Goal: Task Accomplishment & Management: Manage account settings

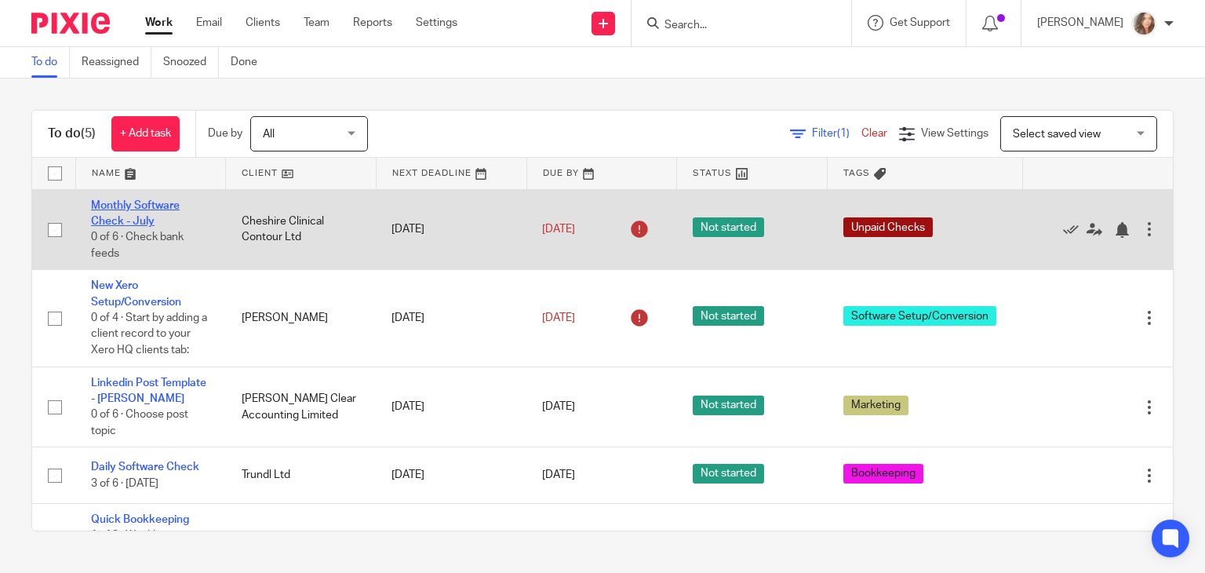
click at [107, 205] on link "Monthly Software Check - July" at bounding box center [135, 213] width 89 height 27
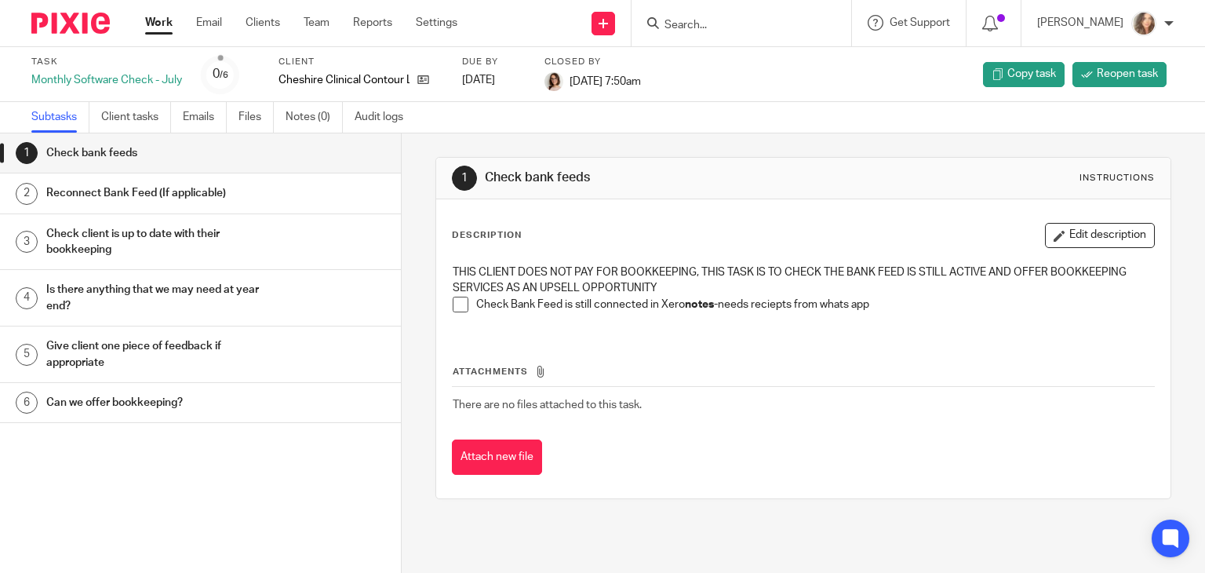
click at [152, 25] on link "Work" at bounding box center [158, 23] width 27 height 16
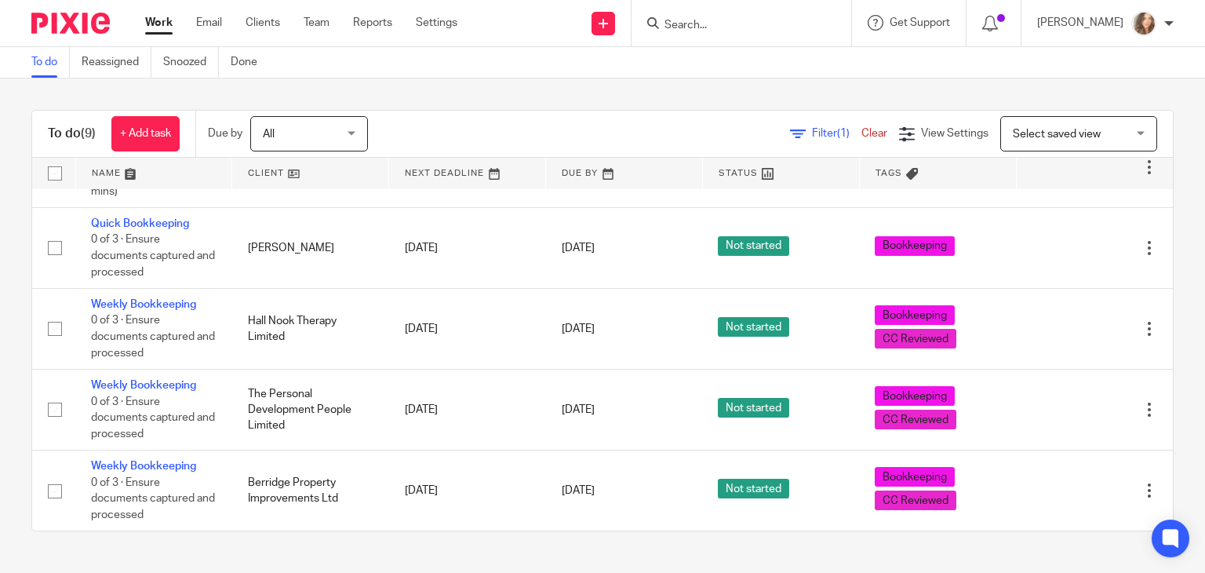
scroll to position [359, 0]
drag, startPoint x: 1125, startPoint y: 490, endPoint x: 1139, endPoint y: 415, distance: 75.9
click at [1139, 415] on table "Name Client Next Deadline Due By Status Tags No client selected No client selec…" at bounding box center [602, 344] width 1141 height 373
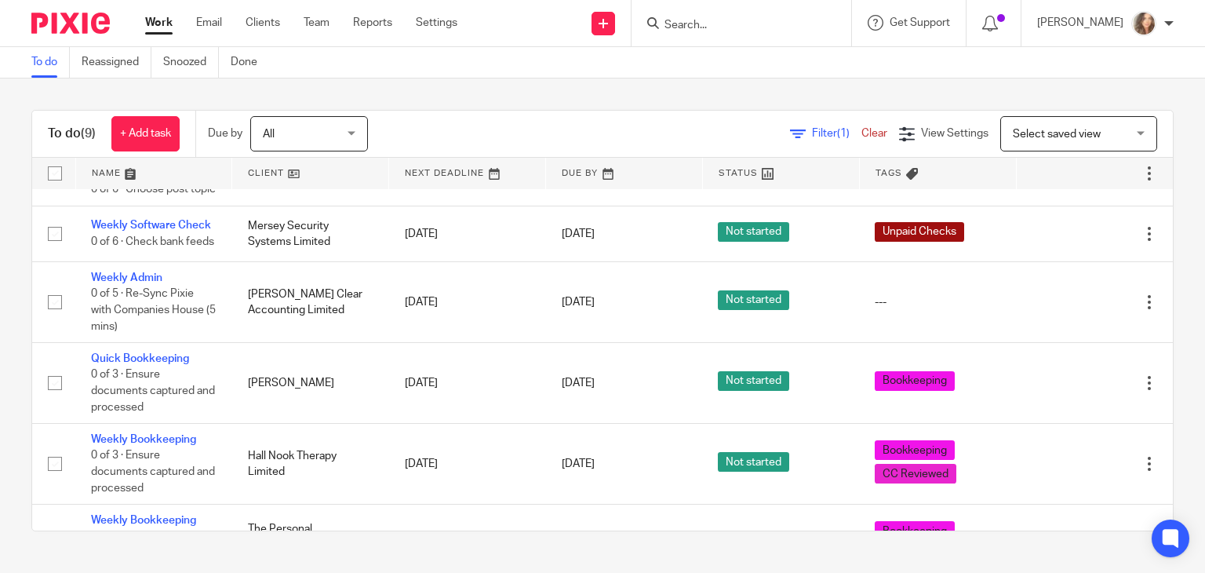
scroll to position [181, 0]
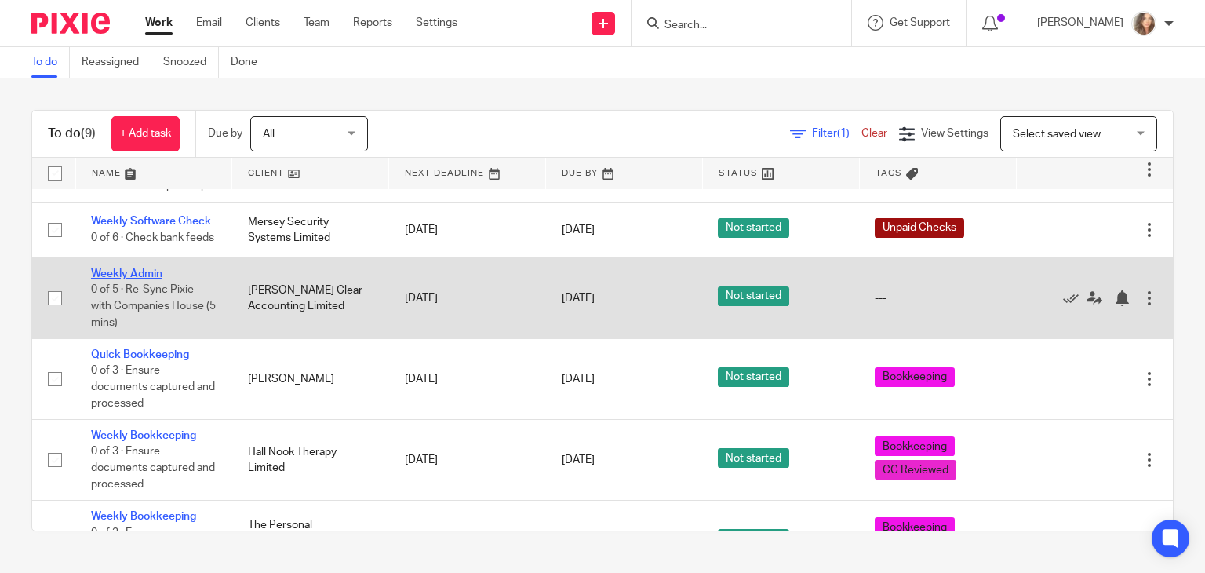
click at [127, 279] on link "Weekly Admin" at bounding box center [126, 273] width 71 height 11
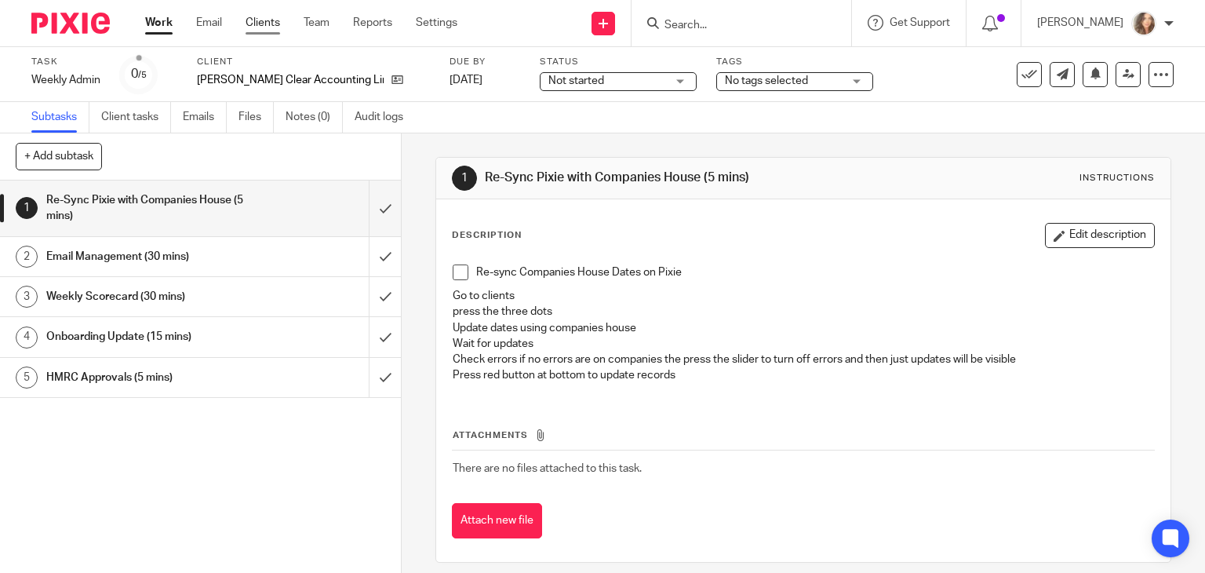
click at [270, 20] on link "Clients" at bounding box center [263, 23] width 35 height 16
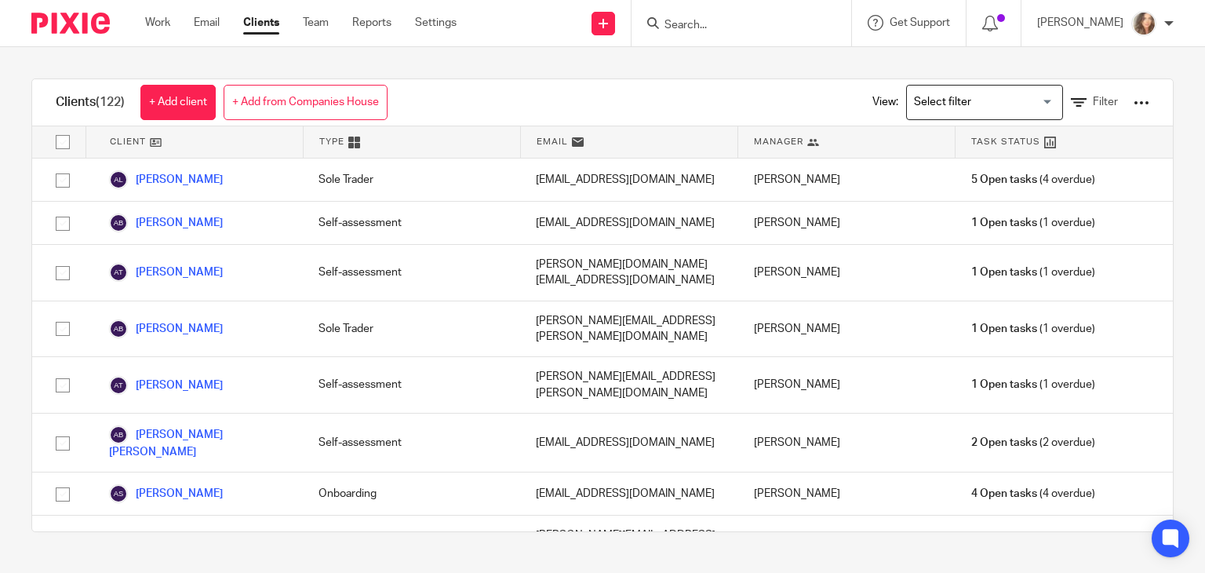
click at [1134, 104] on div at bounding box center [1142, 103] width 16 height 16
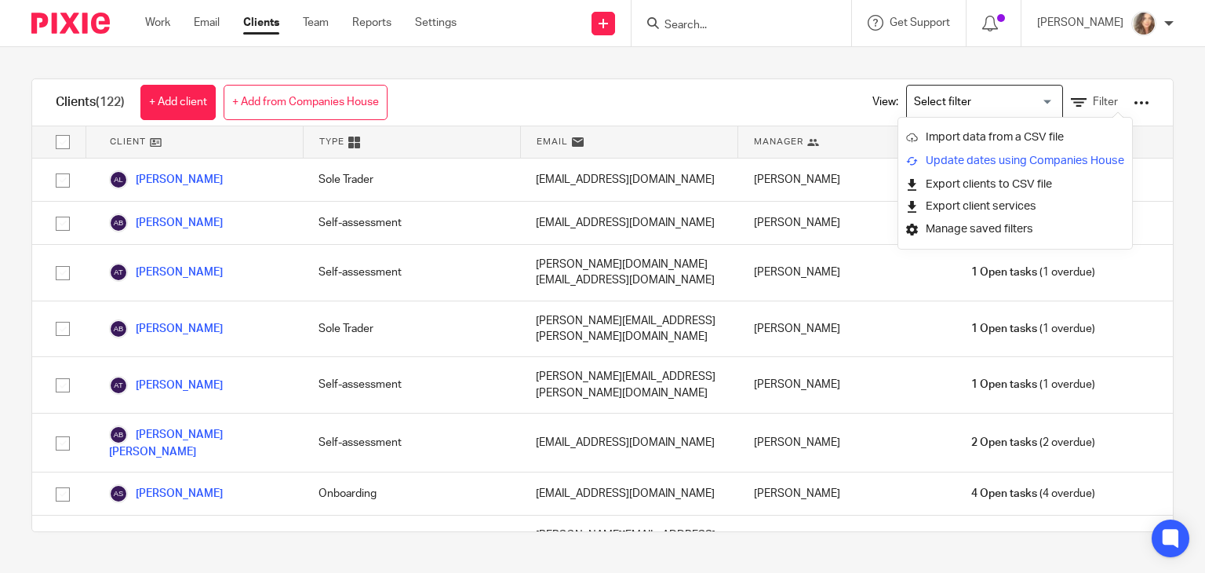
click at [1033, 157] on link "Update dates using Companies House" at bounding box center [1015, 161] width 218 height 24
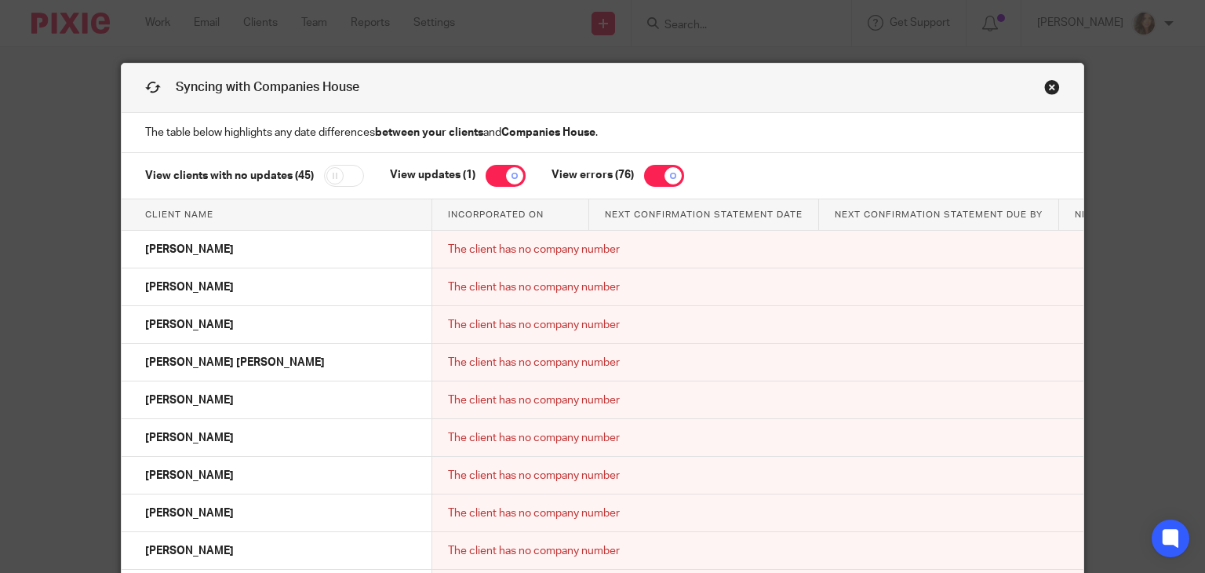
click at [645, 176] on input "checkbox" at bounding box center [664, 176] width 40 height 22
checkbox input "false"
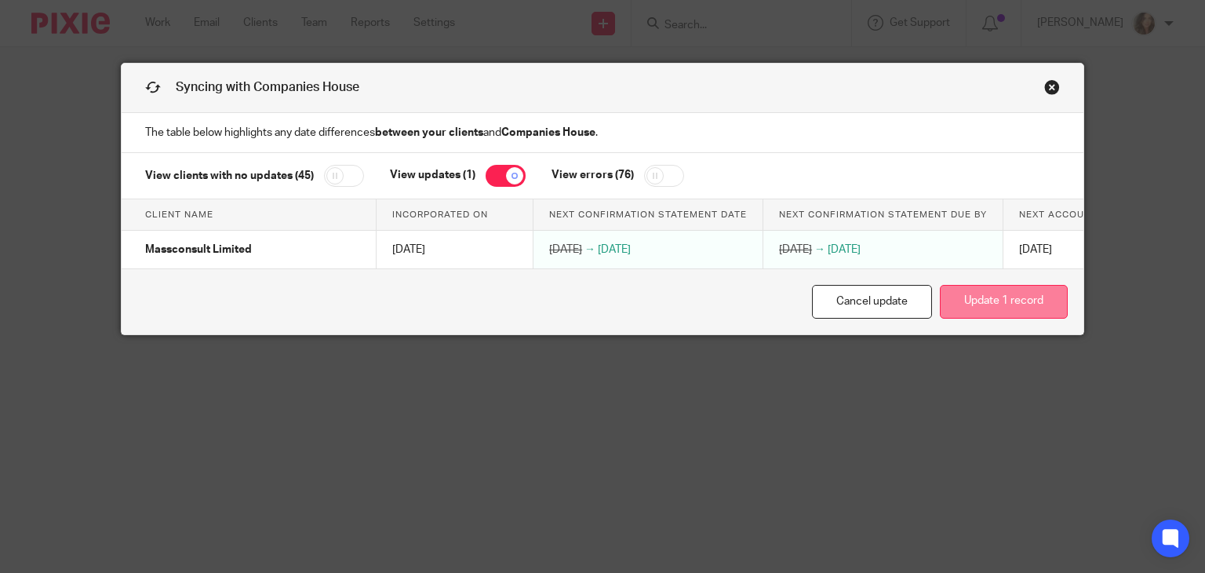
click at [966, 316] on button "Update 1 record" at bounding box center [1004, 302] width 128 height 34
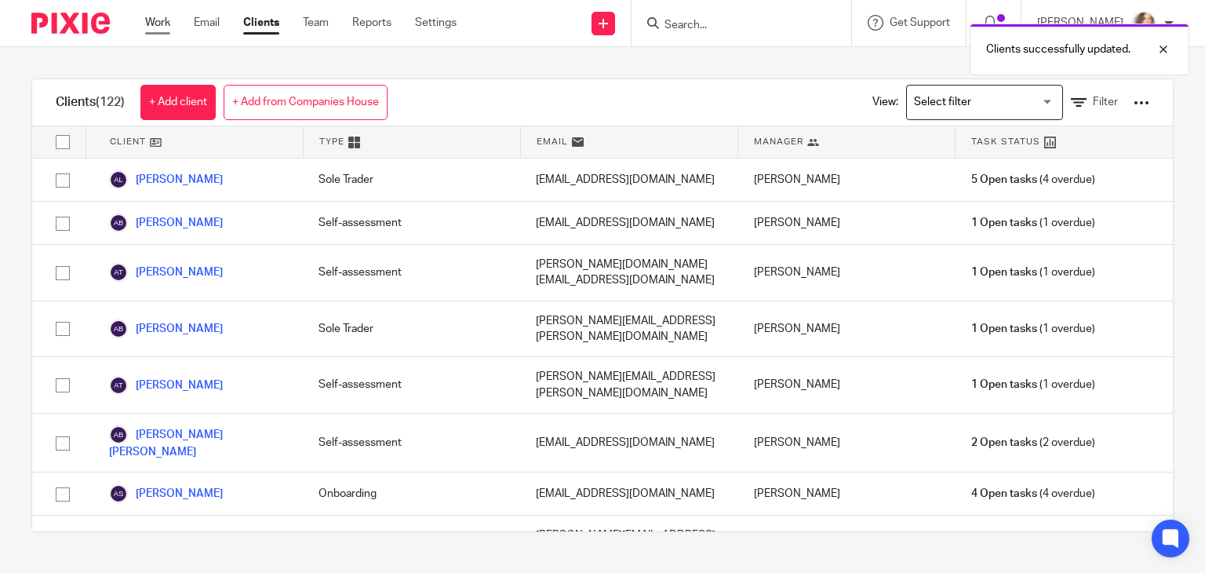
click at [160, 20] on link "Work" at bounding box center [157, 23] width 25 height 16
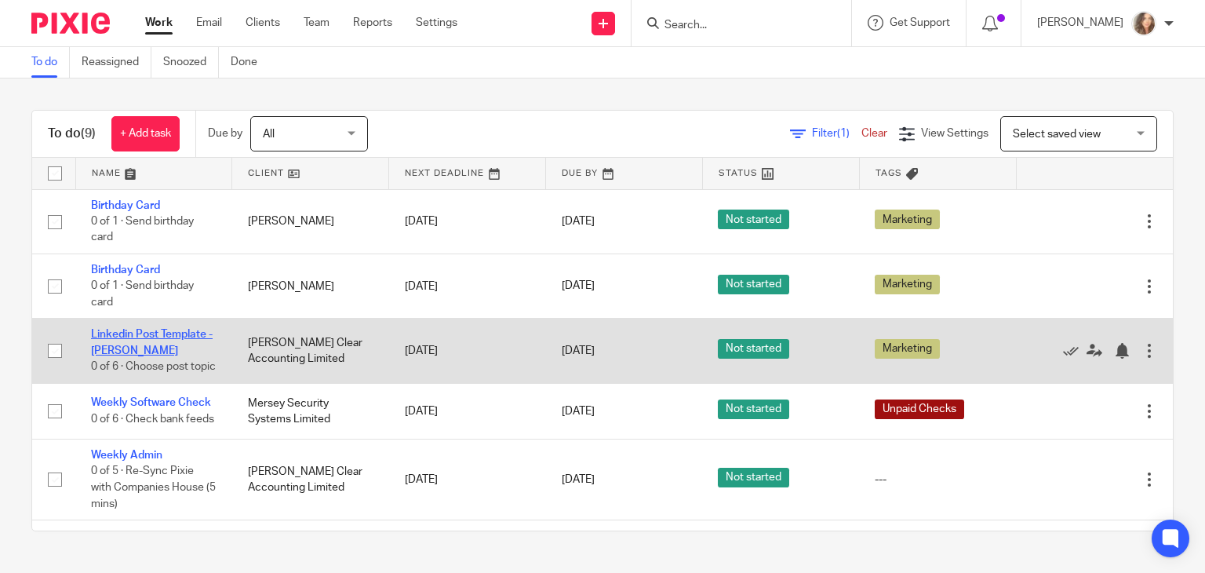
click at [166, 335] on link "Linkedin Post Template - Charlene" at bounding box center [152, 342] width 122 height 27
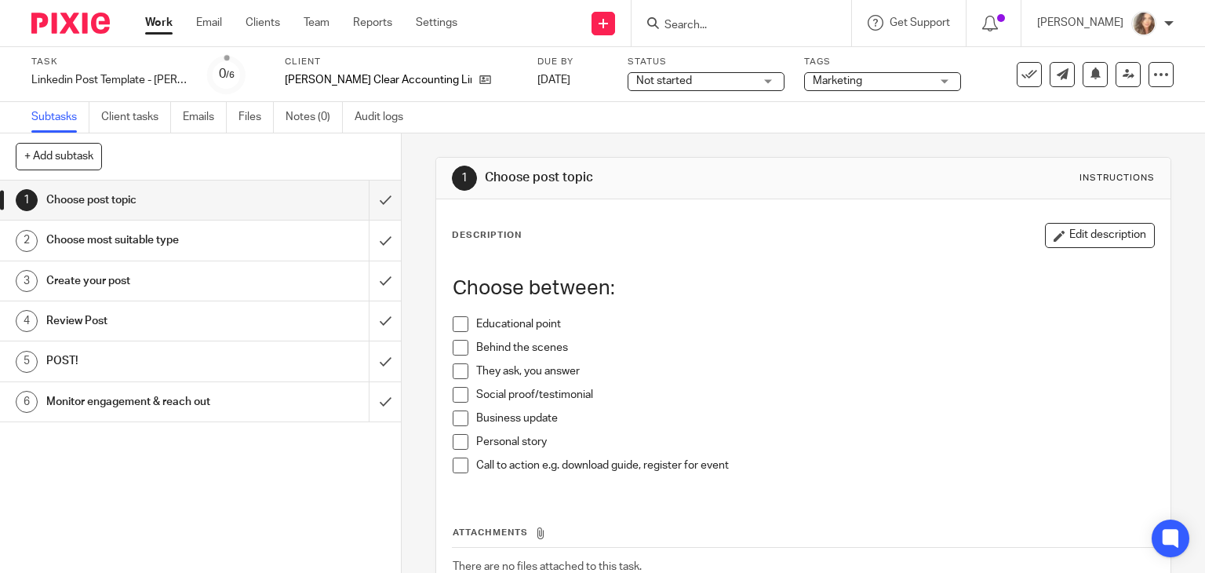
click at [158, 27] on link "Work" at bounding box center [158, 23] width 27 height 16
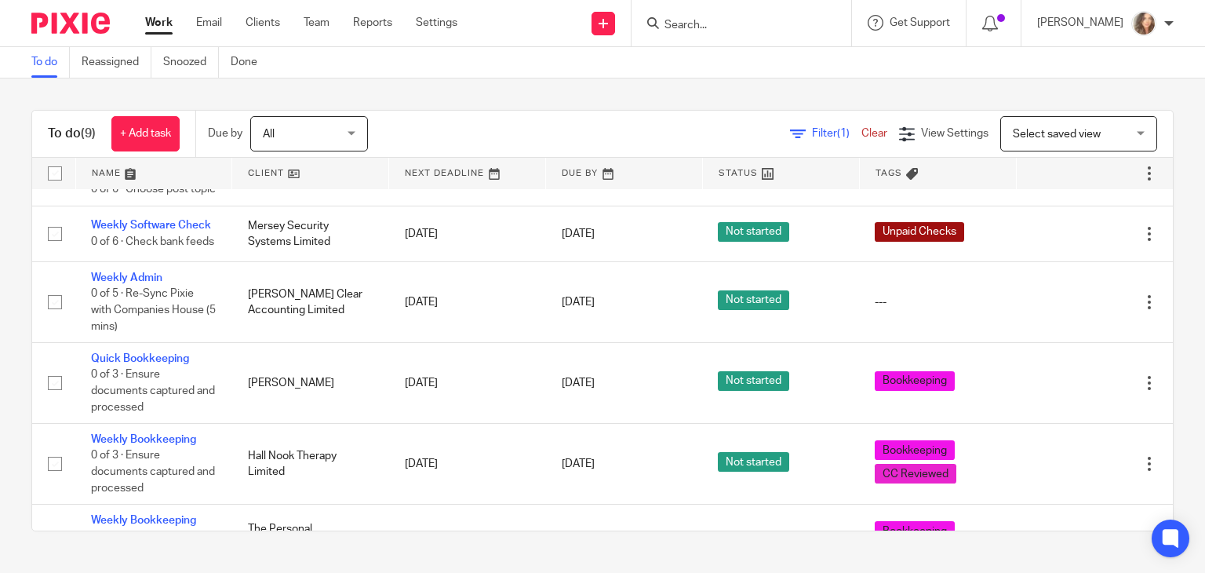
scroll to position [198, 0]
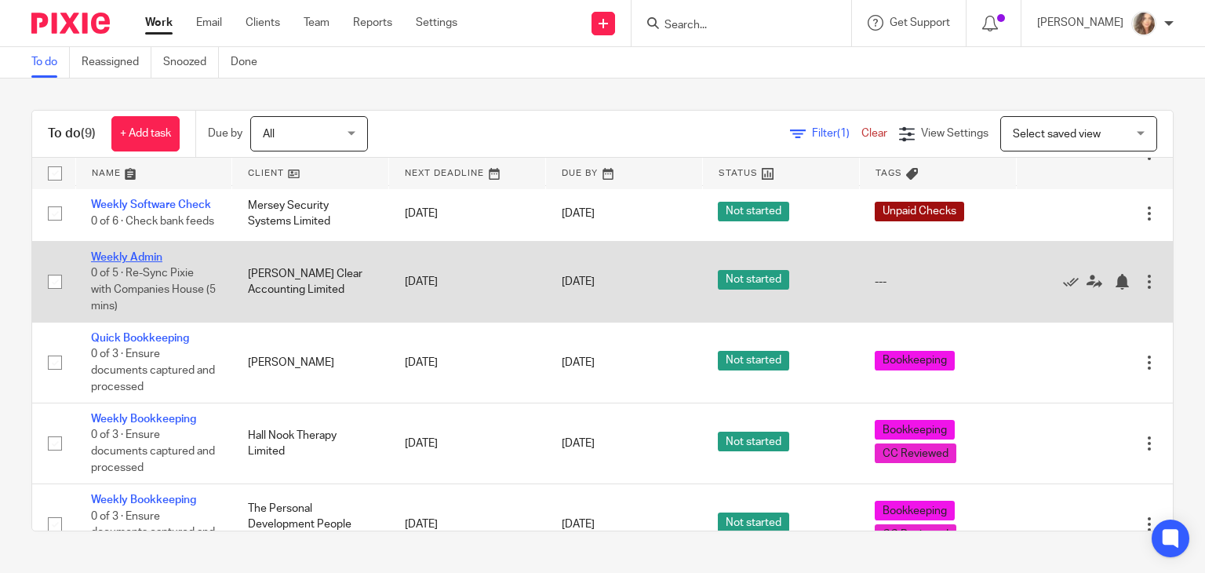
click at [130, 263] on link "Weekly Admin" at bounding box center [126, 257] width 71 height 11
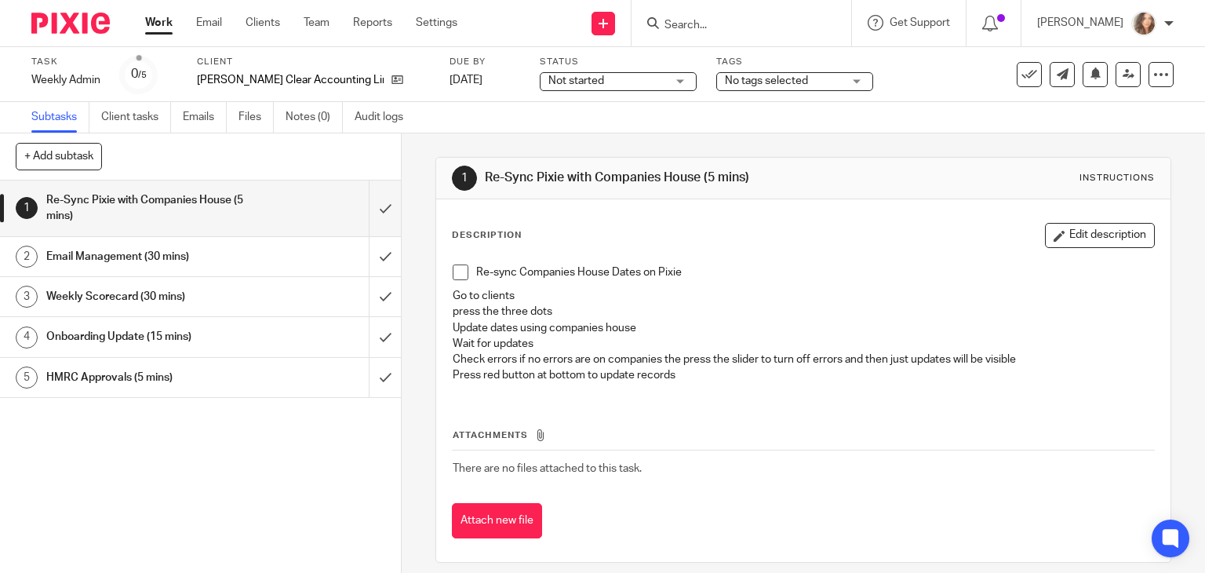
click at [453, 274] on span at bounding box center [461, 272] width 16 height 16
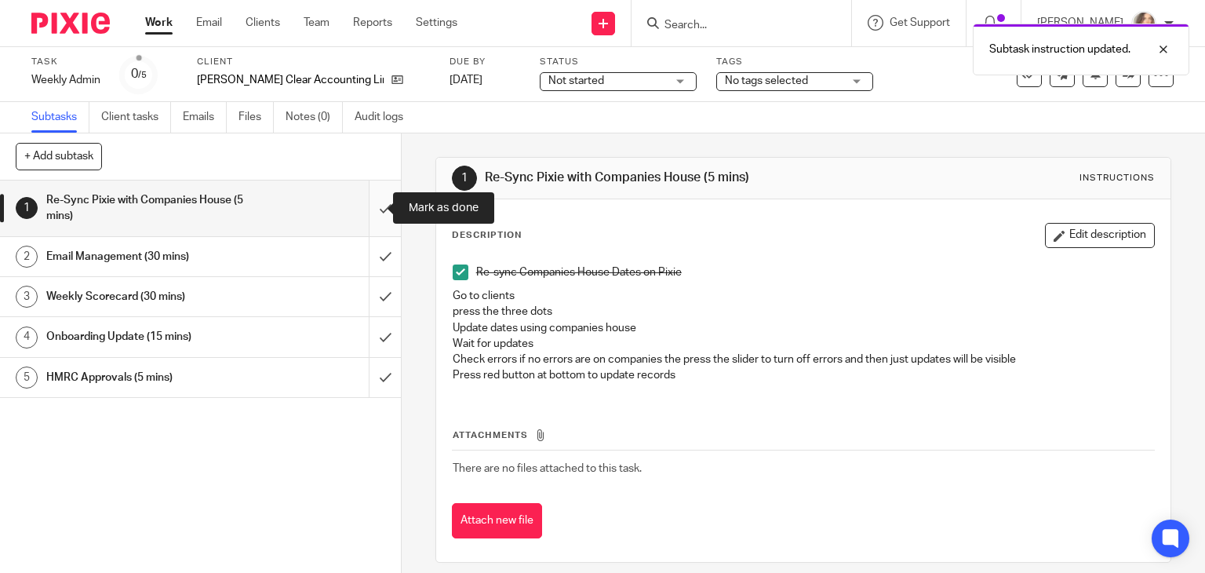
click at [372, 209] on input "submit" at bounding box center [200, 208] width 401 height 56
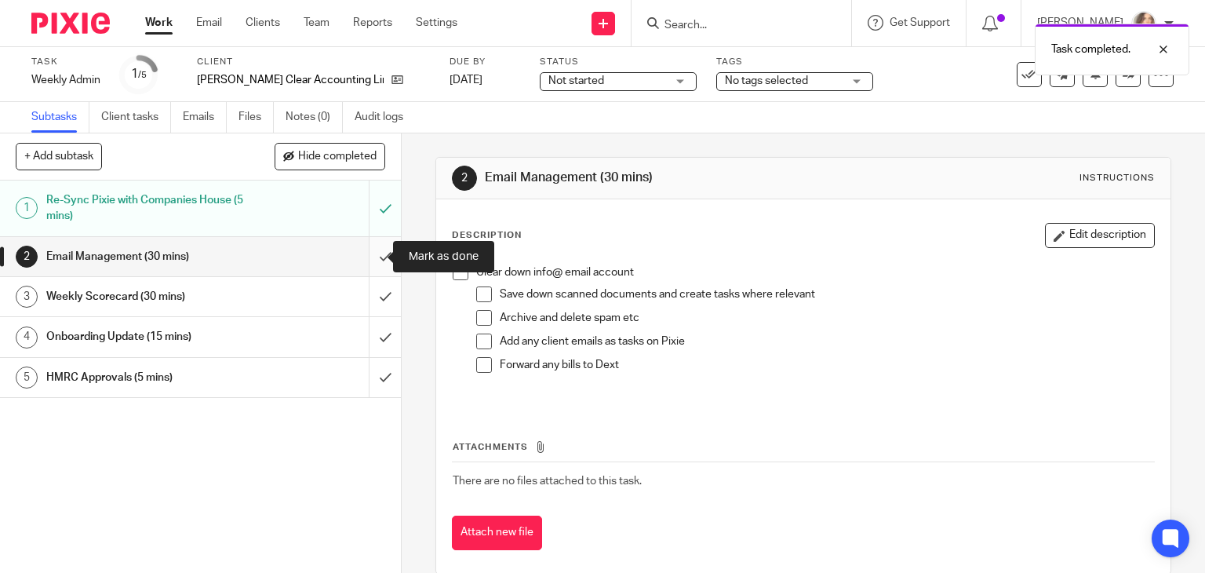
click at [370, 257] on input "submit" at bounding box center [200, 256] width 401 height 39
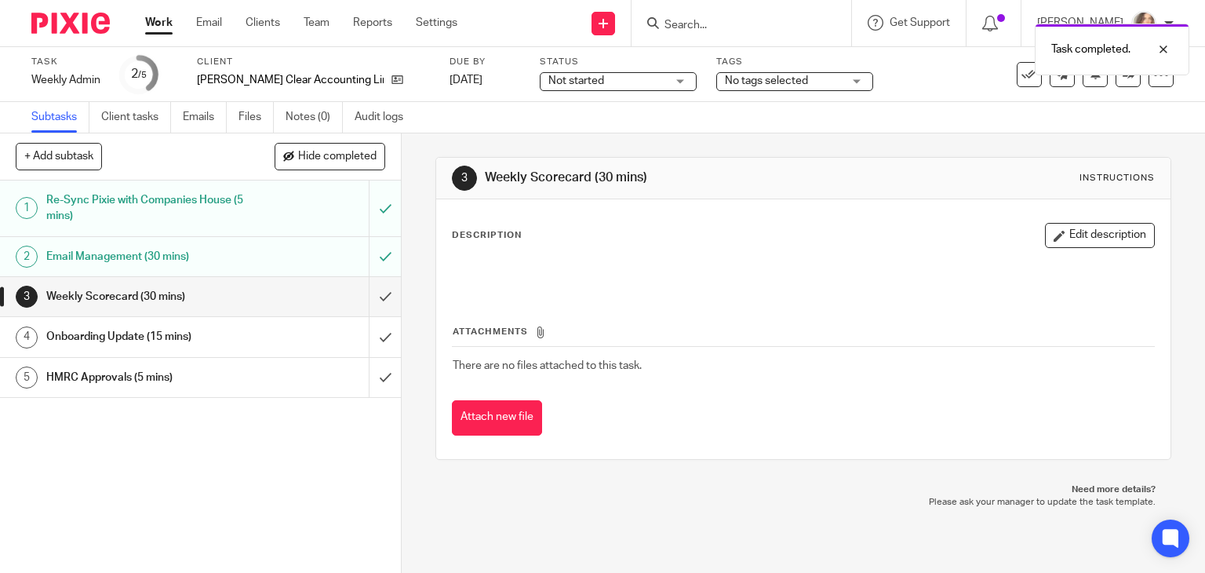
click at [368, 300] on input "submit" at bounding box center [200, 296] width 401 height 39
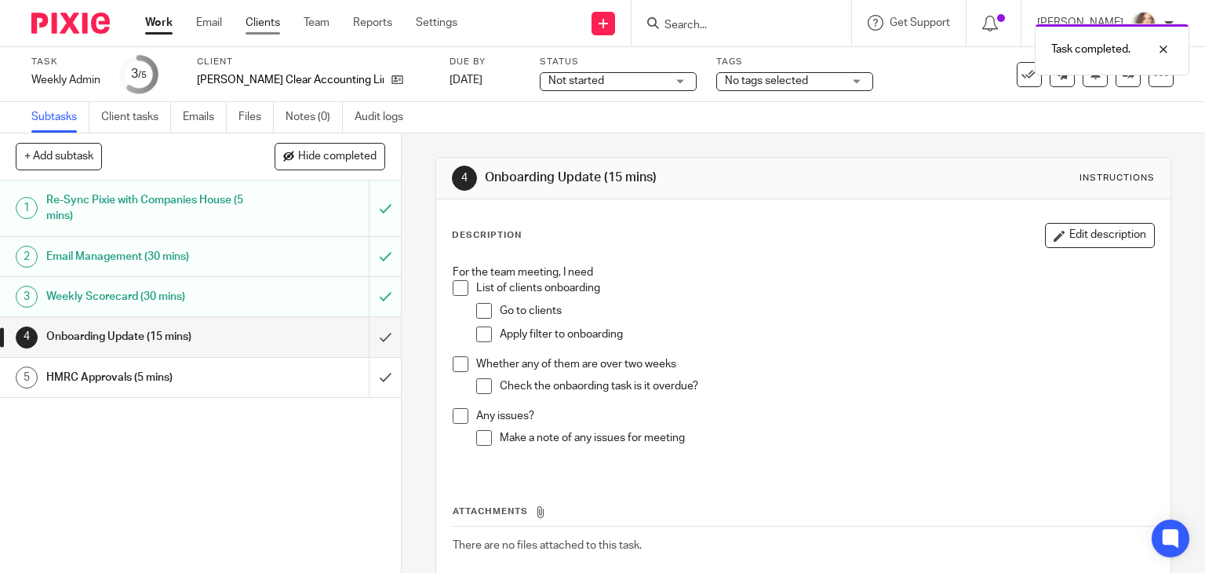
click at [264, 24] on link "Clients" at bounding box center [263, 23] width 35 height 16
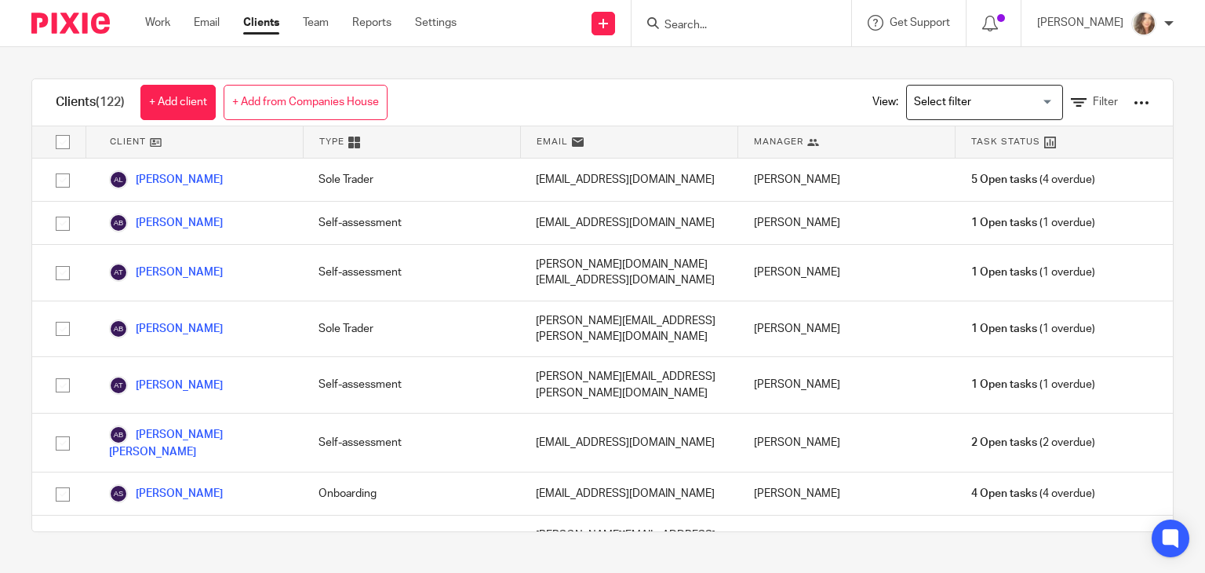
click at [984, 104] on input "Search for option" at bounding box center [981, 102] width 145 height 27
click at [979, 137] on li "Onboarding clients" at bounding box center [984, 134] width 155 height 20
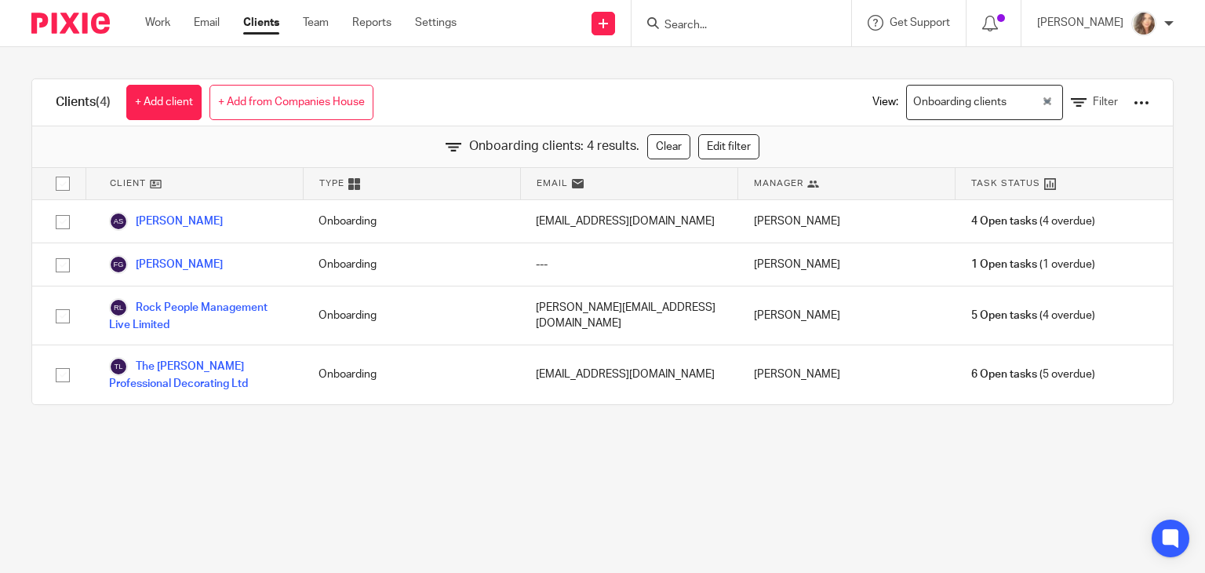
drag, startPoint x: 239, startPoint y: 227, endPoint x: 206, endPoint y: 164, distance: 71.3
click at [206, 164] on div "Clients (4) + Add client + Add from Companies House View: Onboarding clients Lo…" at bounding box center [602, 241] width 1142 height 326
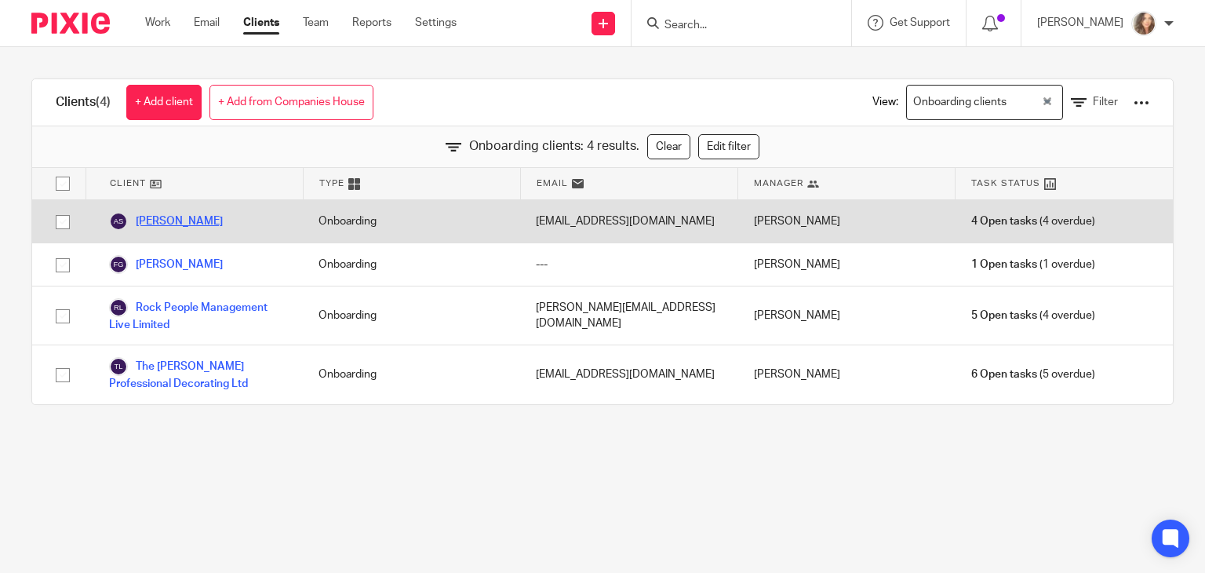
click at [209, 222] on link "[PERSON_NAME]" at bounding box center [166, 221] width 114 height 19
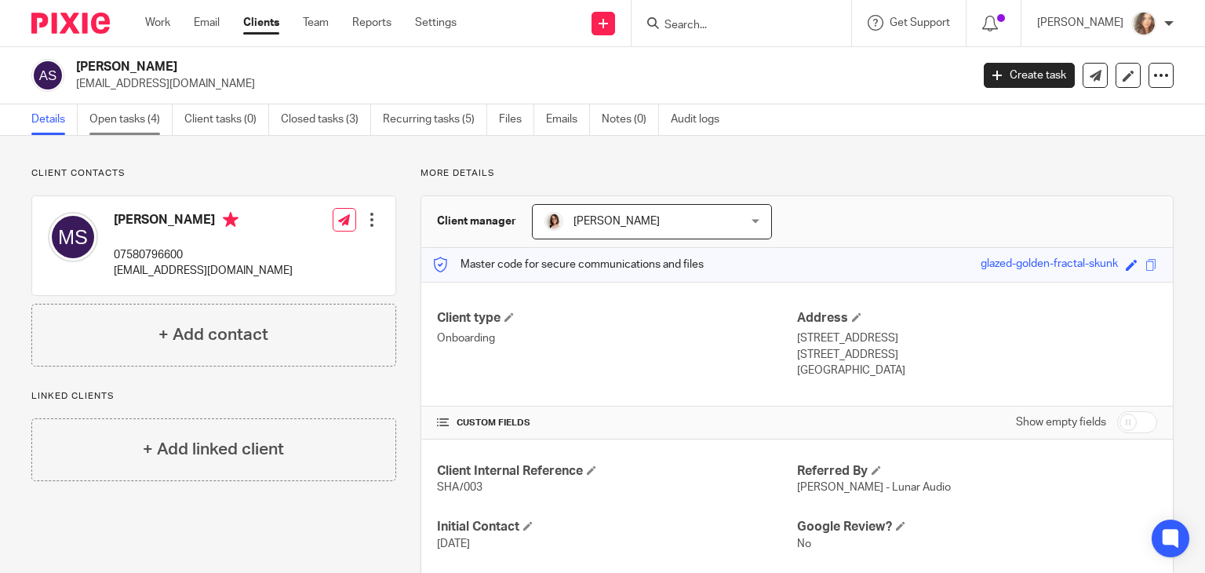
click at [132, 116] on link "Open tasks (4)" at bounding box center [130, 119] width 83 height 31
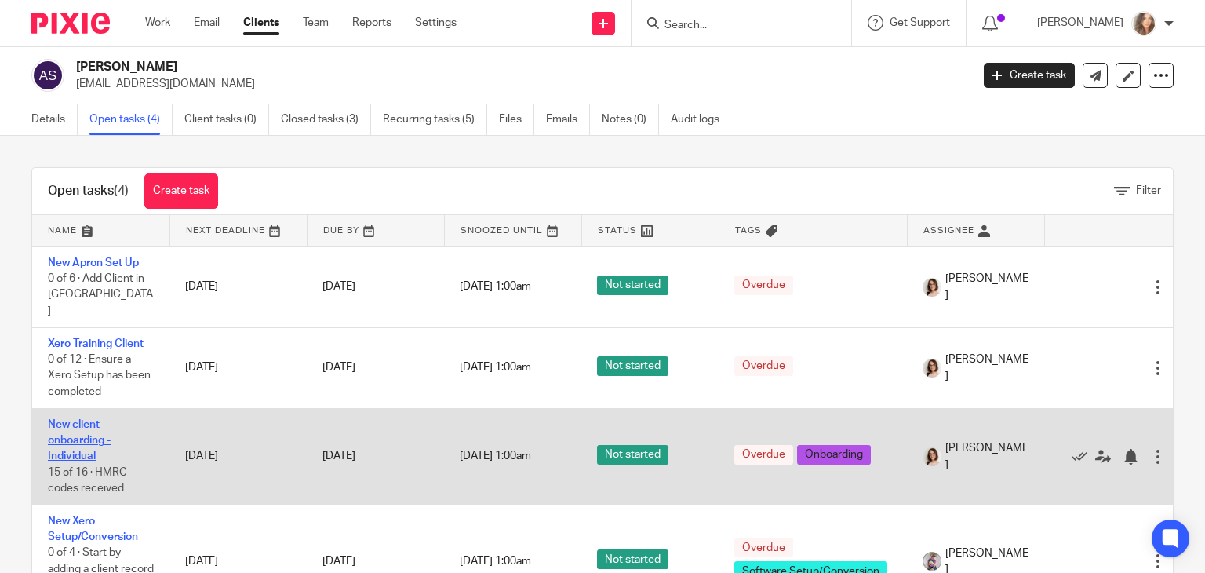
click at [78, 430] on link "New client onboarding - Individual" at bounding box center [79, 440] width 63 height 43
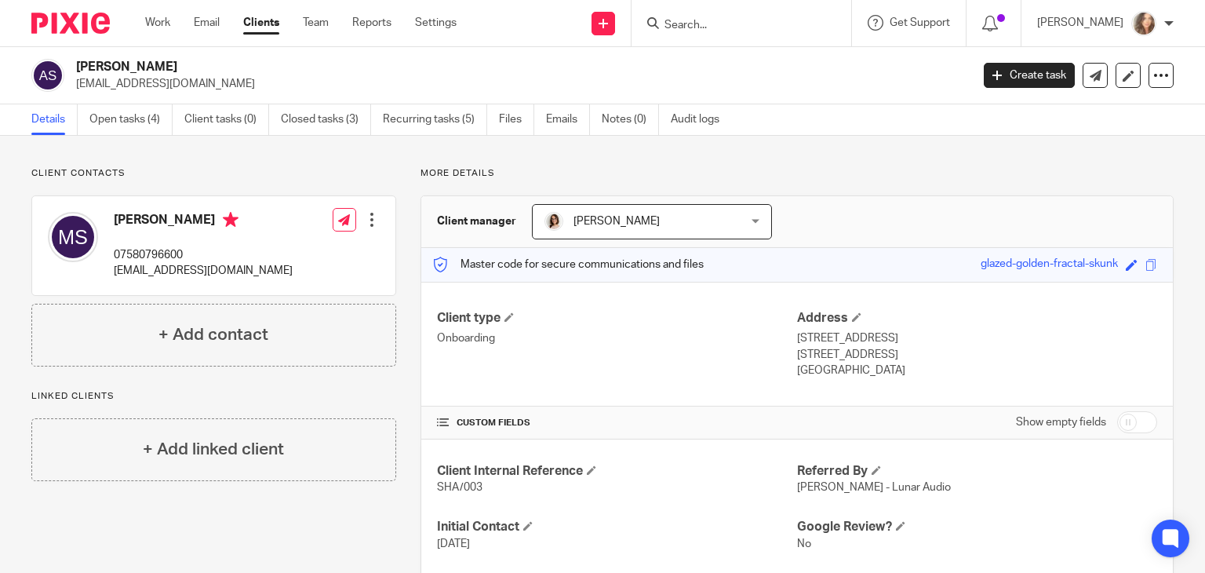
click at [271, 29] on link "Clients" at bounding box center [261, 23] width 36 height 16
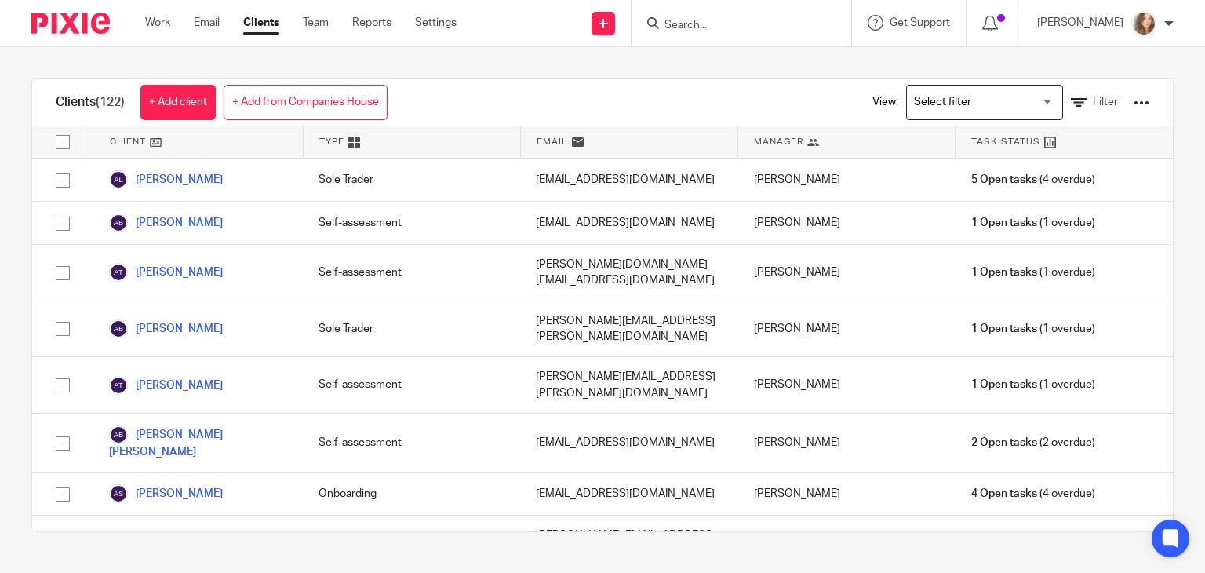
click at [995, 98] on input "Search for option" at bounding box center [981, 102] width 145 height 27
click at [954, 133] on li "Onboarding clients" at bounding box center [984, 134] width 155 height 20
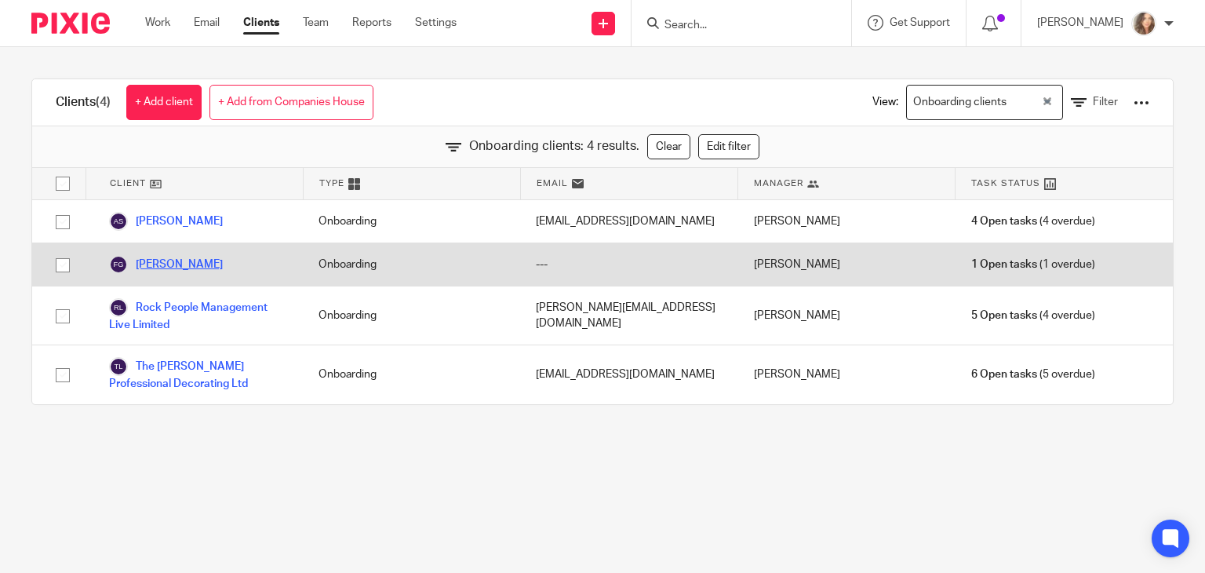
click at [186, 263] on link "Florence Guest" at bounding box center [166, 264] width 114 height 19
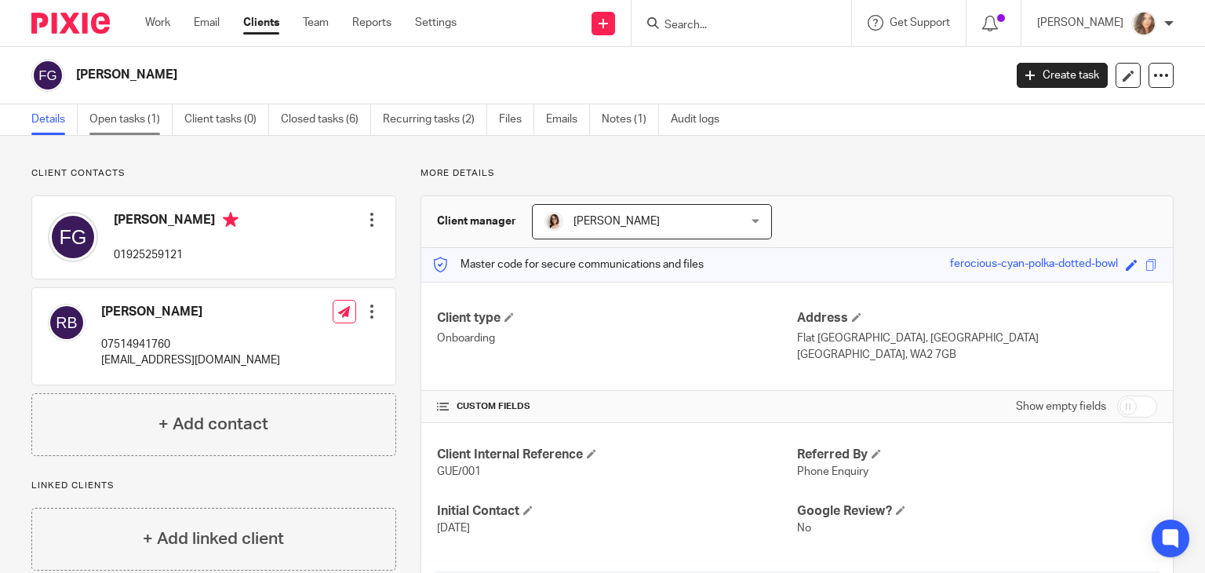
click at [137, 122] on link "Open tasks (1)" at bounding box center [130, 119] width 83 height 31
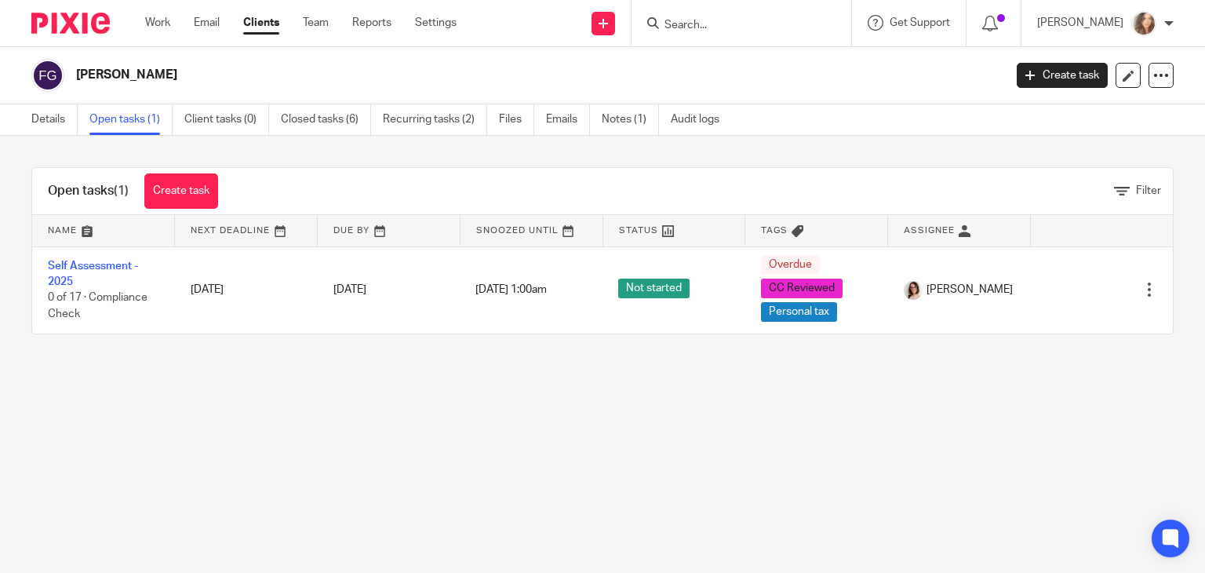
click at [273, 24] on link "Clients" at bounding box center [261, 23] width 36 height 16
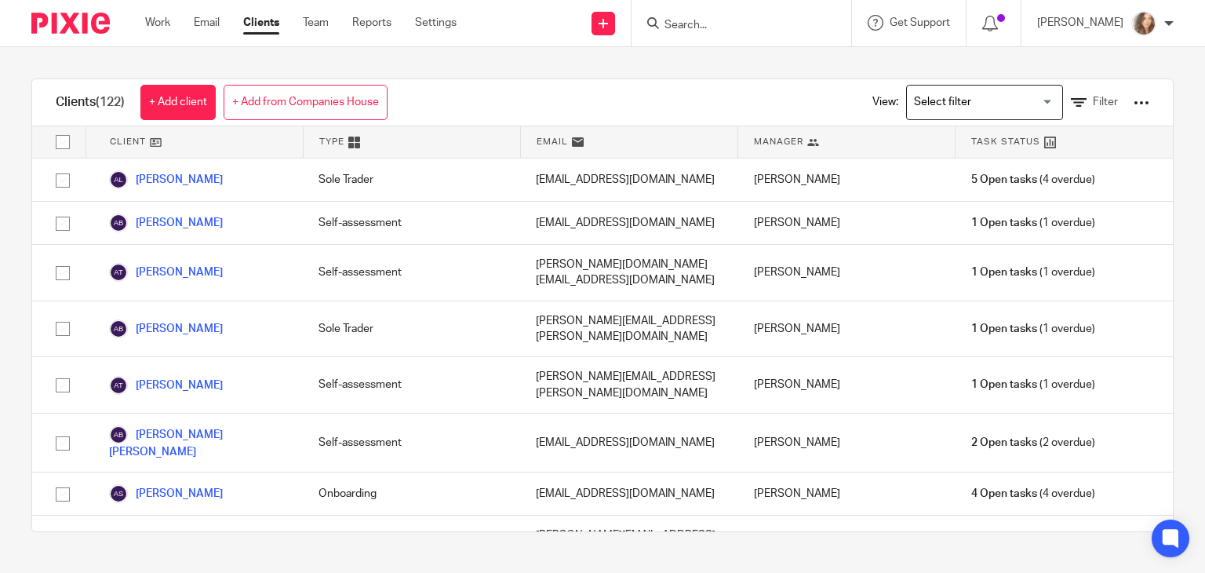
click at [993, 107] on input "Search for option" at bounding box center [981, 102] width 145 height 27
click at [957, 129] on li "Onboarding clients" at bounding box center [984, 134] width 155 height 20
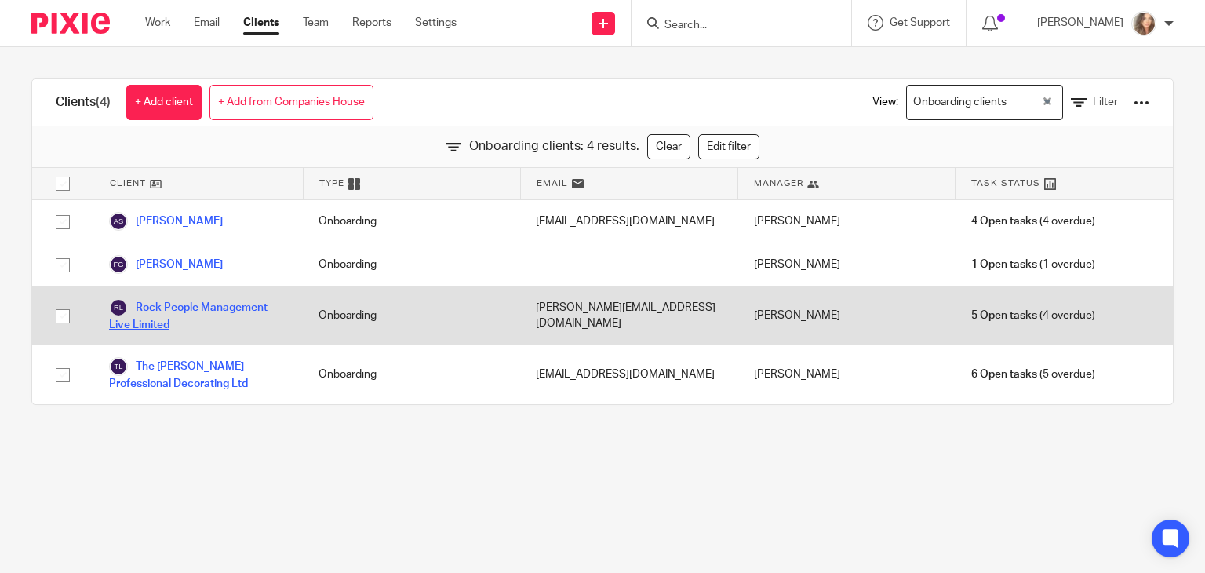
click at [201, 302] on link "Rock People Management Live Limited" at bounding box center [198, 315] width 178 height 35
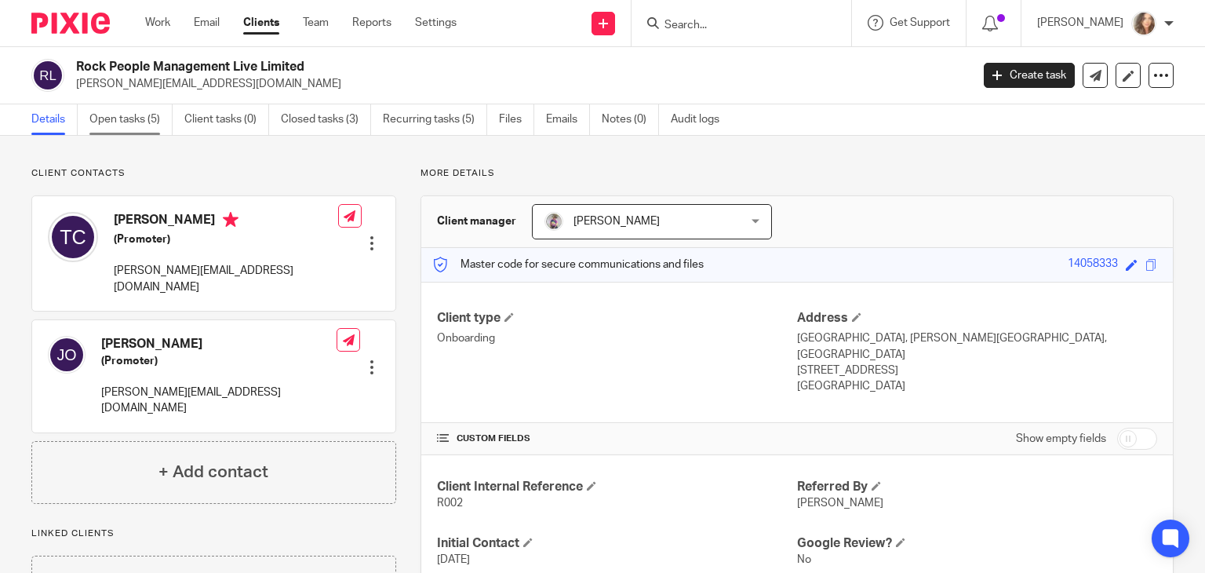
click at [133, 116] on link "Open tasks (5)" at bounding box center [130, 119] width 83 height 31
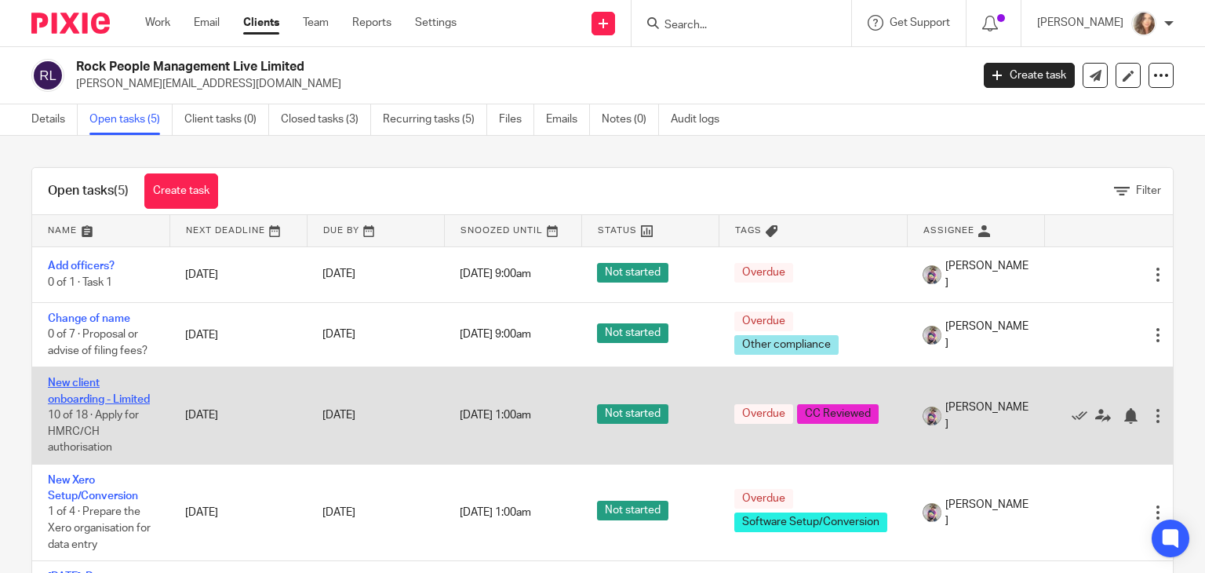
click at [78, 381] on link "New client onboarding - Limited" at bounding box center [99, 390] width 102 height 27
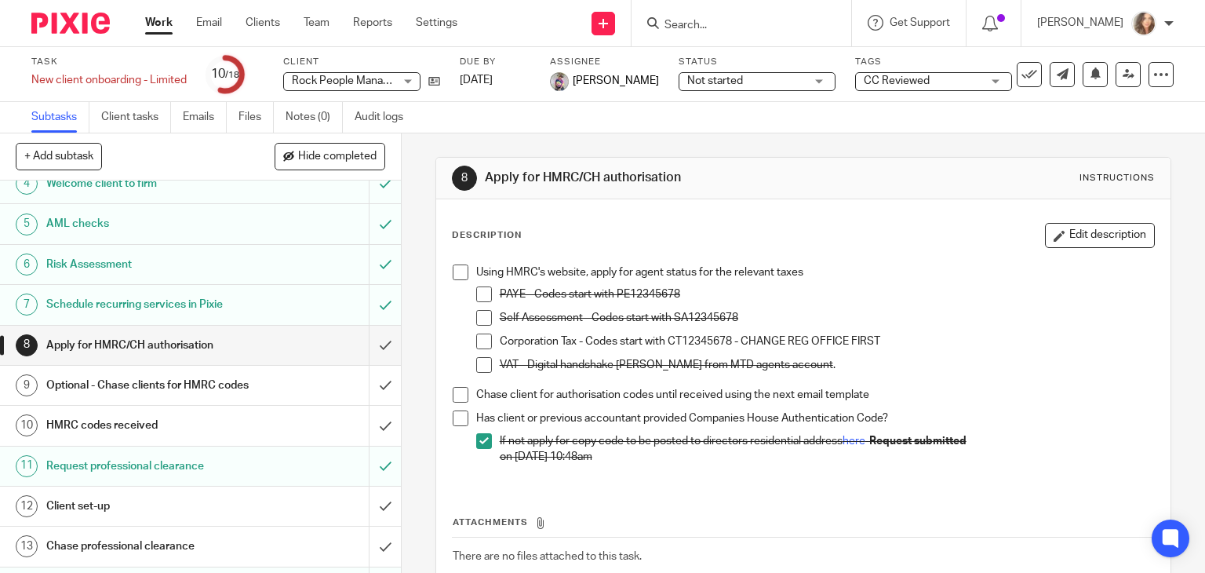
scroll to position [144, 0]
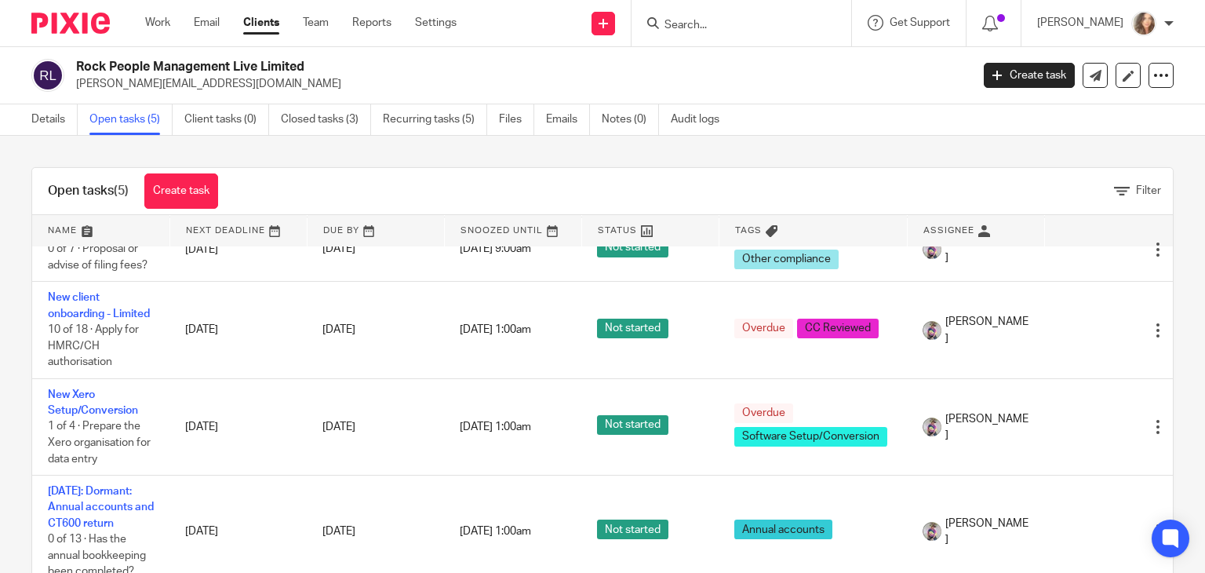
scroll to position [100, 0]
drag, startPoint x: 1156, startPoint y: 365, endPoint x: 1153, endPoint y: 338, distance: 26.9
click at [1153, 338] on div "Open tasks (5) Create task Filter Name Next Deadline Due By Snoozed Until Statu…" at bounding box center [602, 354] width 1205 height 437
click at [155, 24] on link "Work" at bounding box center [157, 23] width 25 height 16
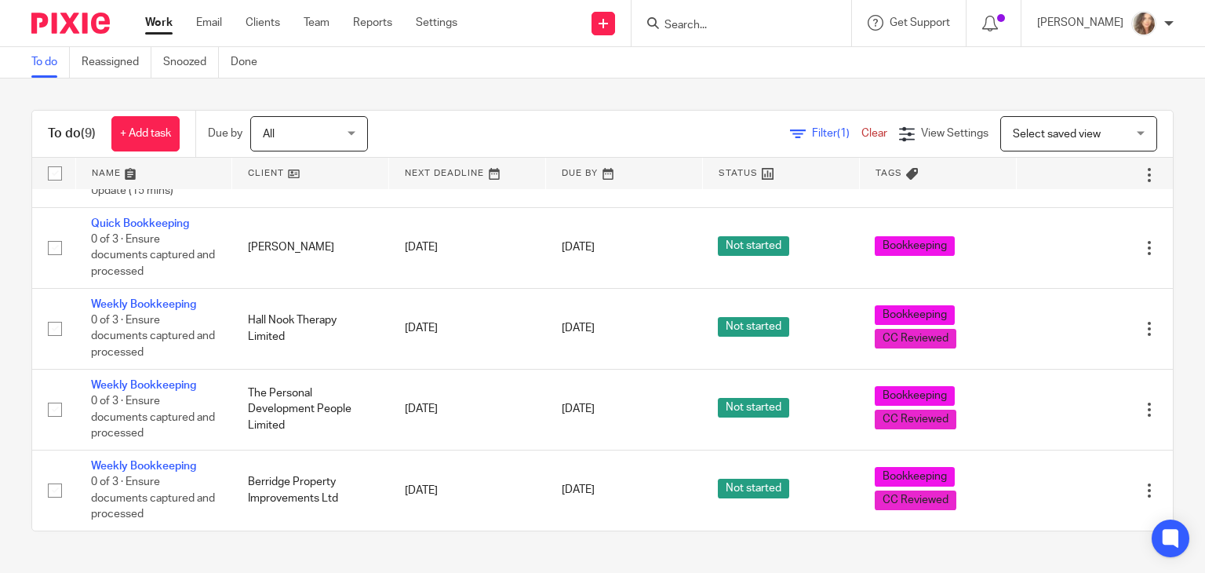
scroll to position [340, 0]
click at [1149, 388] on div "To do (9) + Add task Due by All All Today Tomorrow This week Next week This mon…" at bounding box center [602, 320] width 1142 height 421
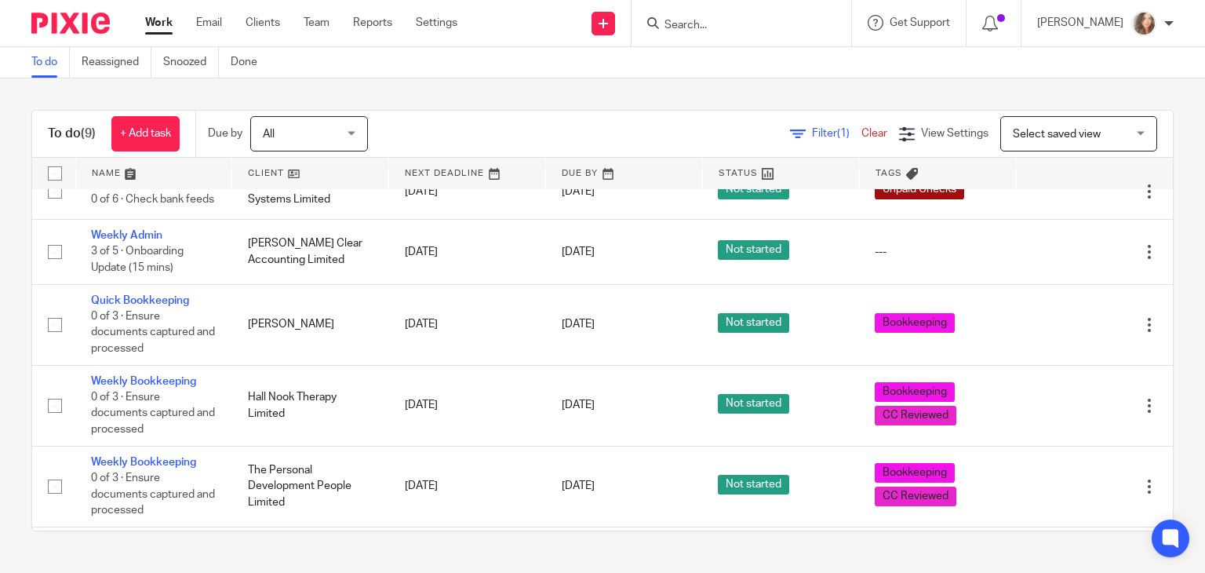
scroll to position [213, 0]
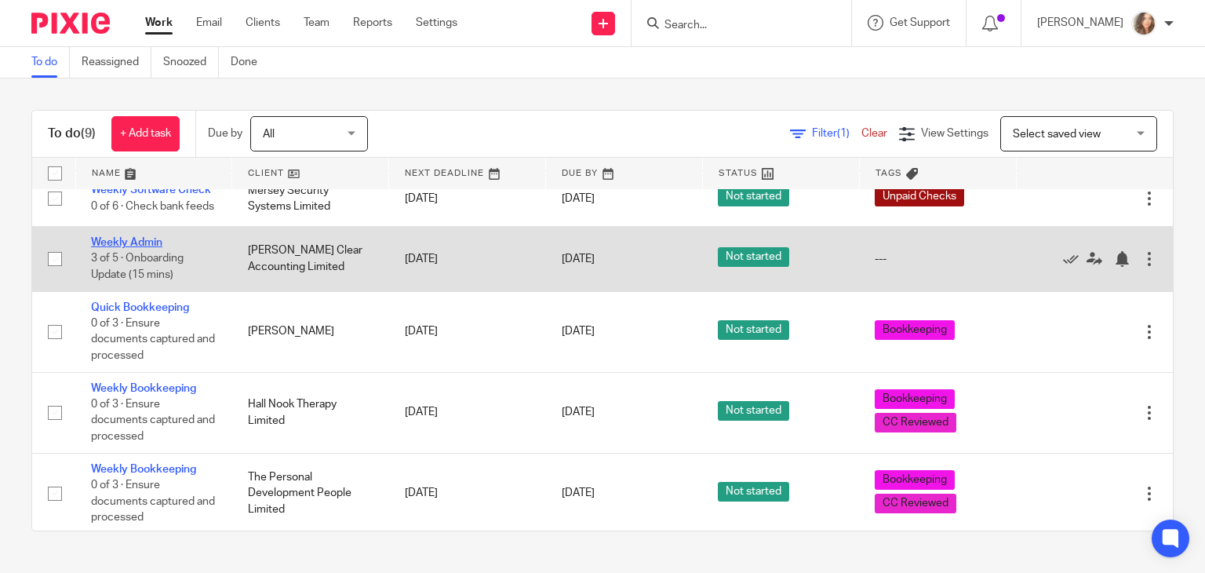
click at [148, 248] on link "Weekly Admin" at bounding box center [126, 242] width 71 height 11
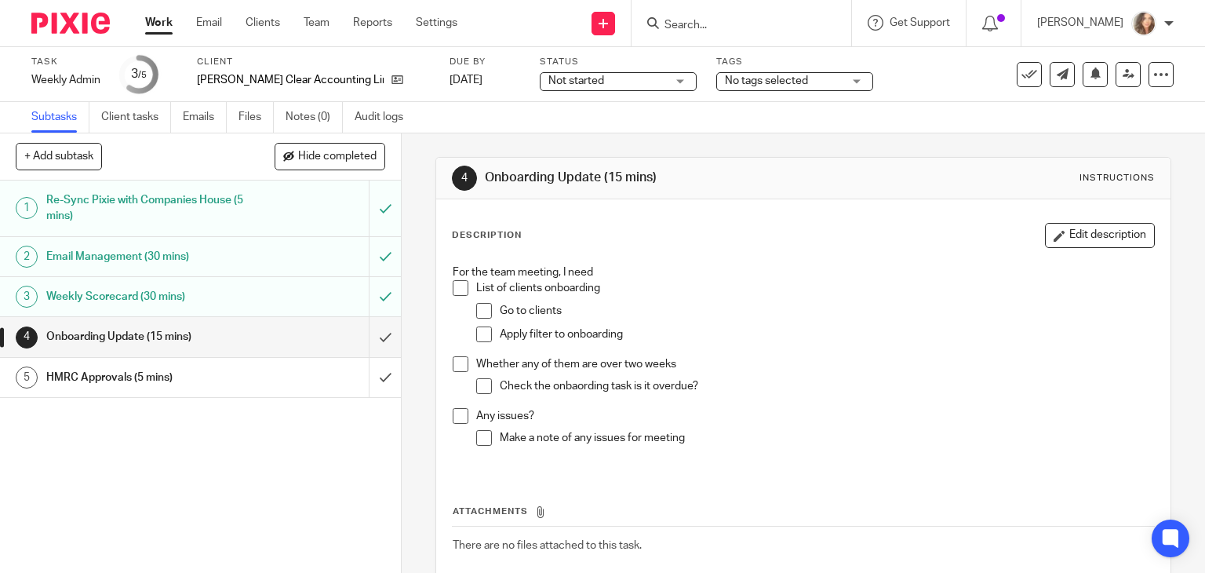
click at [453, 288] on span at bounding box center [461, 288] width 16 height 16
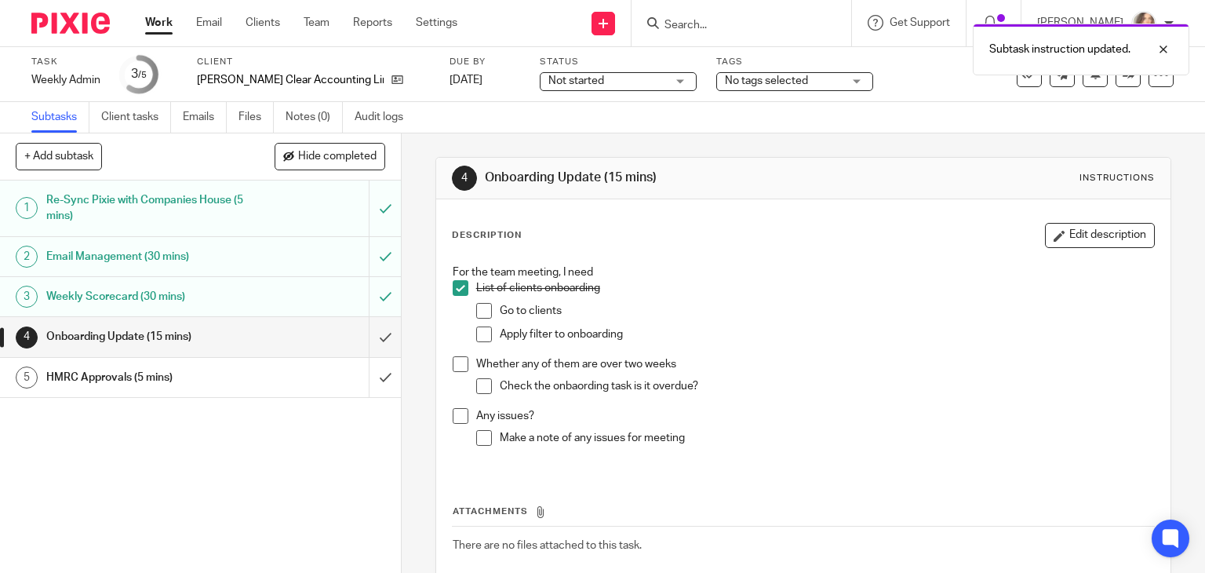
click at [477, 311] on span at bounding box center [484, 311] width 16 height 16
click at [480, 331] on span at bounding box center [484, 334] width 16 height 16
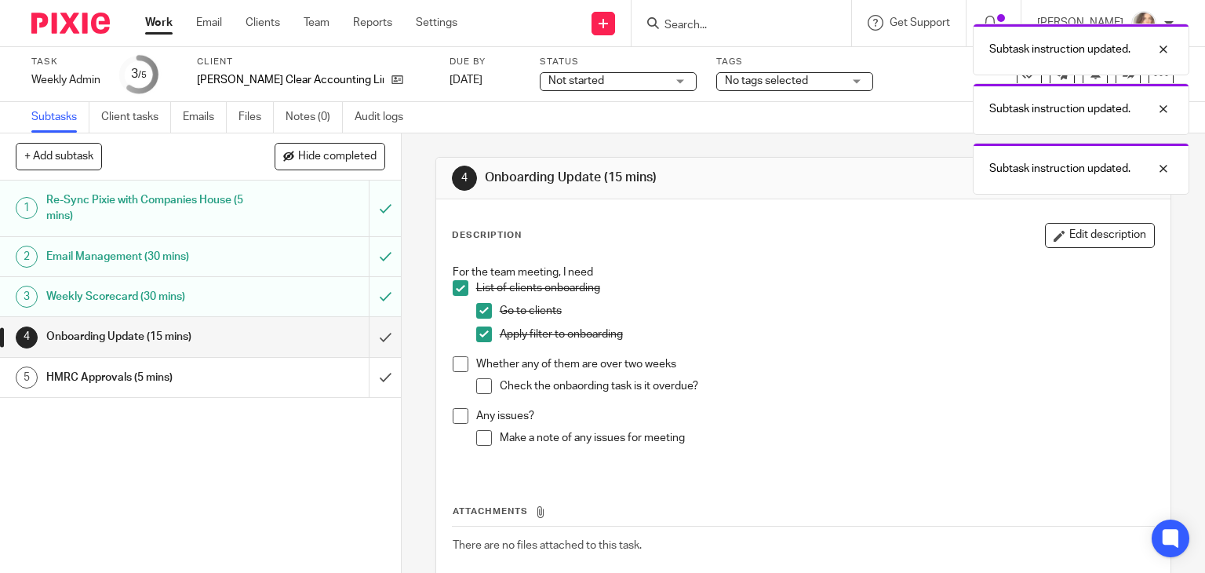
click at [454, 362] on span at bounding box center [461, 364] width 16 height 16
click at [480, 388] on span at bounding box center [484, 386] width 16 height 16
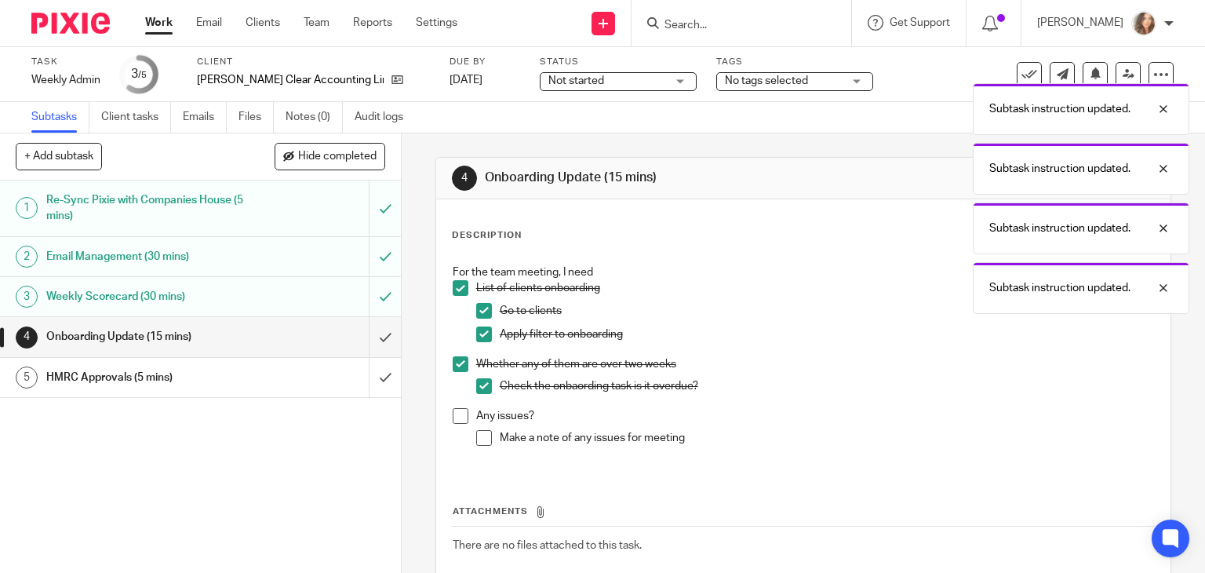
click at [458, 413] on span at bounding box center [461, 416] width 16 height 16
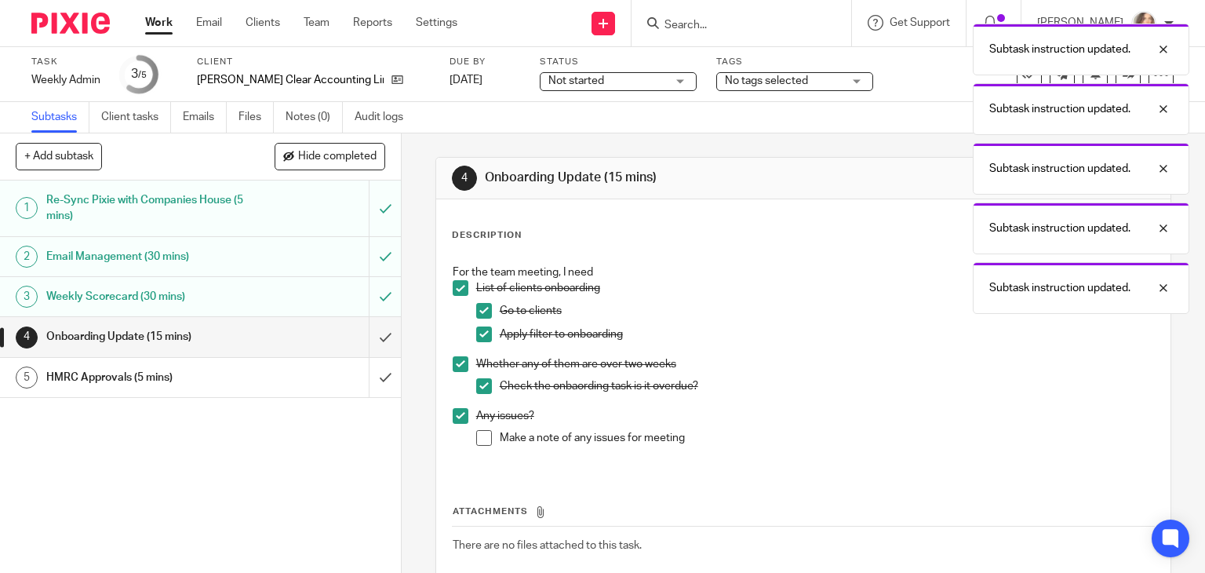
click at [480, 437] on span at bounding box center [484, 438] width 16 height 16
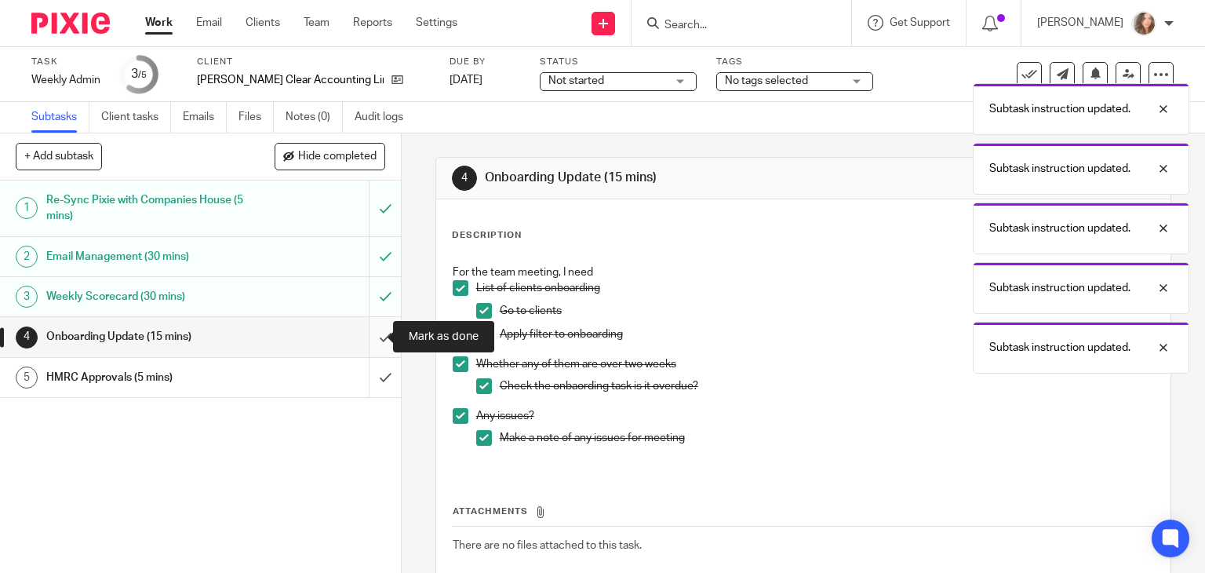
click at [370, 333] on input "submit" at bounding box center [200, 336] width 401 height 39
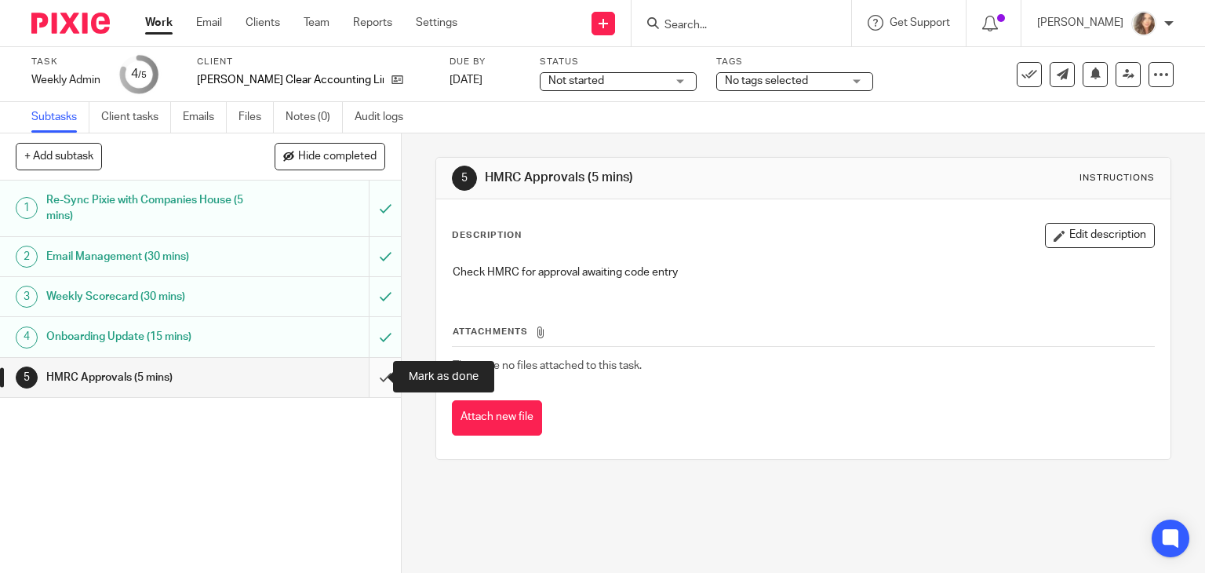
click at [368, 377] on input "submit" at bounding box center [200, 377] width 401 height 39
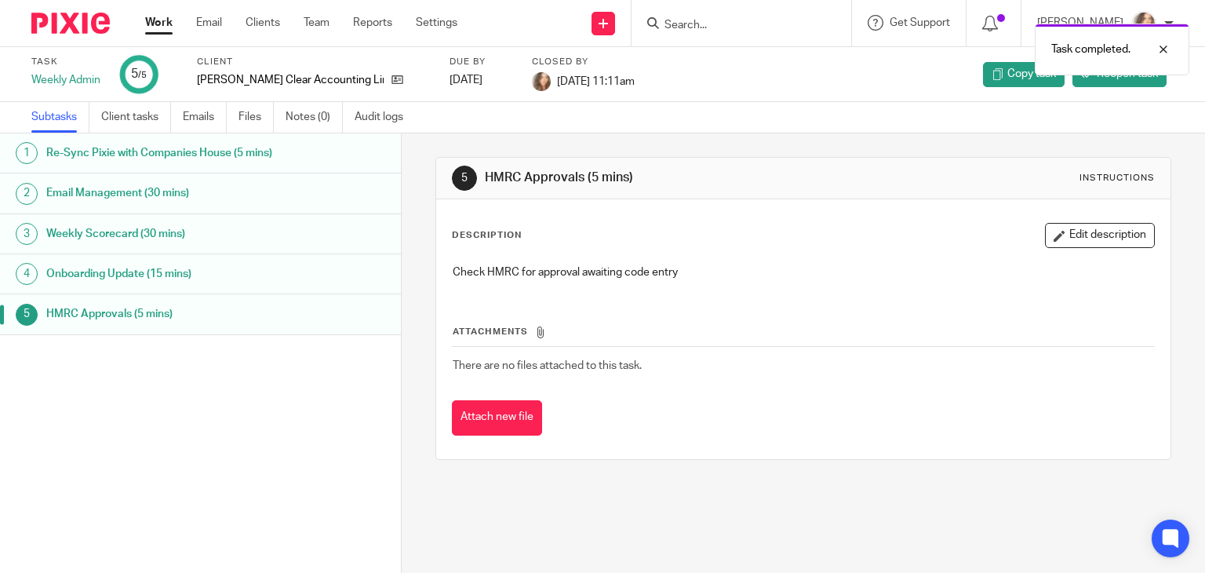
click at [161, 25] on link "Work" at bounding box center [158, 23] width 27 height 16
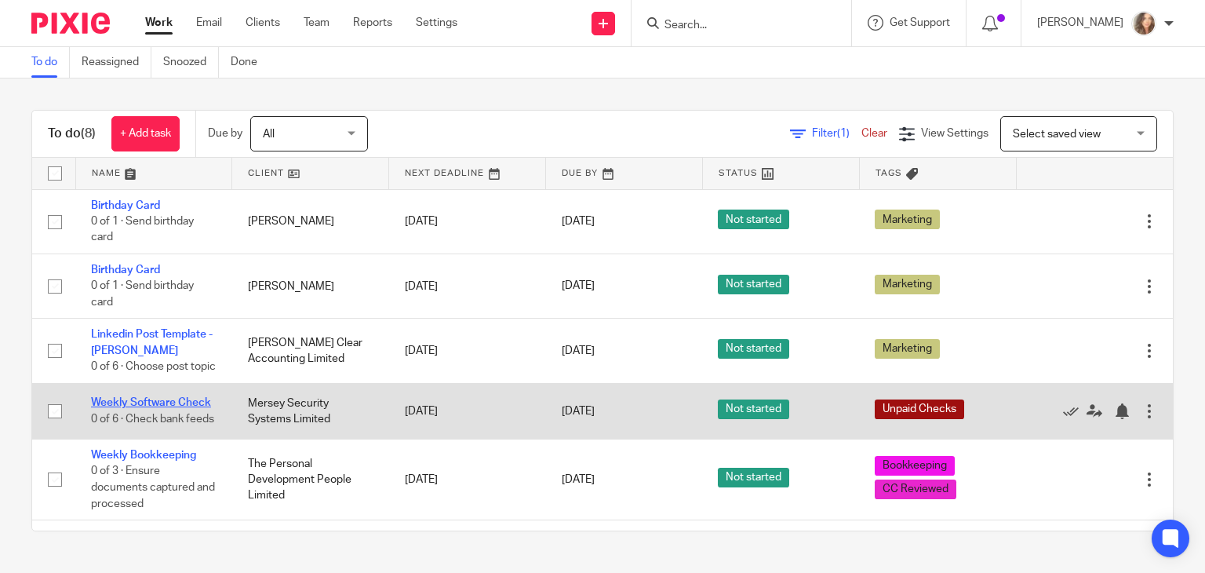
click at [126, 408] on link "Weekly Software Check" at bounding box center [151, 402] width 120 height 11
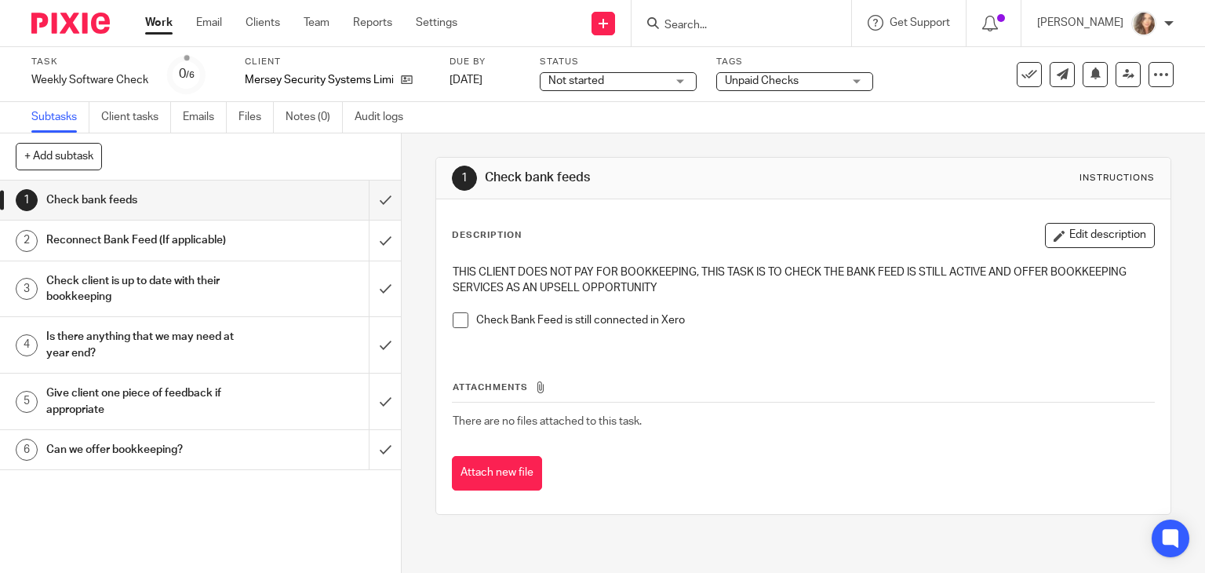
click at [453, 319] on span at bounding box center [461, 320] width 16 height 16
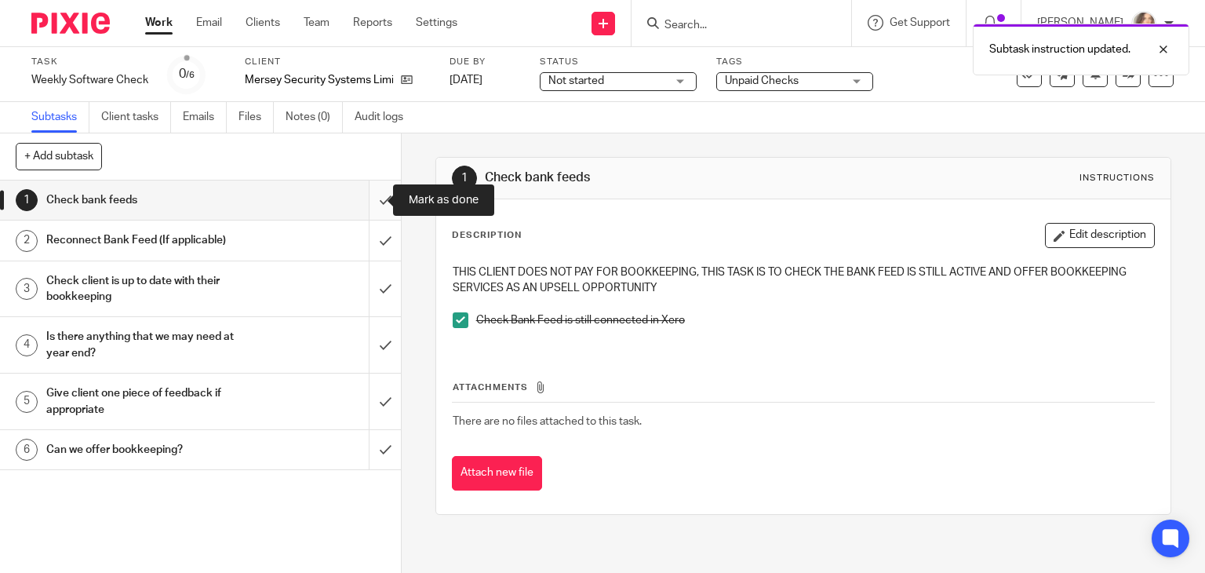
click at [370, 199] on input "submit" at bounding box center [200, 199] width 401 height 39
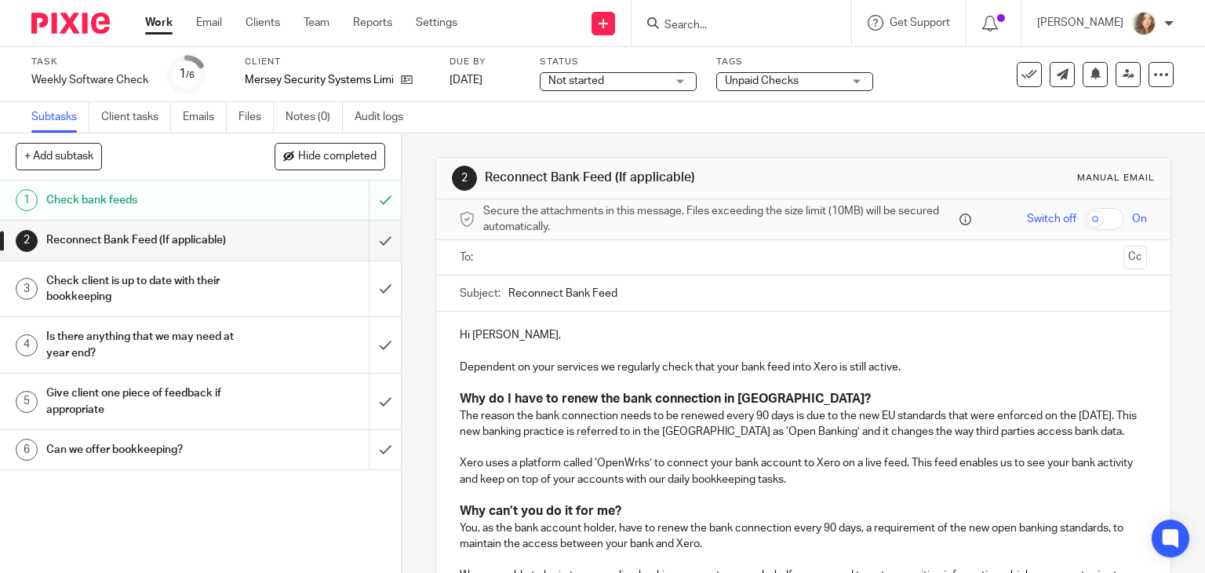
click at [367, 246] on input "submit" at bounding box center [200, 239] width 401 height 39
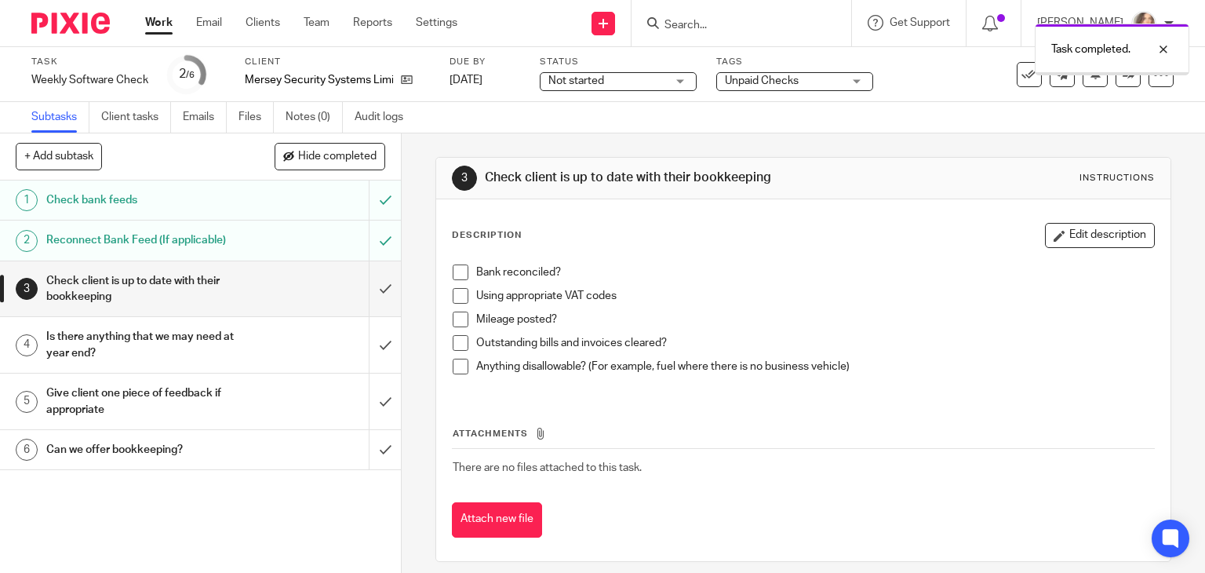
click at [372, 288] on input "submit" at bounding box center [200, 289] width 401 height 56
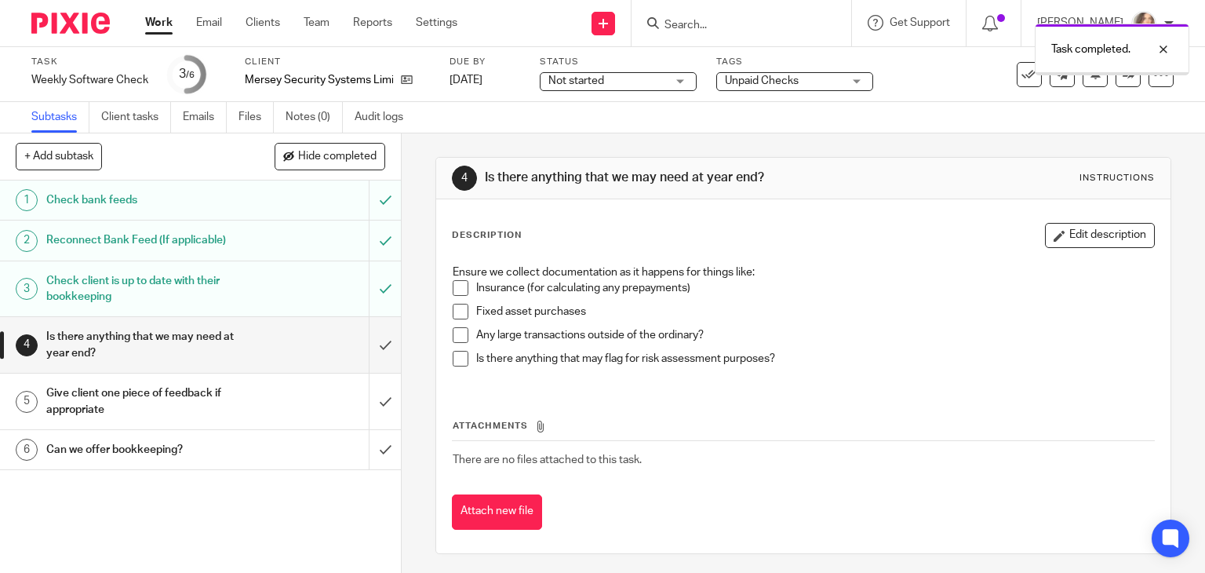
click at [366, 347] on input "submit" at bounding box center [200, 345] width 401 height 56
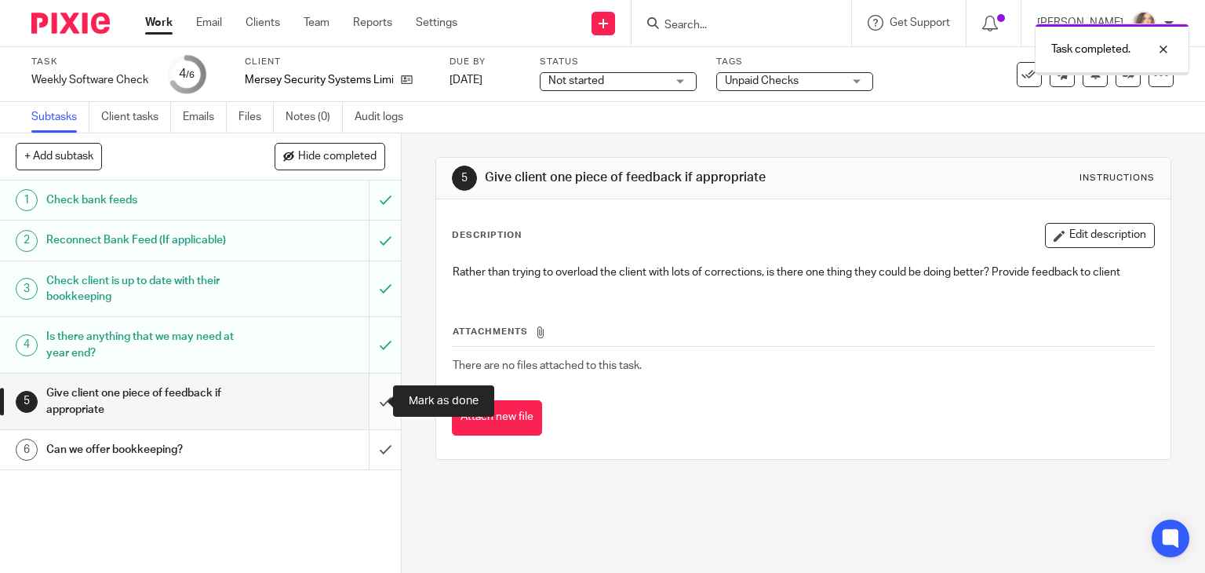
click at [367, 399] on input "submit" at bounding box center [200, 401] width 401 height 56
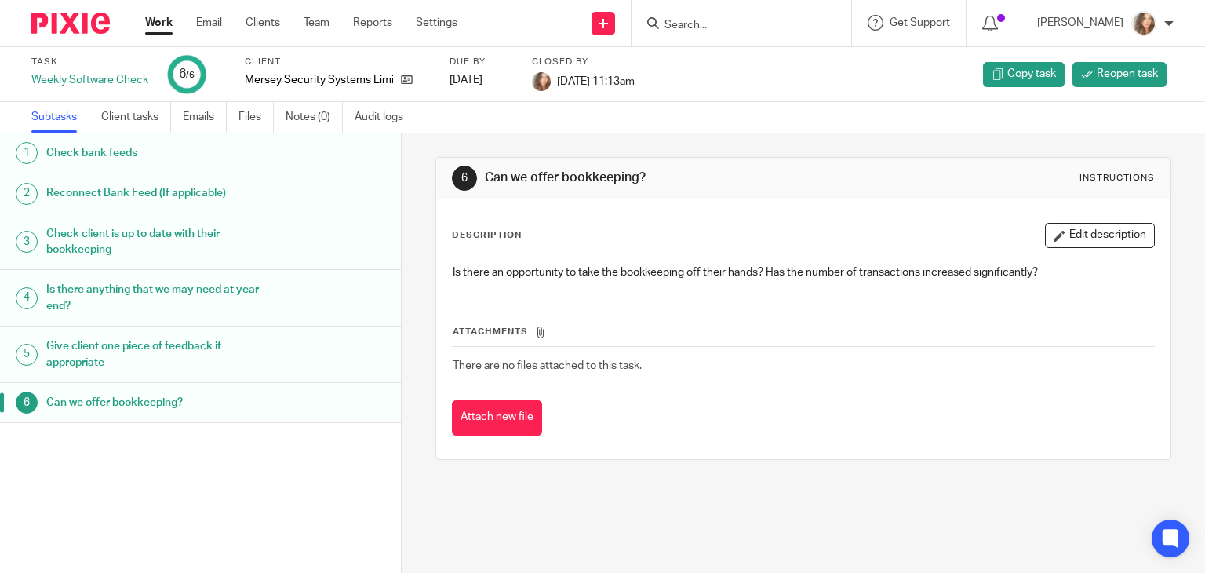
click at [155, 24] on link "Work" at bounding box center [158, 23] width 27 height 16
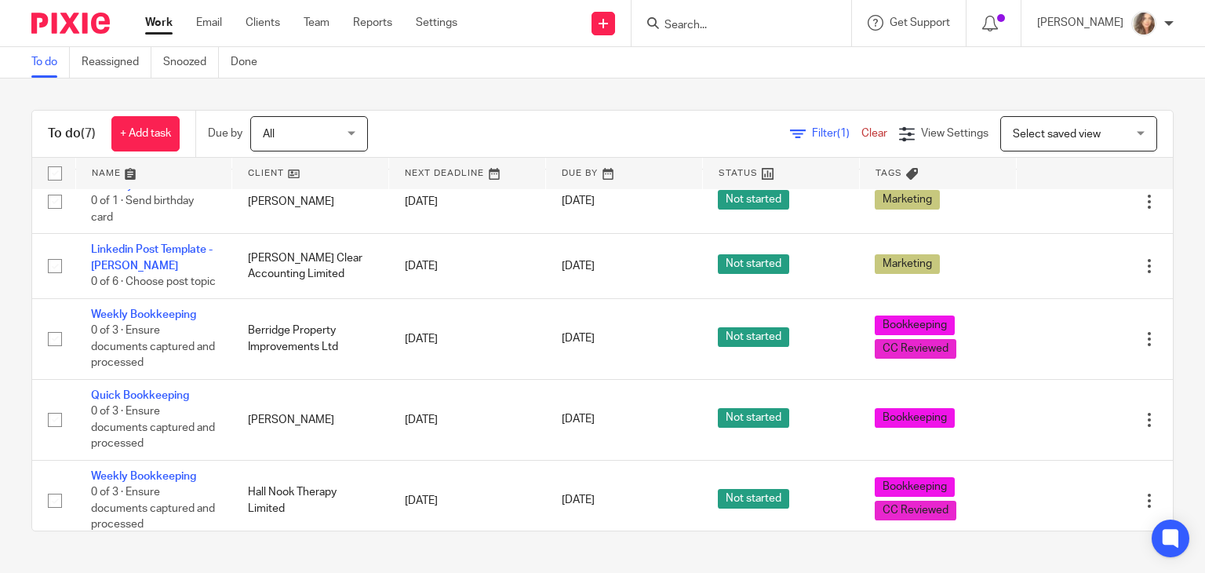
scroll to position [60, 0]
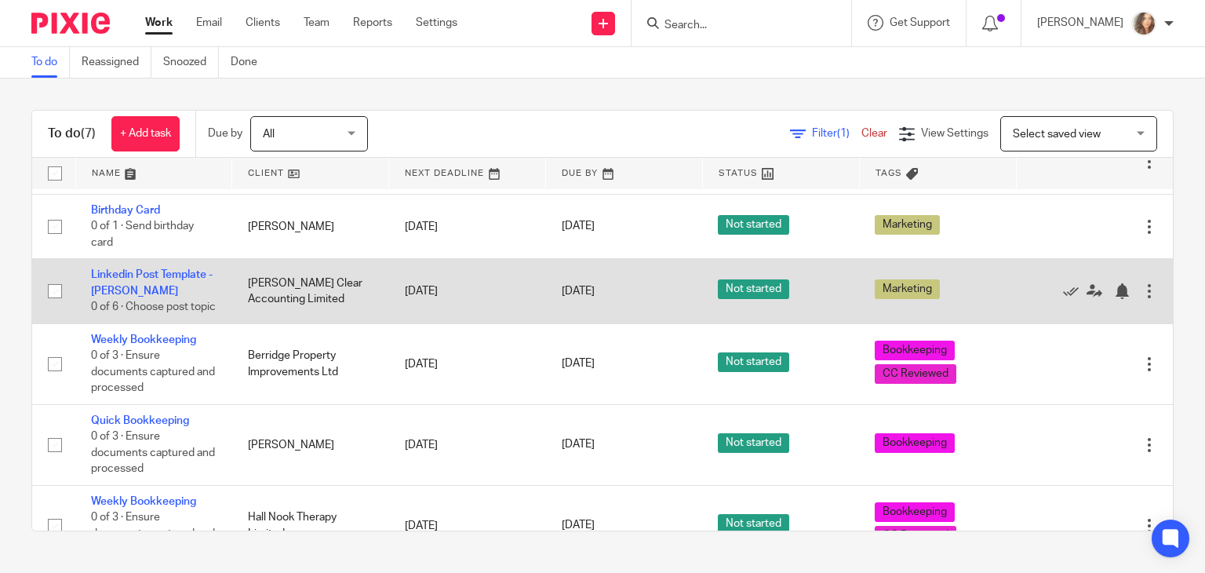
click at [270, 292] on td "[PERSON_NAME] Clear Accounting Limited" at bounding box center [310, 291] width 157 height 64
click at [142, 275] on link "Linkedin Post Template - [PERSON_NAME]" at bounding box center [152, 282] width 122 height 27
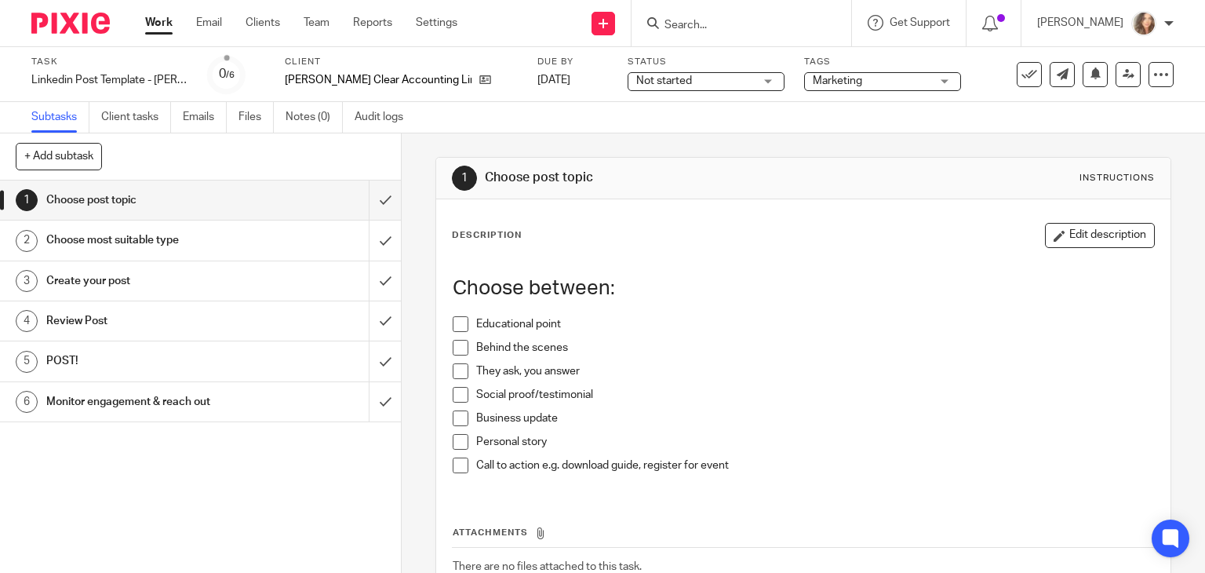
click at [460, 344] on span at bounding box center [461, 348] width 16 height 16
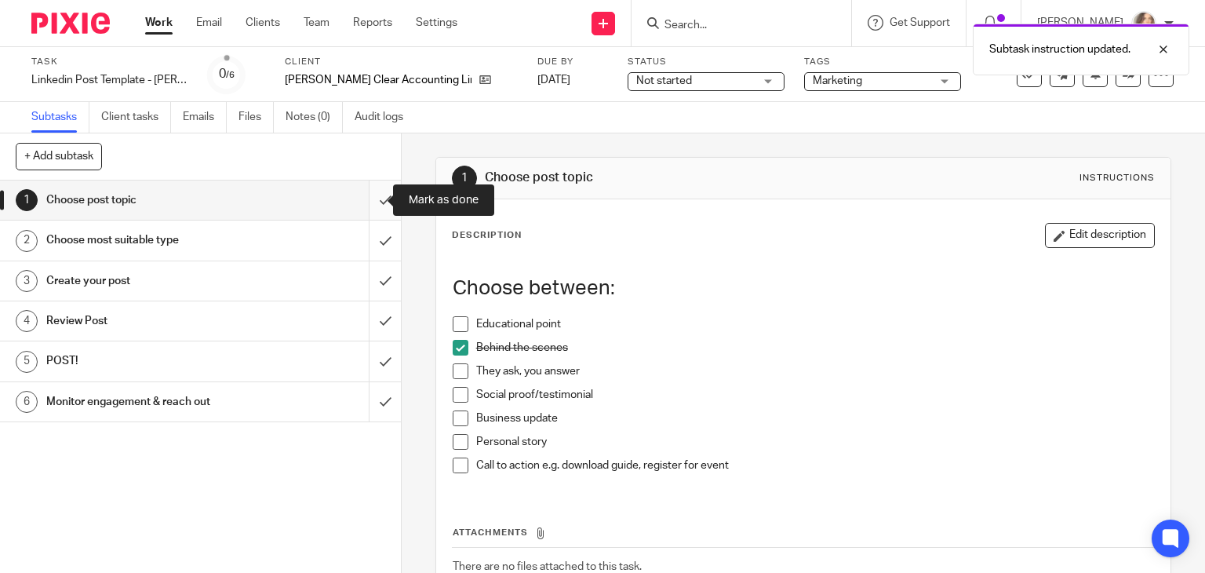
click at [367, 198] on input "submit" at bounding box center [200, 199] width 401 height 39
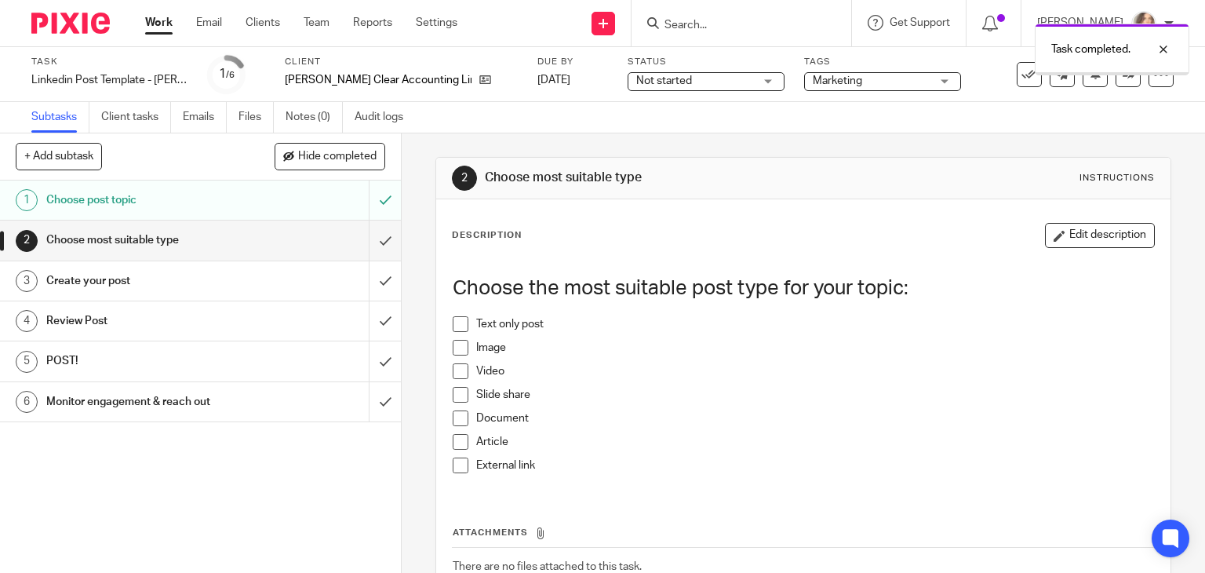
click at [370, 239] on input "submit" at bounding box center [200, 239] width 401 height 39
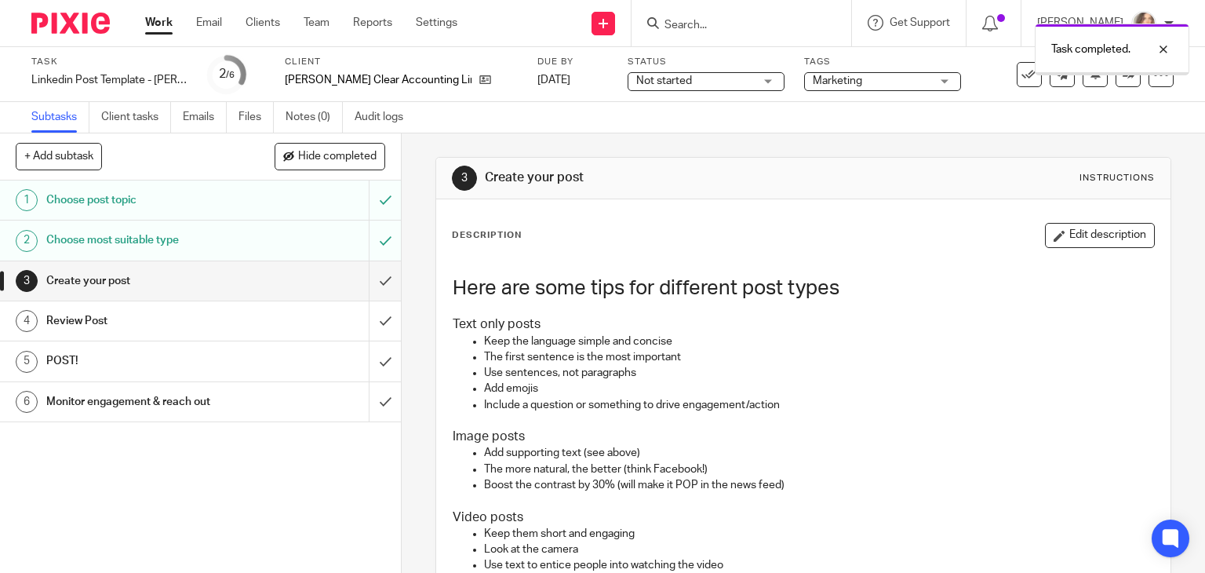
click at [209, 245] on h1 "Choose most suitable type" at bounding box center [148, 240] width 205 height 24
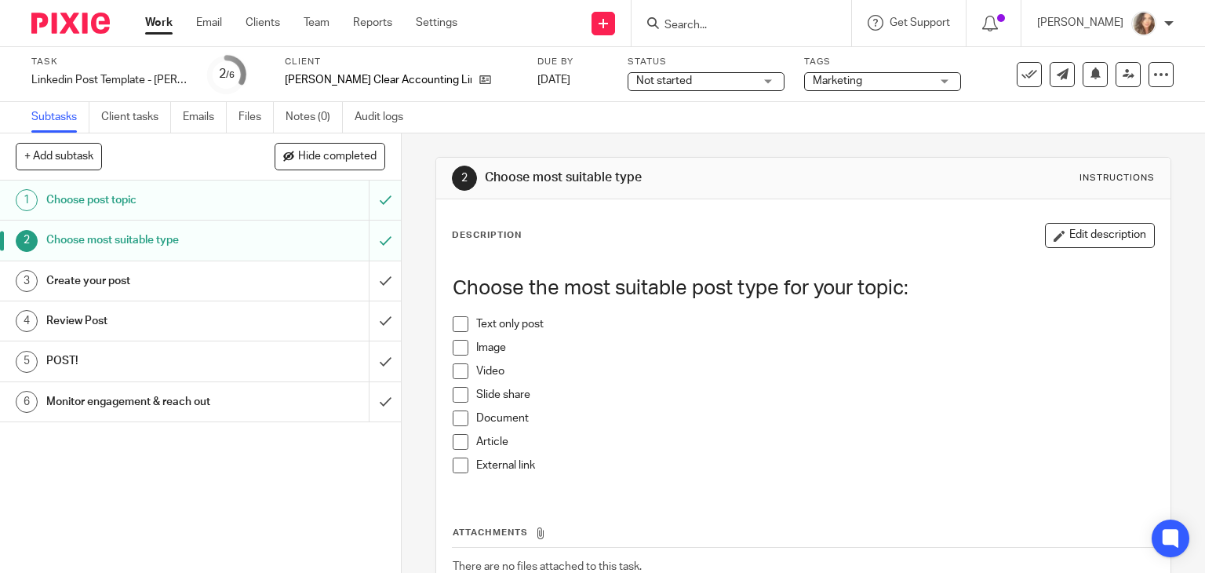
click at [456, 324] on span at bounding box center [461, 324] width 16 height 16
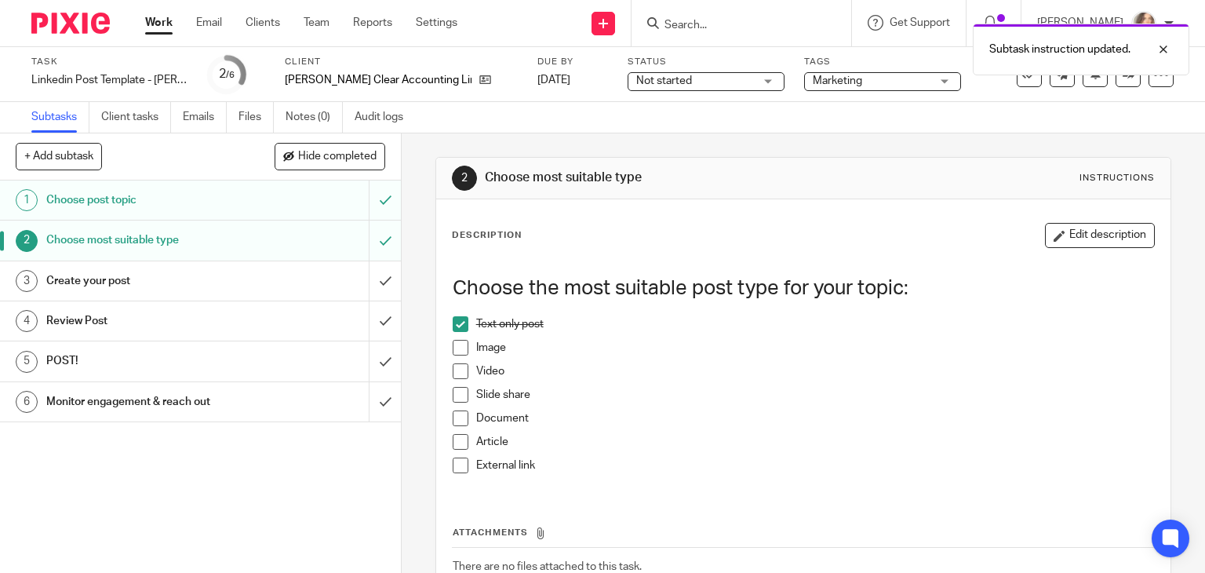
click at [272, 280] on div "Create your post" at bounding box center [199, 281] width 307 height 24
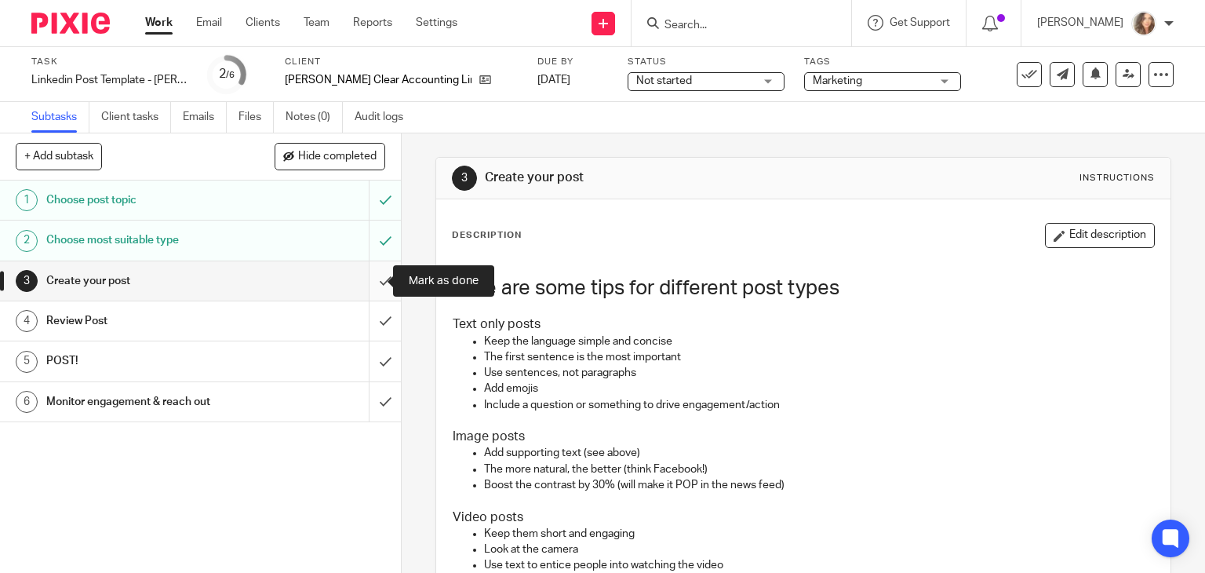
click at [369, 282] on input "submit" at bounding box center [200, 280] width 401 height 39
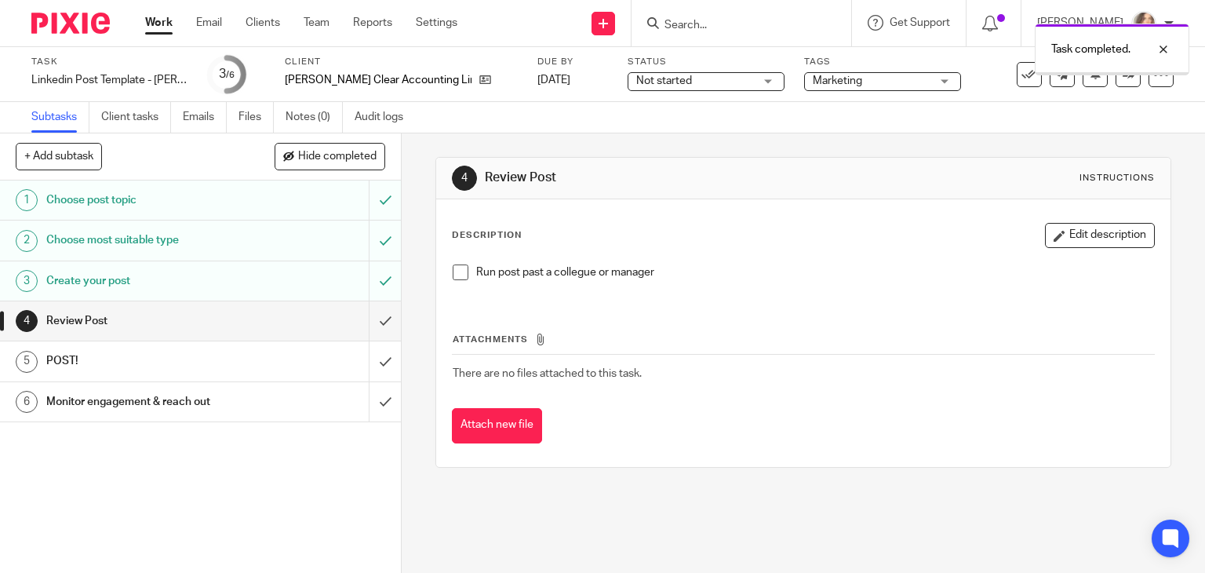
click at [370, 318] on input "submit" at bounding box center [200, 320] width 401 height 39
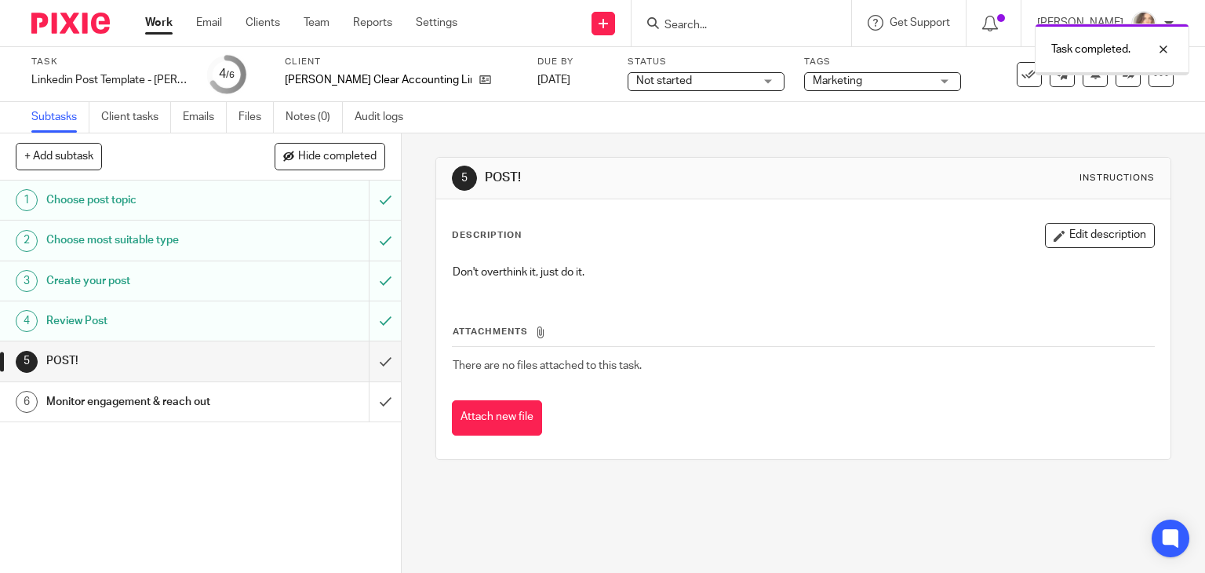
click at [368, 353] on input "submit" at bounding box center [200, 360] width 401 height 39
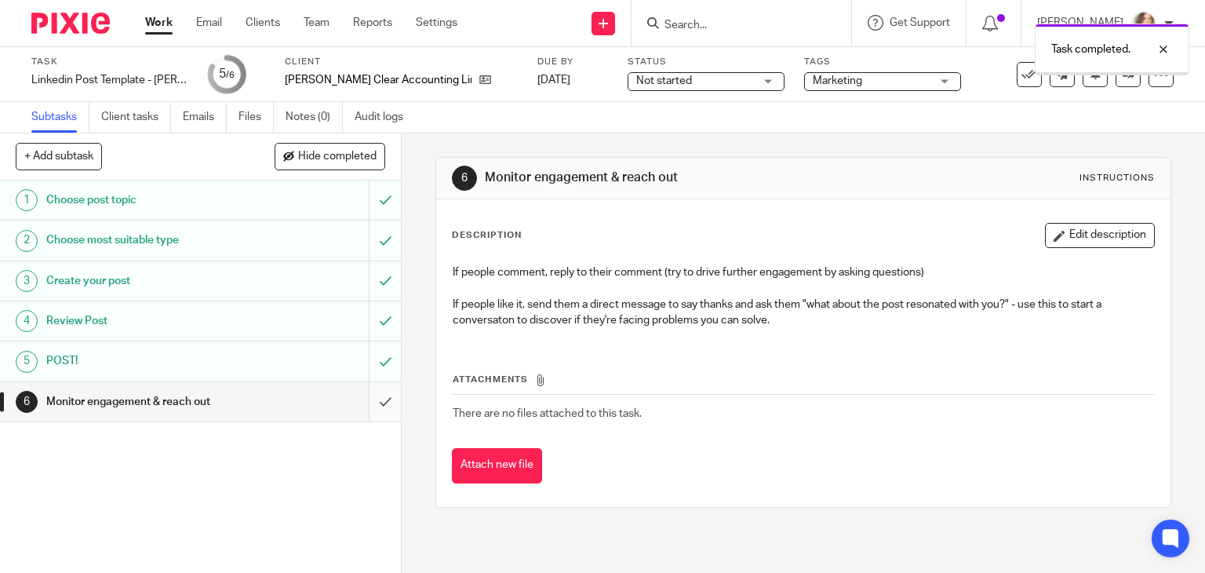
click at [370, 404] on input "submit" at bounding box center [200, 401] width 401 height 39
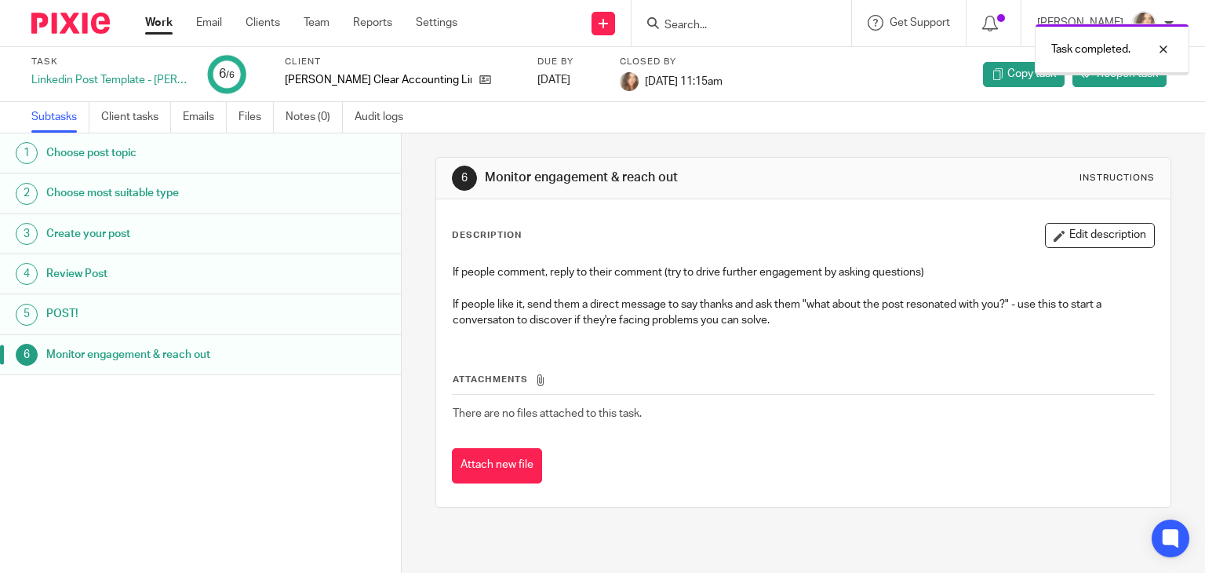
click at [160, 24] on link "Work" at bounding box center [158, 23] width 27 height 16
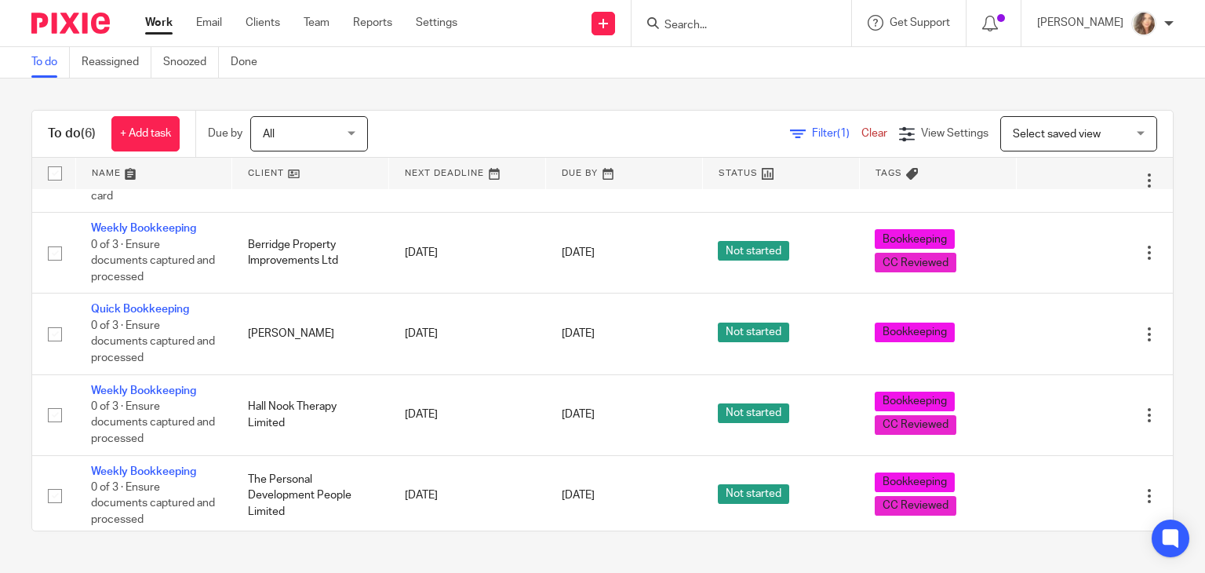
scroll to position [115, 0]
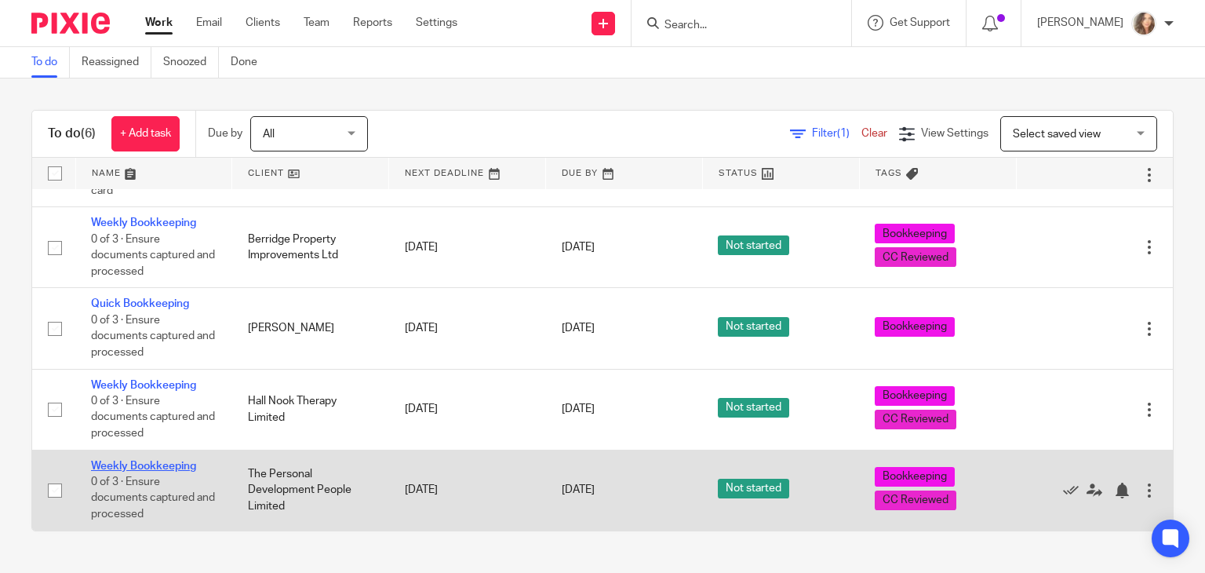
click at [177, 461] on link "Weekly Bookkeeping" at bounding box center [143, 466] width 105 height 11
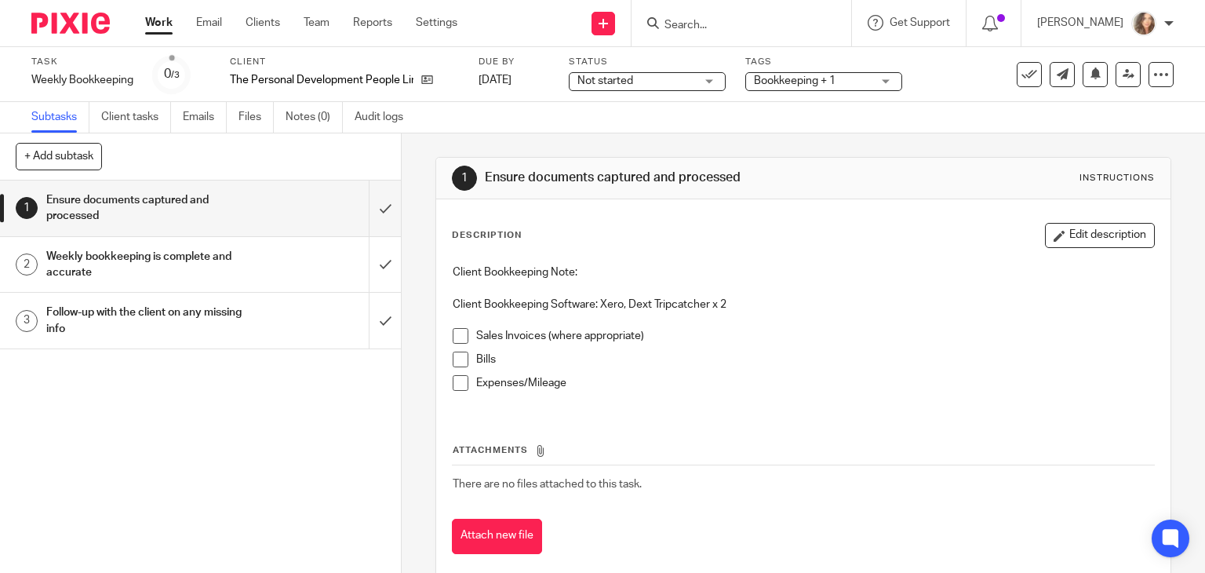
click at [453, 336] on span at bounding box center [461, 336] width 16 height 16
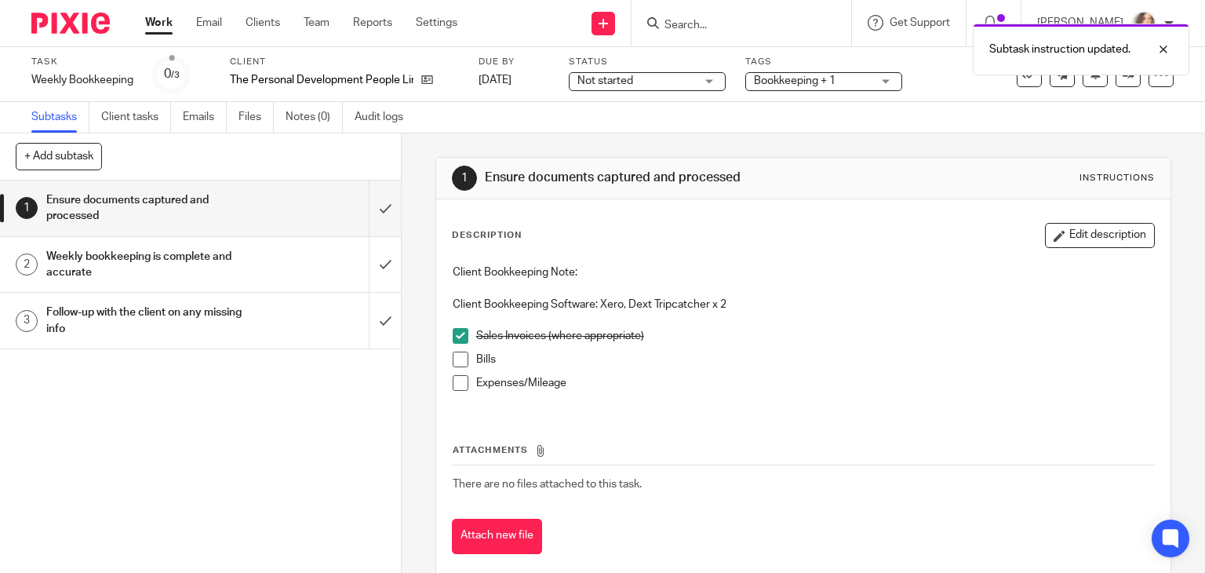
click at [453, 360] on span at bounding box center [461, 359] width 16 height 16
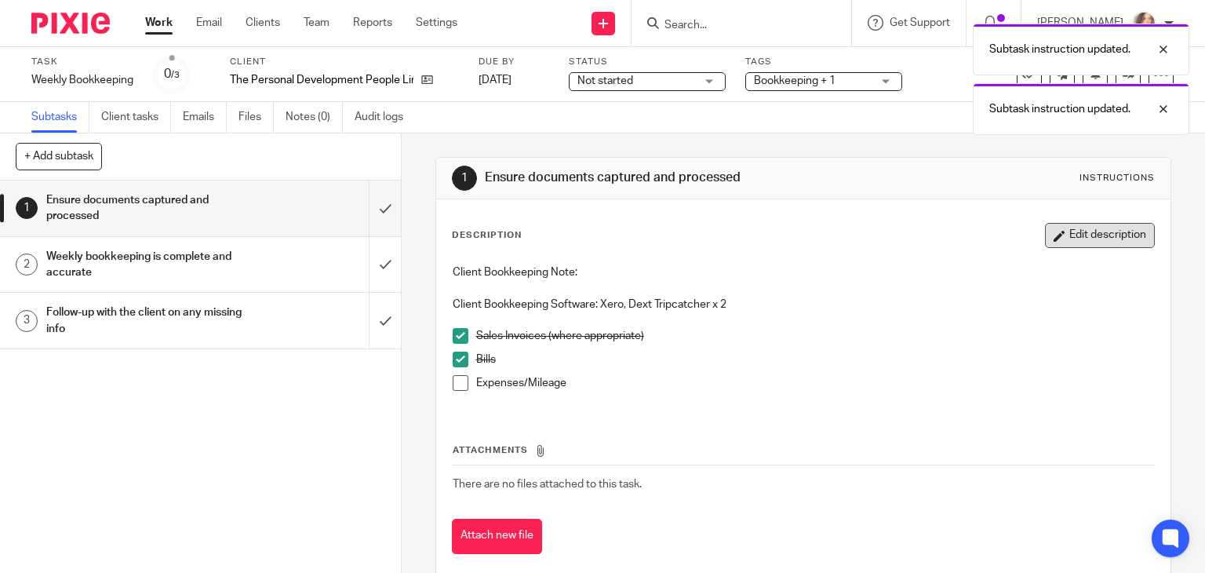
click at [1109, 233] on button "Edit description" at bounding box center [1100, 235] width 110 height 25
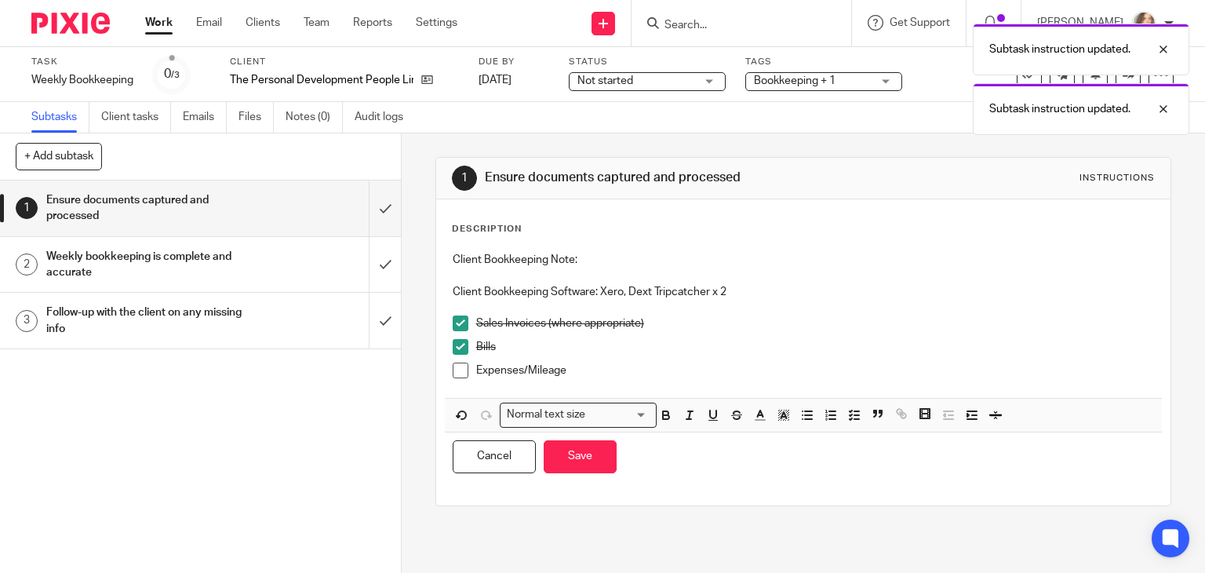
click at [832, 255] on p "Client Bookkeeping Note:" at bounding box center [804, 260] width 702 height 16
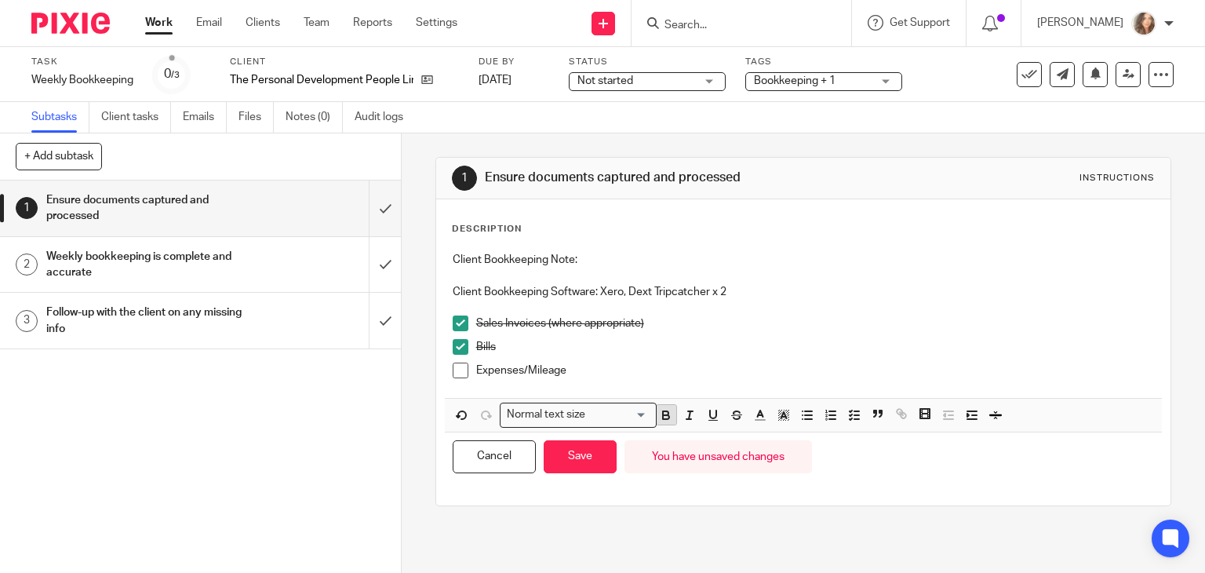
click at [663, 415] on icon "button" at bounding box center [666, 417] width 6 height 4
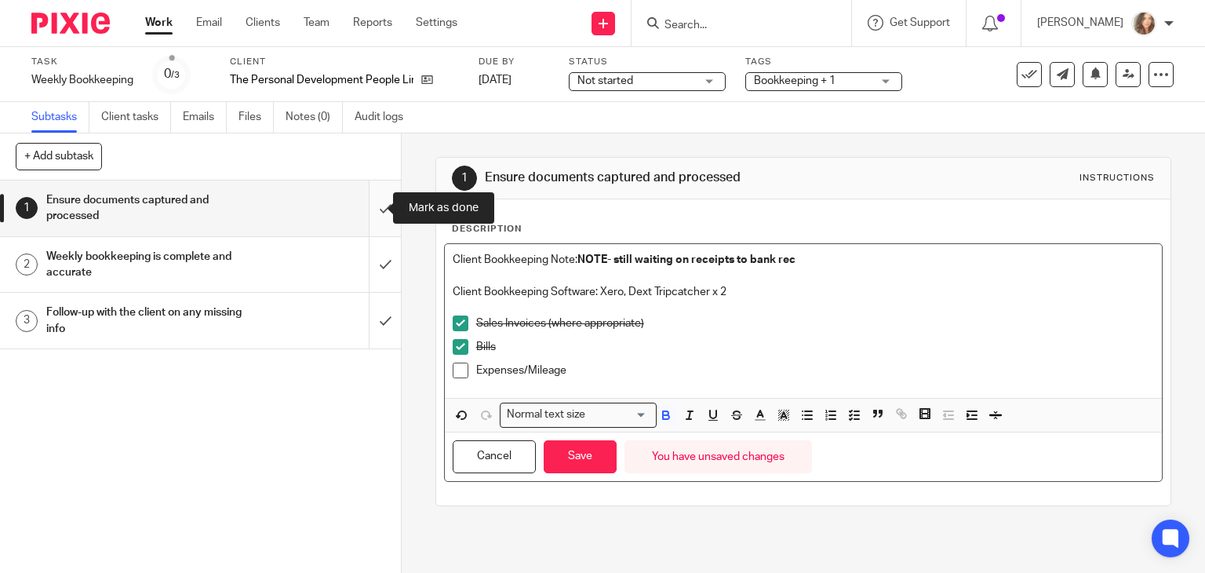
click at [368, 218] on input "submit" at bounding box center [200, 208] width 401 height 56
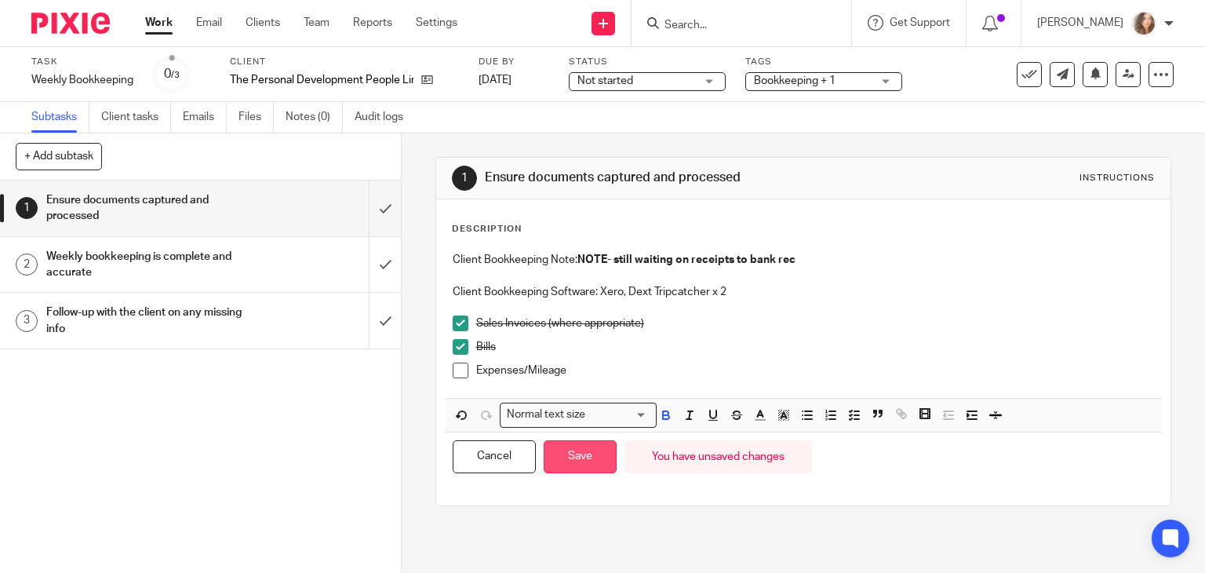
click at [577, 451] on button "Save" at bounding box center [580, 457] width 73 height 34
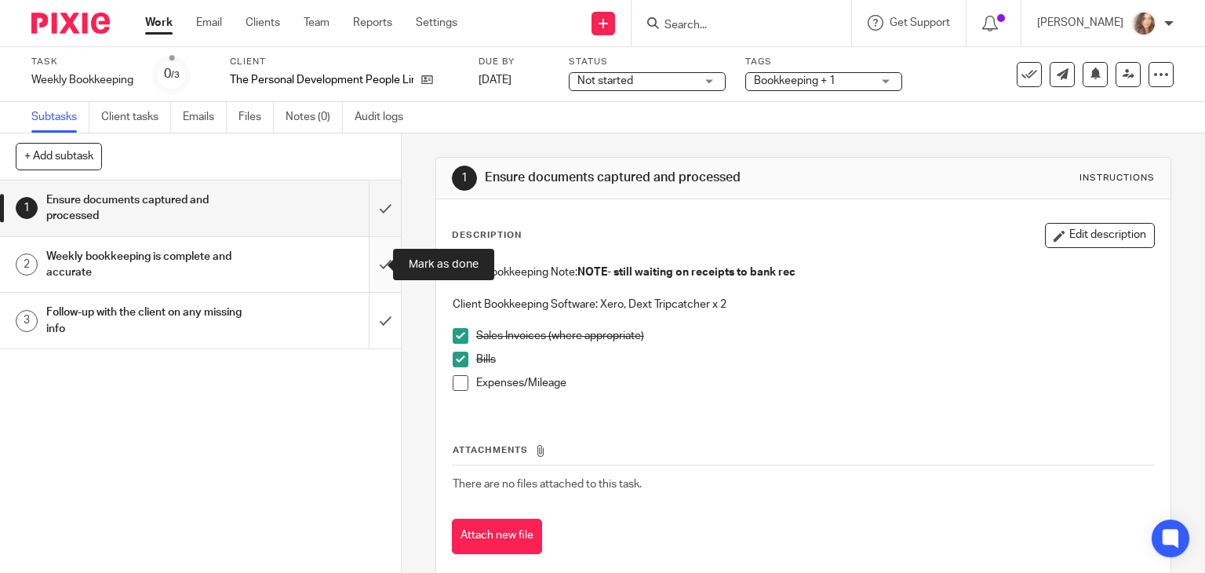
click at [368, 261] on input "submit" at bounding box center [200, 265] width 401 height 56
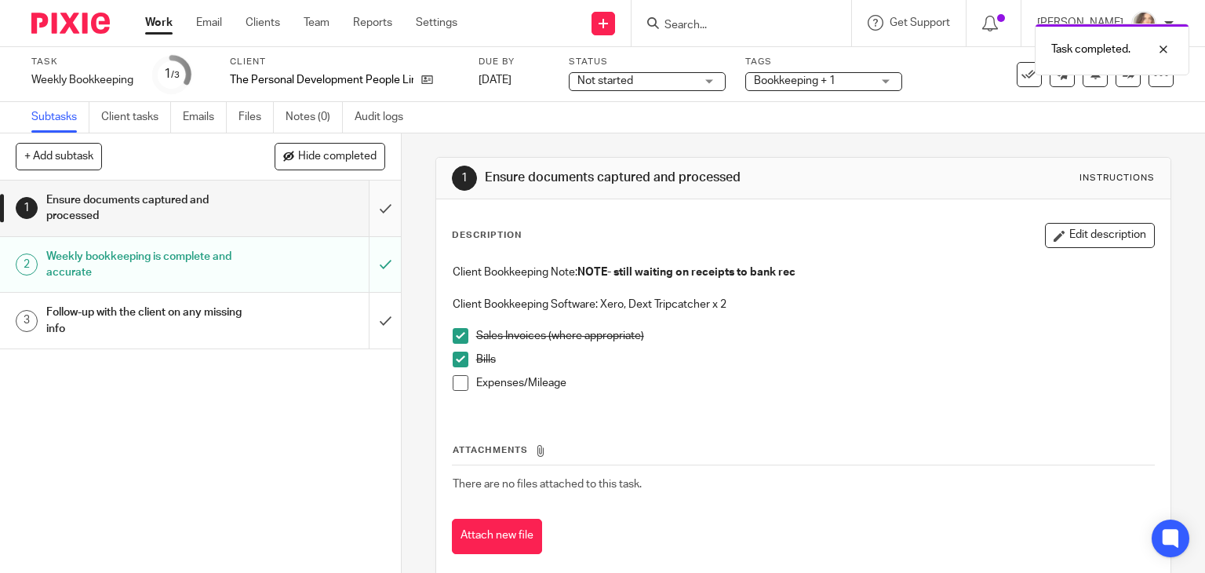
click at [367, 206] on input "submit" at bounding box center [200, 208] width 401 height 56
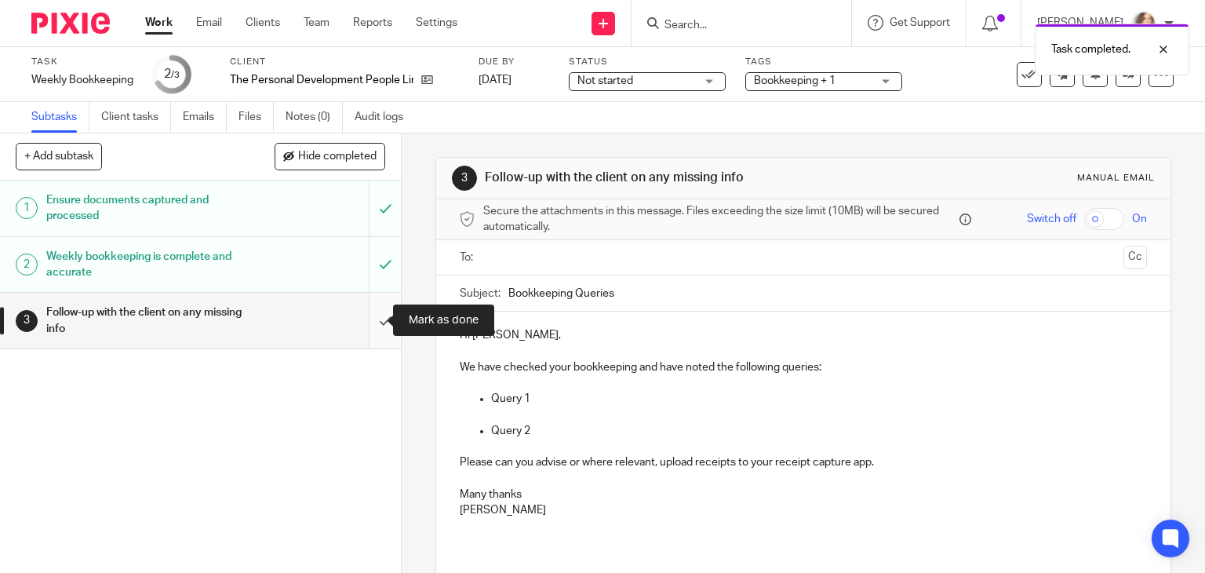
click at [367, 319] on input "submit" at bounding box center [200, 321] width 401 height 56
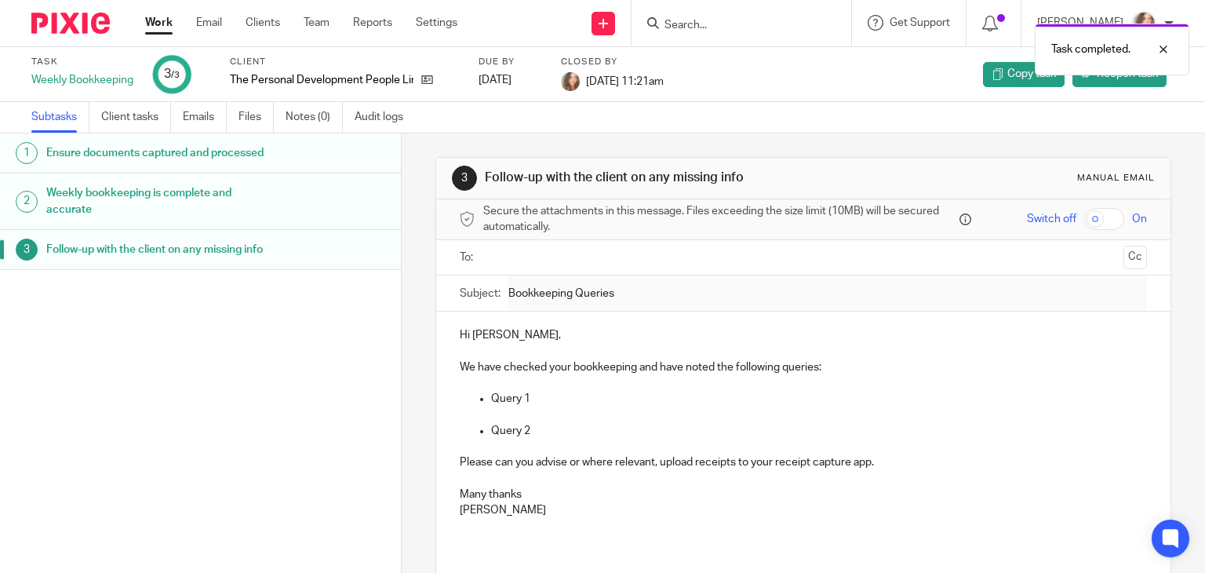
click at [160, 21] on link "Work" at bounding box center [158, 23] width 27 height 16
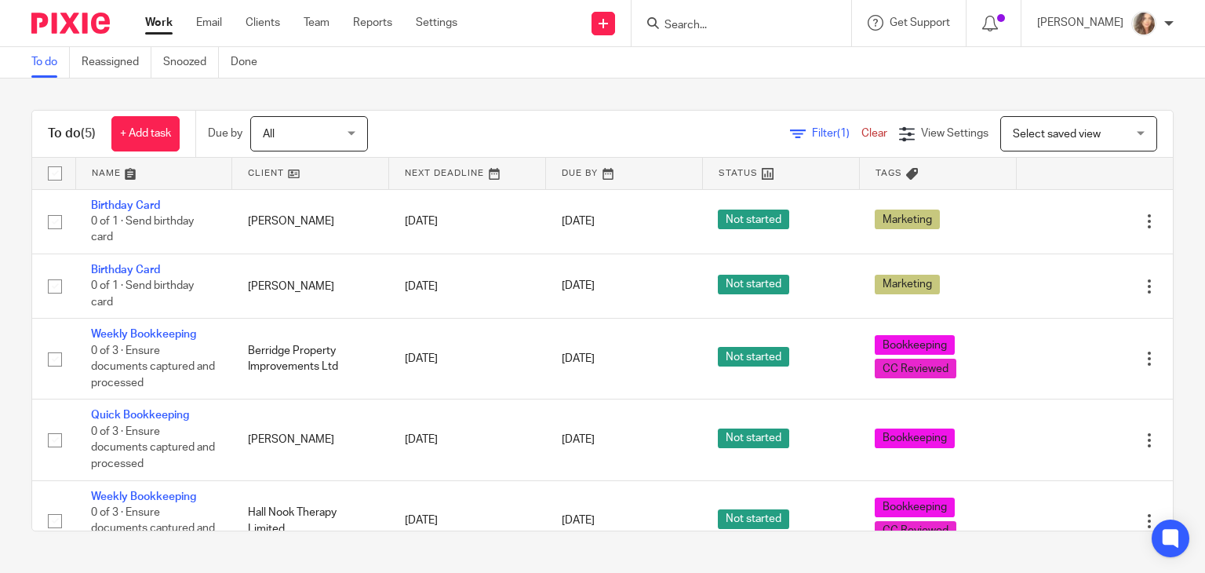
scroll to position [34, 0]
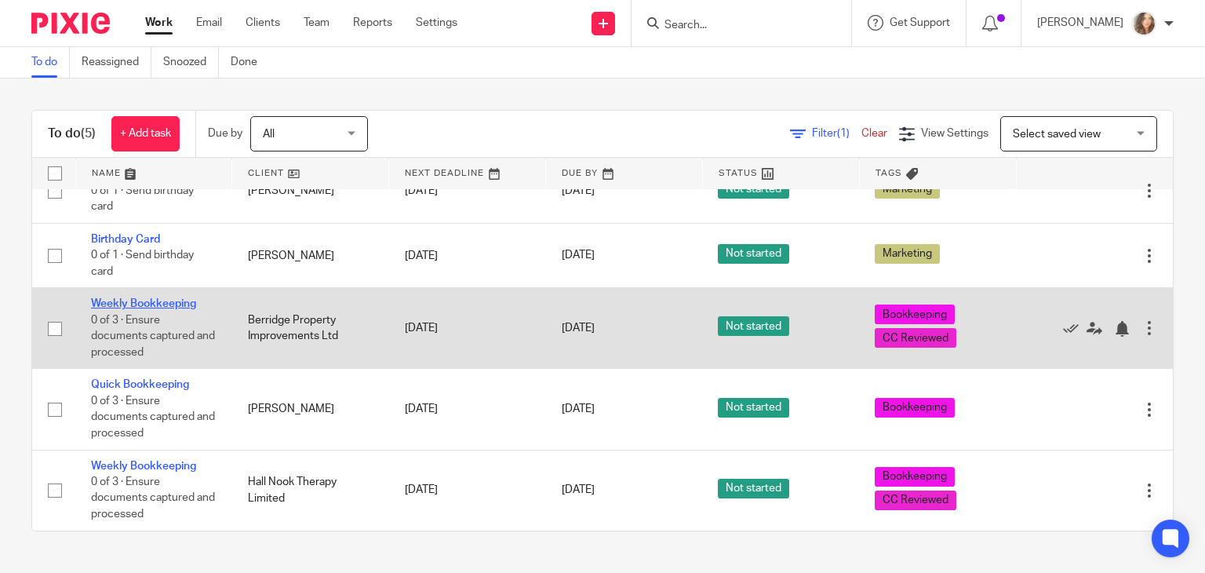
click at [141, 301] on link "Weekly Bookkeeping" at bounding box center [143, 303] width 105 height 11
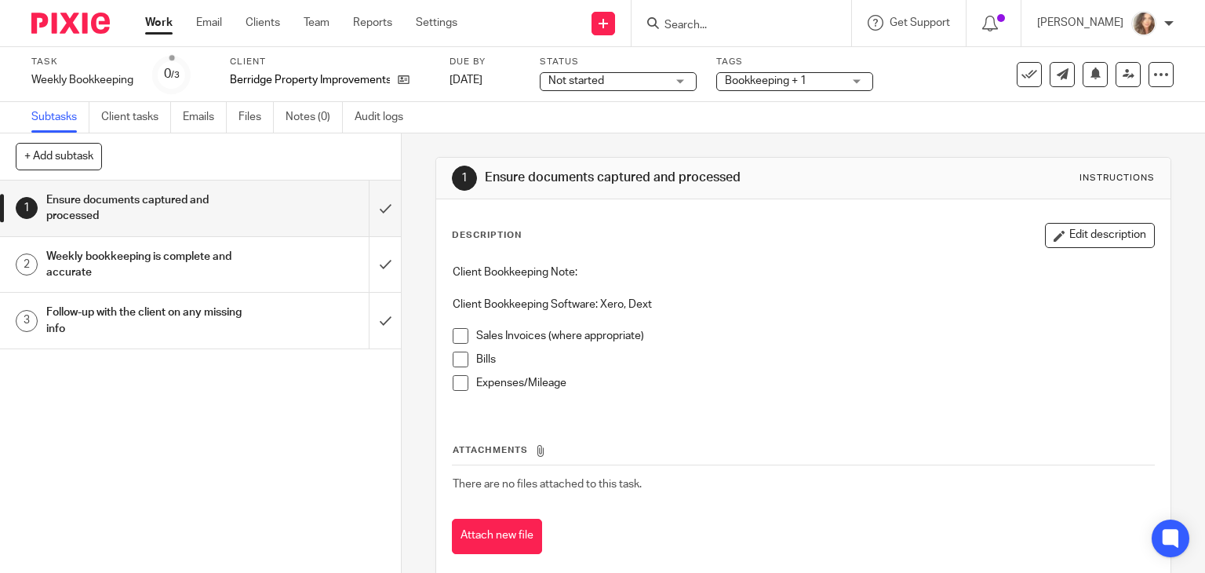
click at [457, 337] on span at bounding box center [461, 336] width 16 height 16
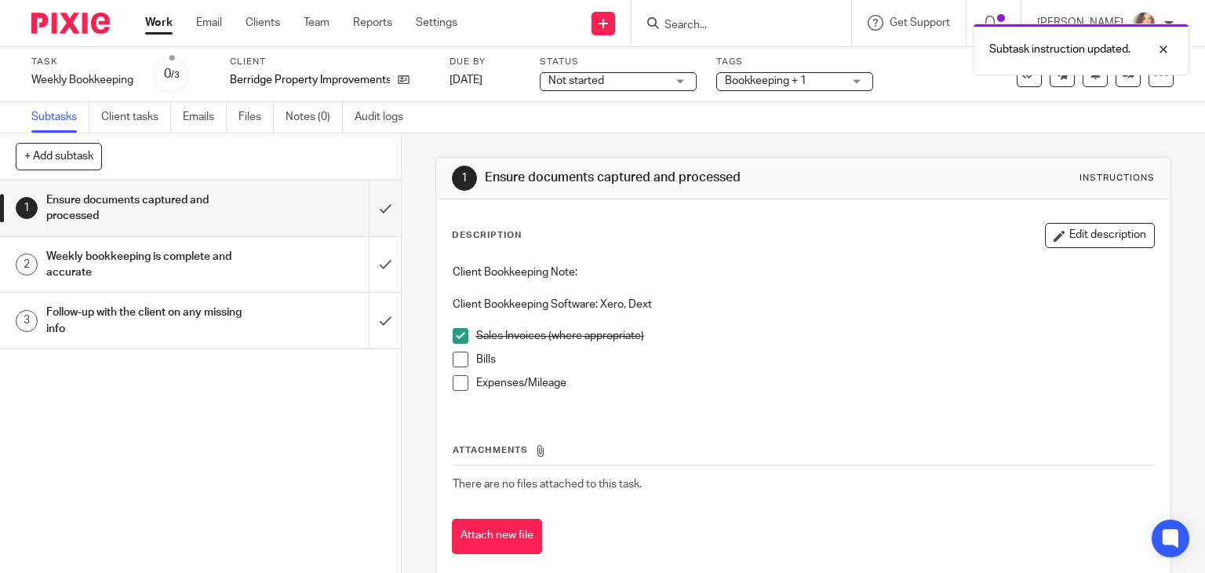
click at [457, 355] on span at bounding box center [461, 359] width 16 height 16
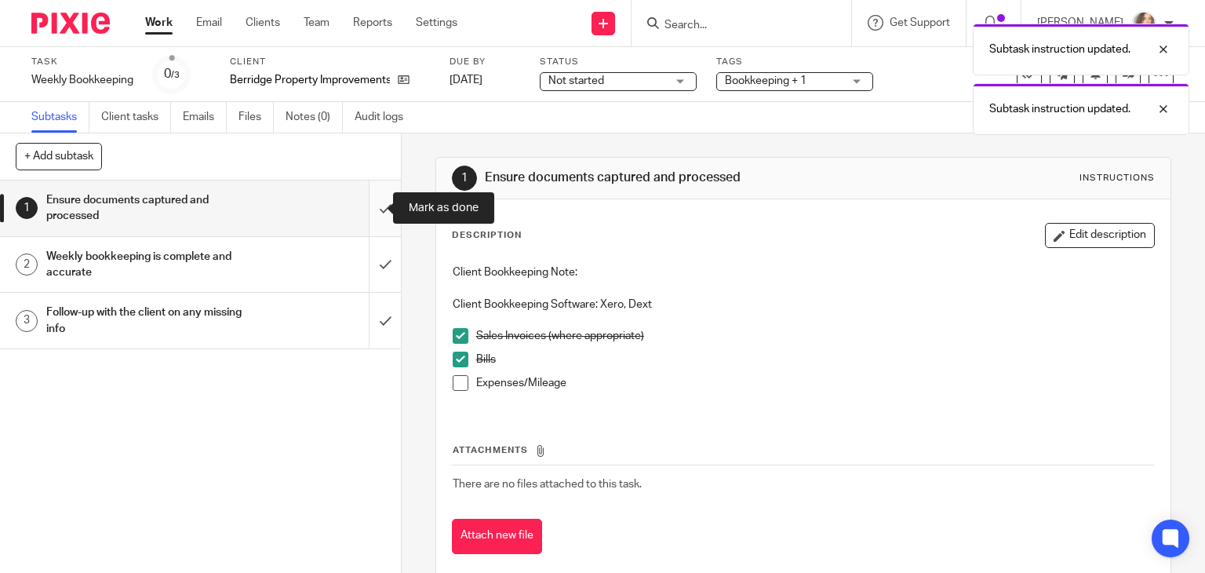
click at [366, 204] on input "submit" at bounding box center [200, 208] width 401 height 56
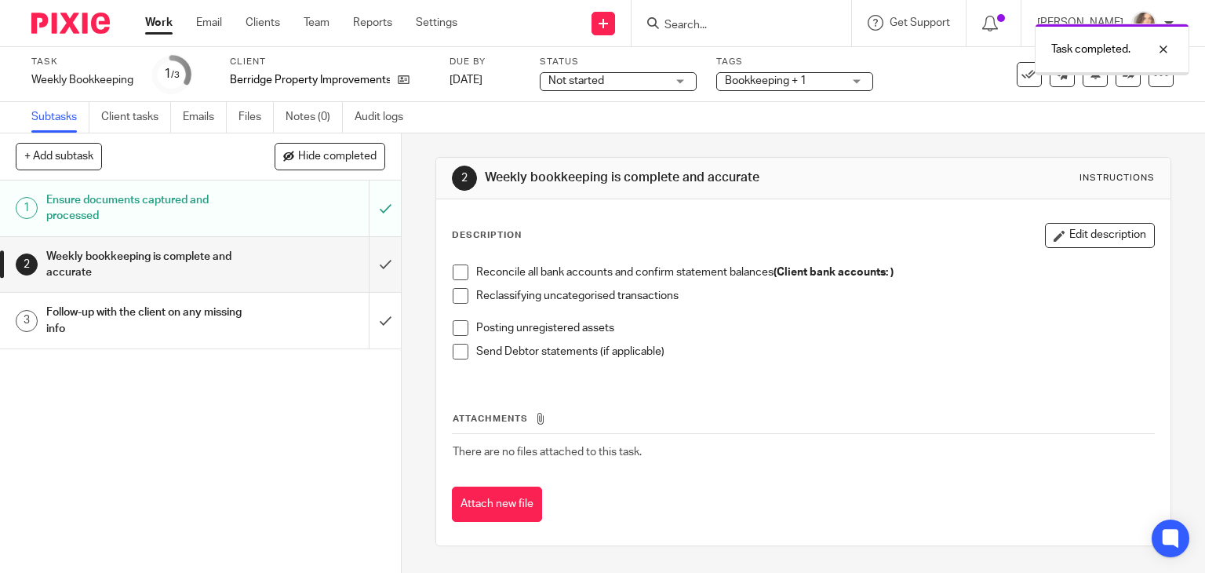
click at [369, 264] on input "submit" at bounding box center [200, 265] width 401 height 56
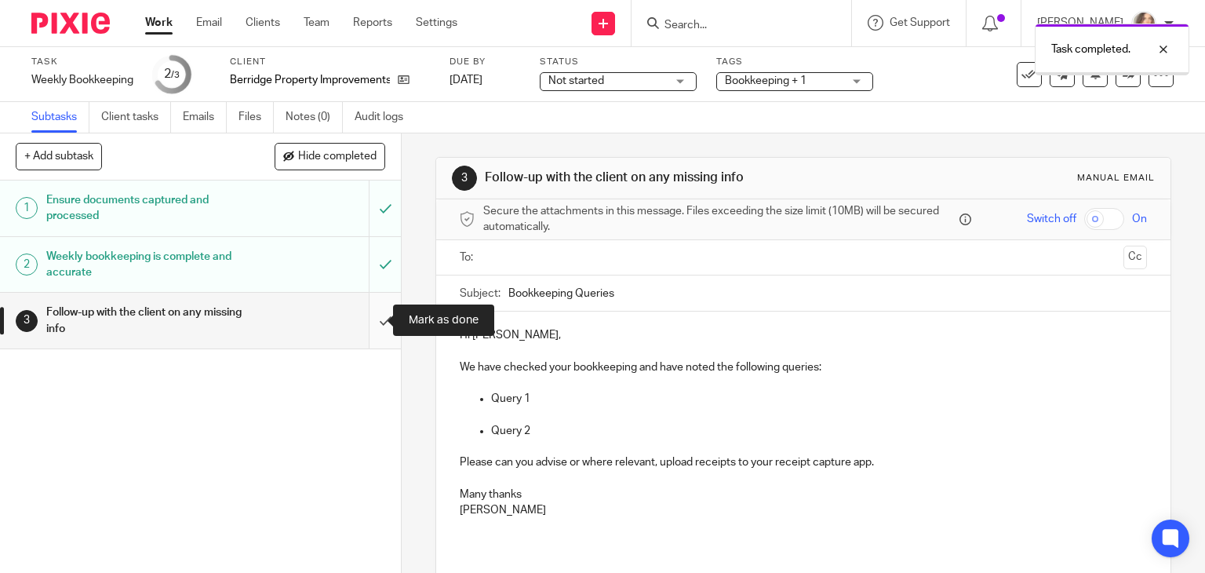
click at [370, 318] on input "submit" at bounding box center [200, 321] width 401 height 56
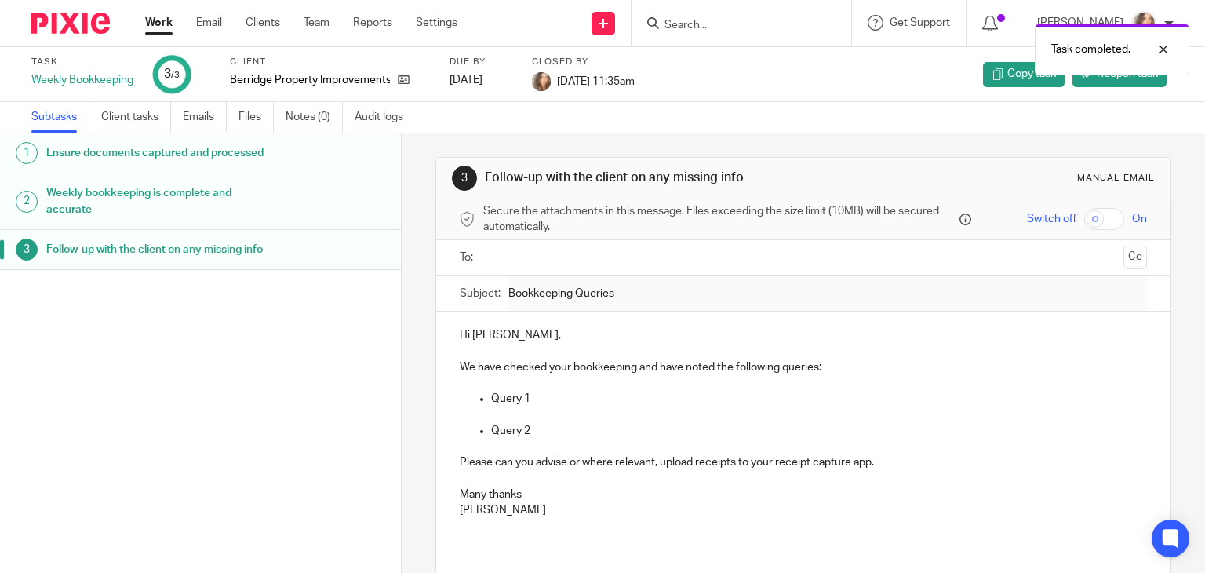
click at [160, 21] on link "Work" at bounding box center [158, 23] width 27 height 16
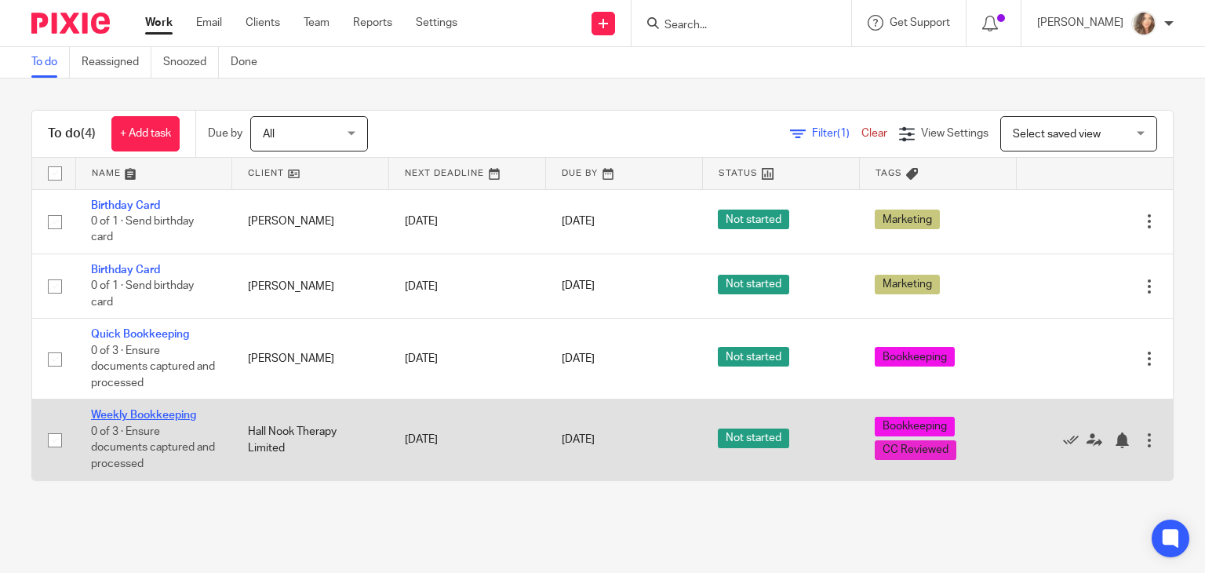
click at [168, 415] on link "Weekly Bookkeeping" at bounding box center [143, 415] width 105 height 11
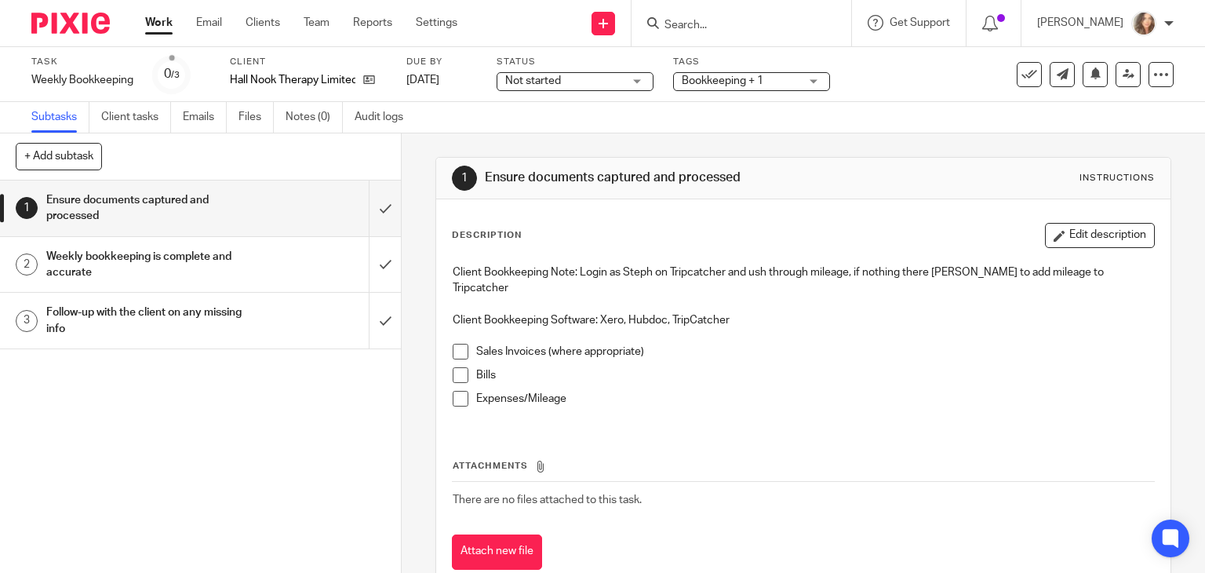
click at [455, 352] on span at bounding box center [461, 352] width 16 height 16
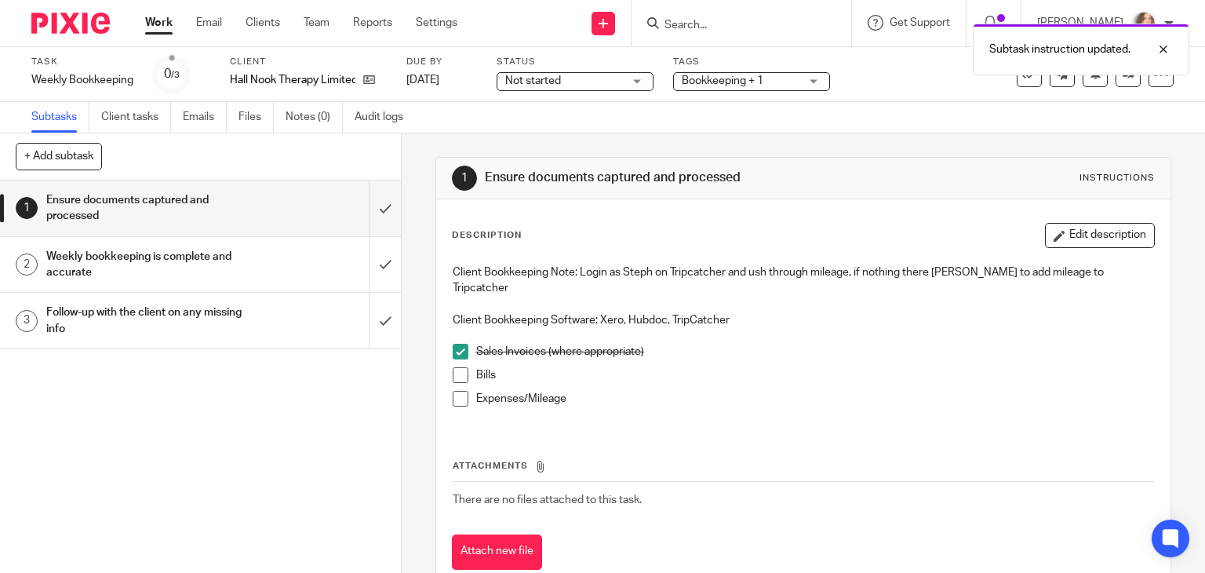
click at [454, 377] on span at bounding box center [461, 375] width 16 height 16
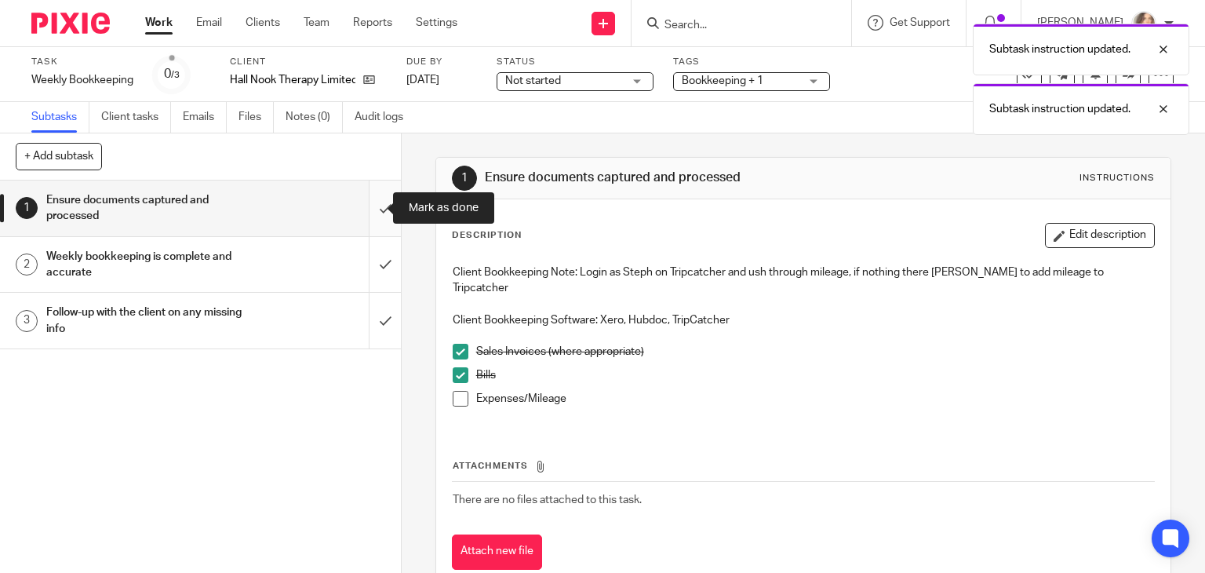
click at [367, 211] on input "submit" at bounding box center [200, 208] width 401 height 56
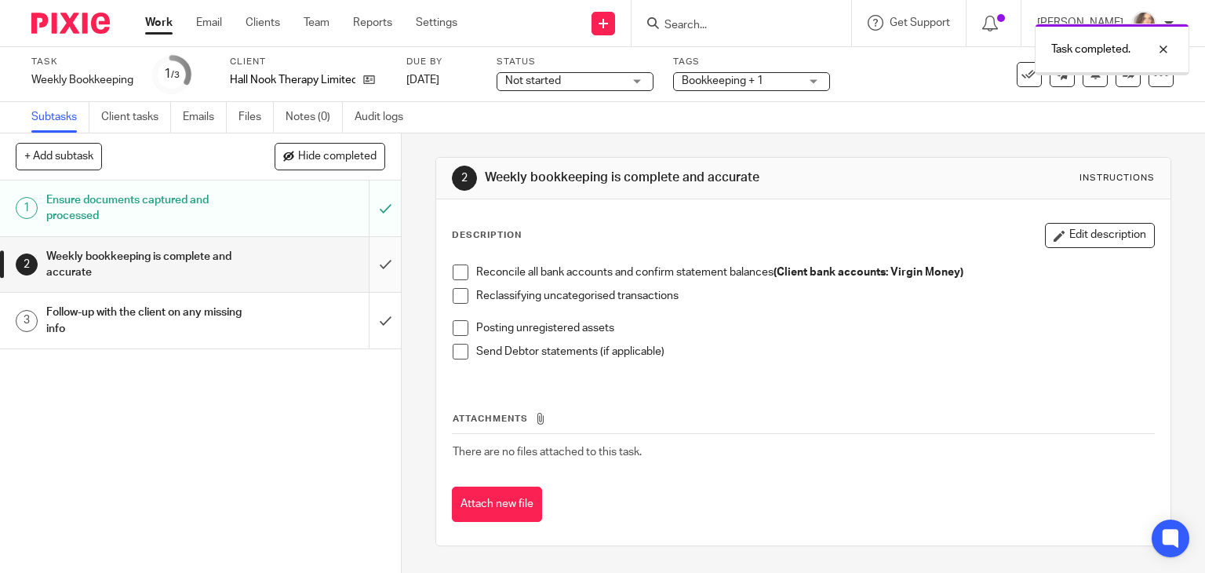
click at [370, 260] on input "submit" at bounding box center [200, 265] width 401 height 56
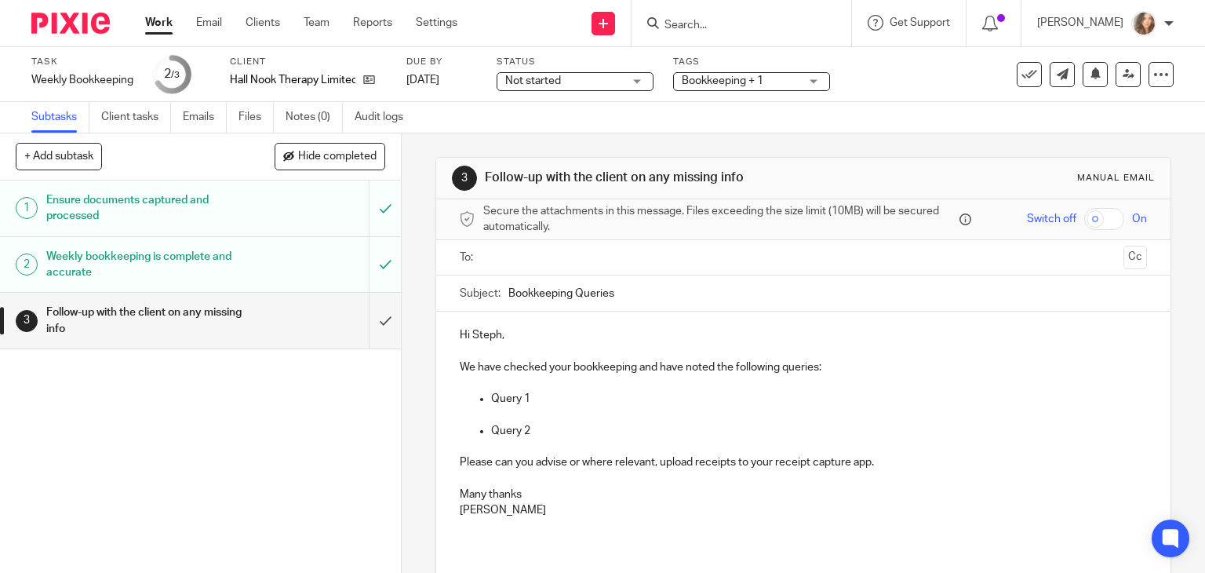
click at [370, 260] on input "submit" at bounding box center [200, 265] width 401 height 56
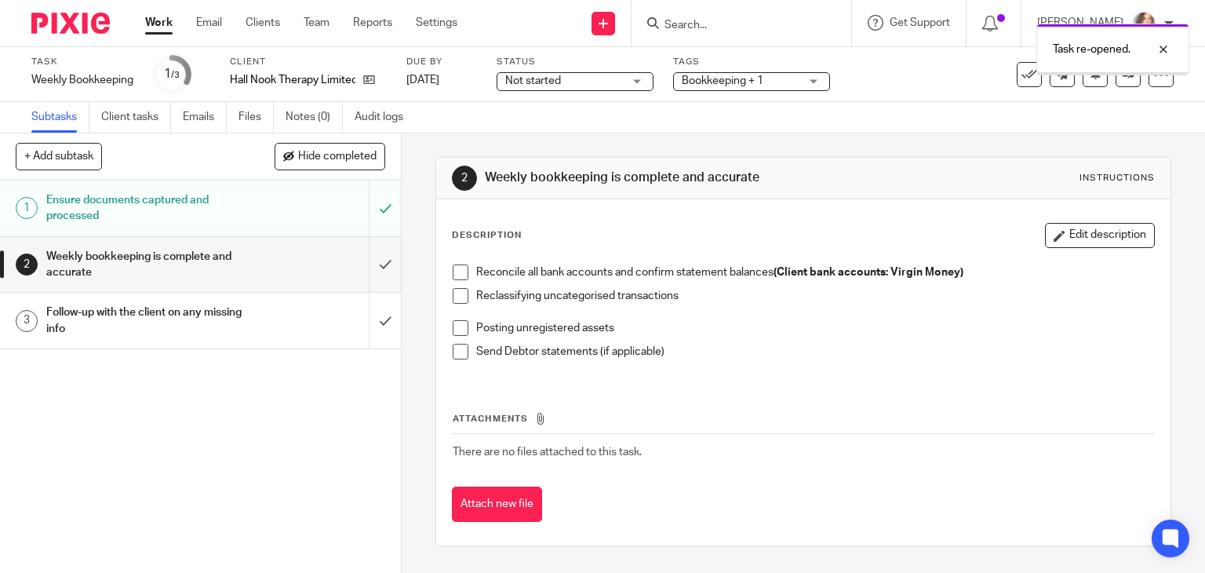
click at [369, 266] on input "submit" at bounding box center [200, 265] width 401 height 56
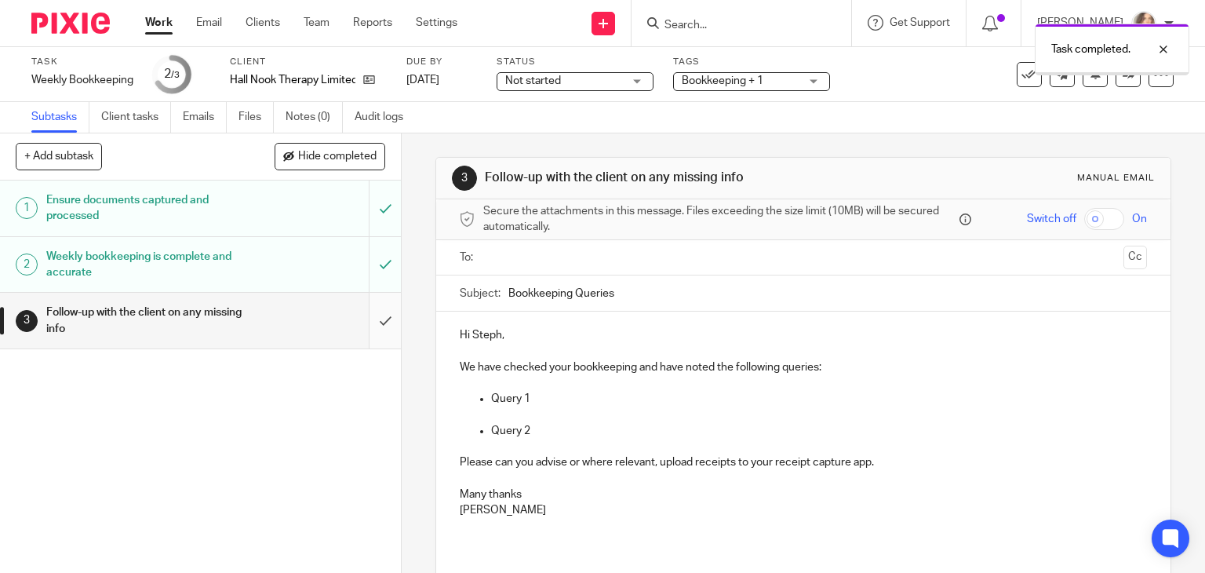
click at [367, 322] on input "submit" at bounding box center [200, 321] width 401 height 56
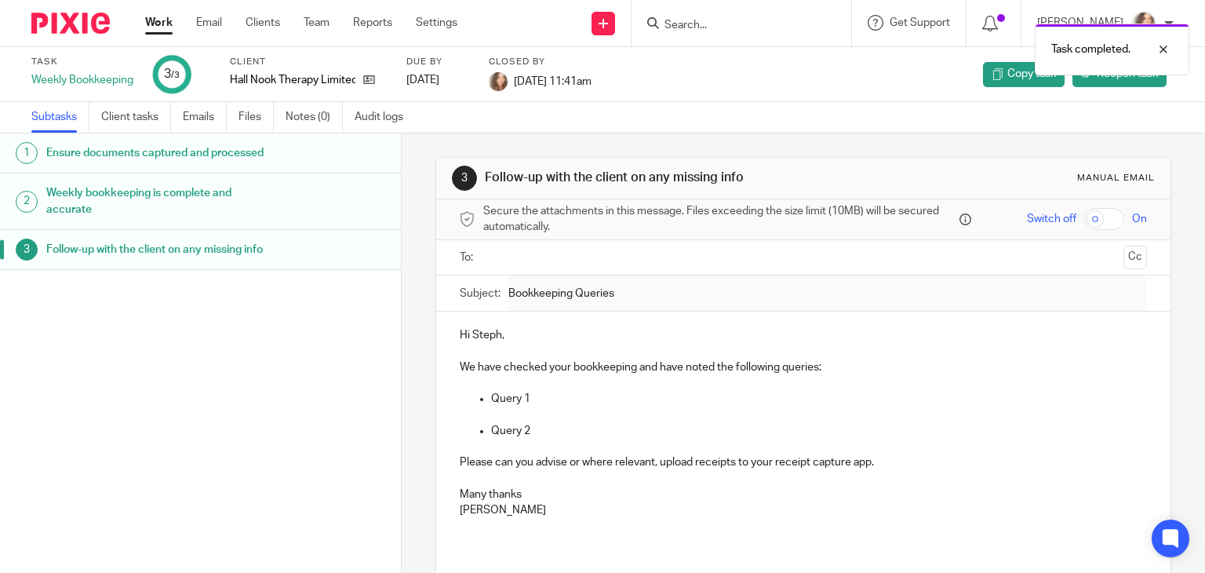
click at [160, 24] on link "Work" at bounding box center [158, 23] width 27 height 16
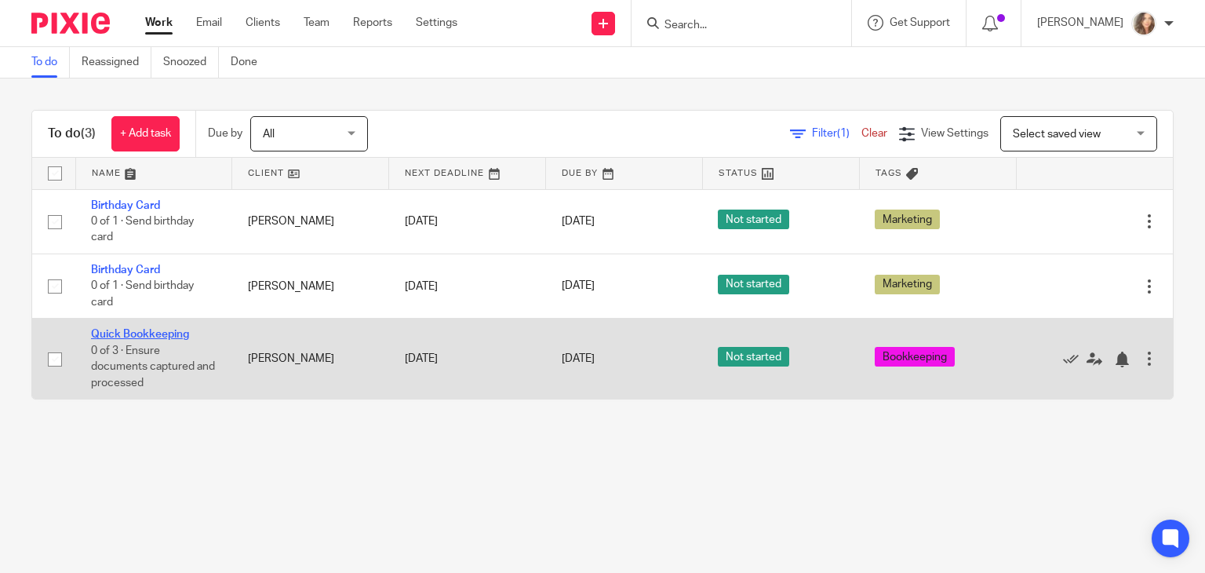
click at [165, 334] on link "Quick Bookkeeping" at bounding box center [140, 334] width 98 height 11
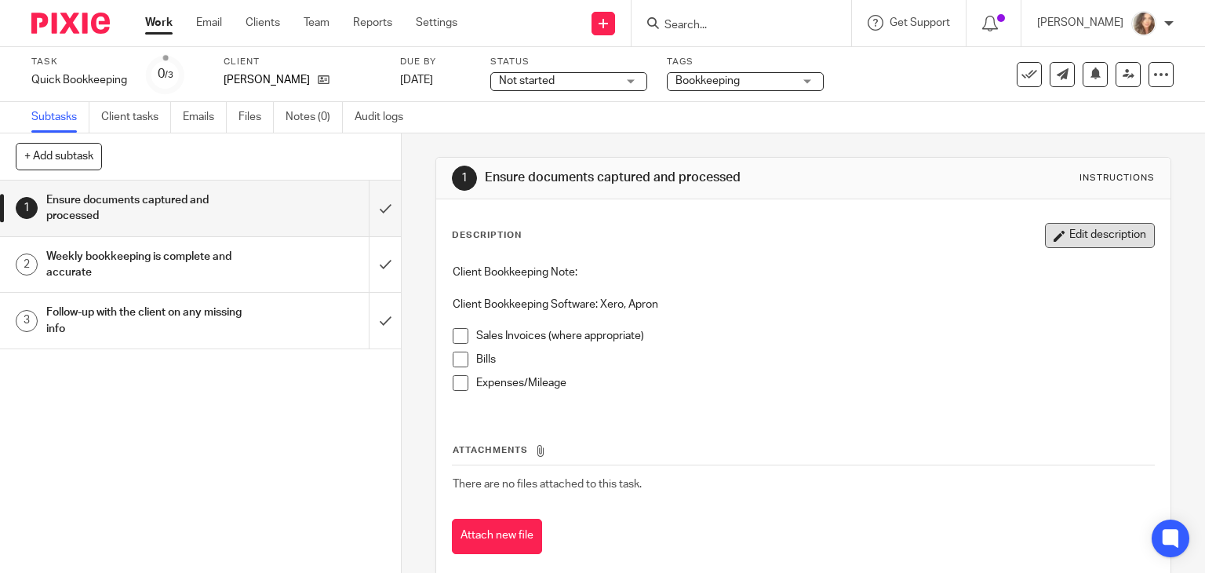
click at [1113, 233] on button "Edit description" at bounding box center [1100, 235] width 110 height 25
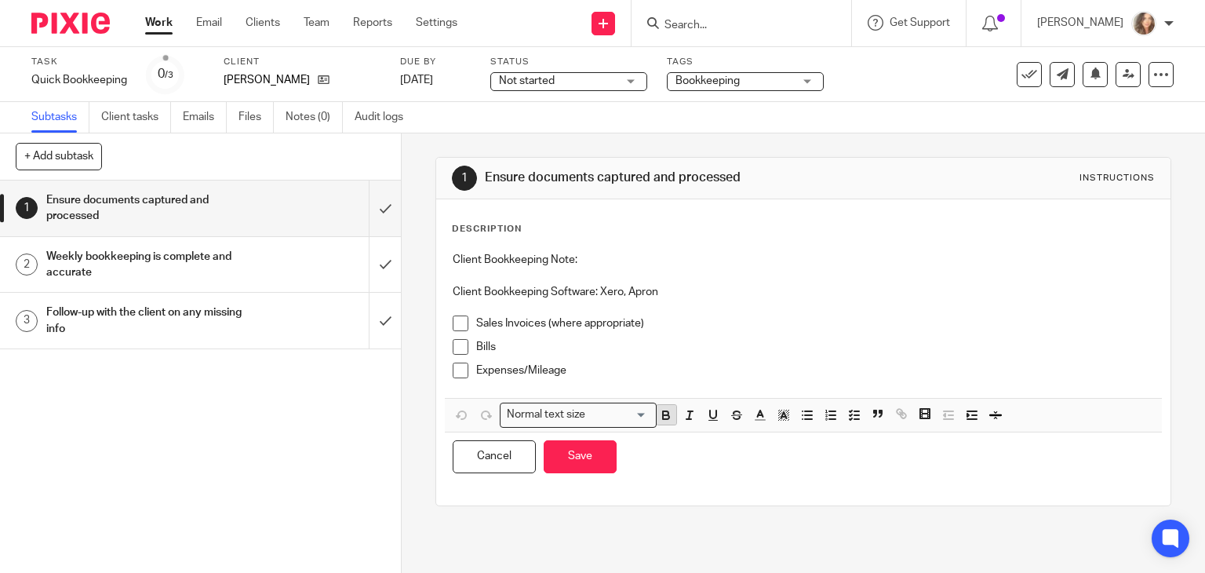
click at [663, 415] on icon "button" at bounding box center [666, 417] width 6 height 4
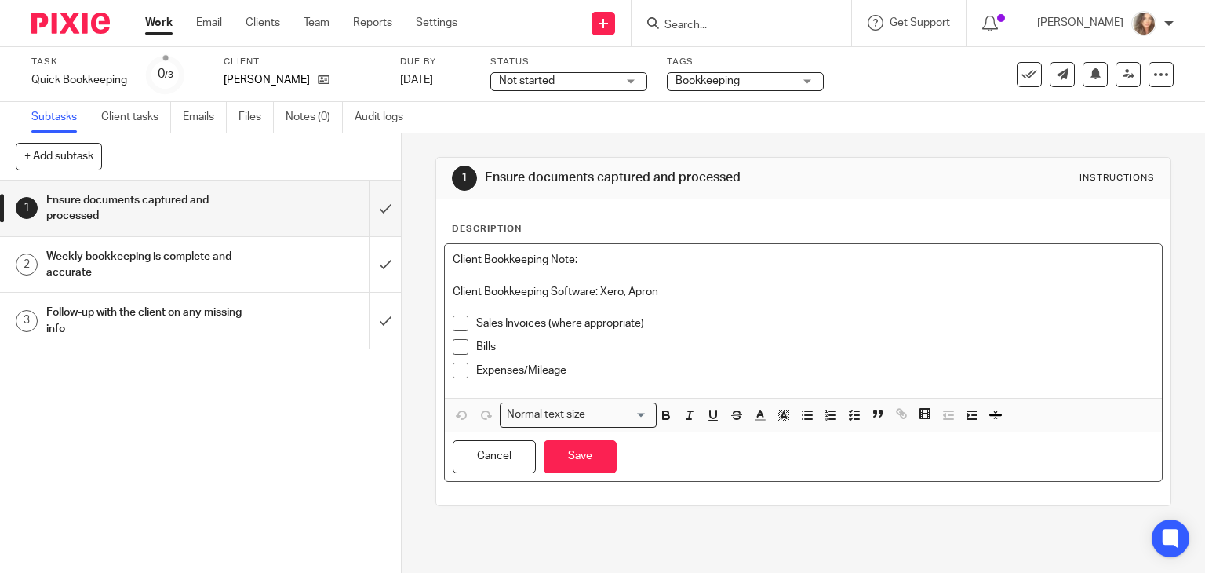
click at [732, 304] on p at bounding box center [804, 308] width 702 height 16
click at [663, 408] on icon "button" at bounding box center [666, 415] width 14 height 14
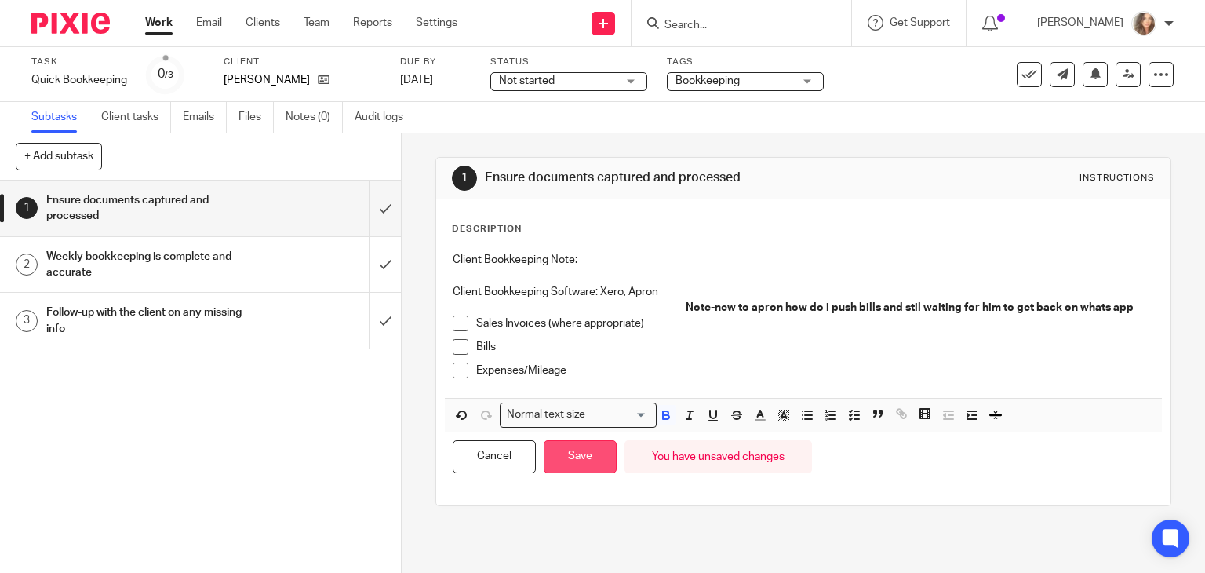
click at [575, 453] on button "Save" at bounding box center [580, 457] width 73 height 34
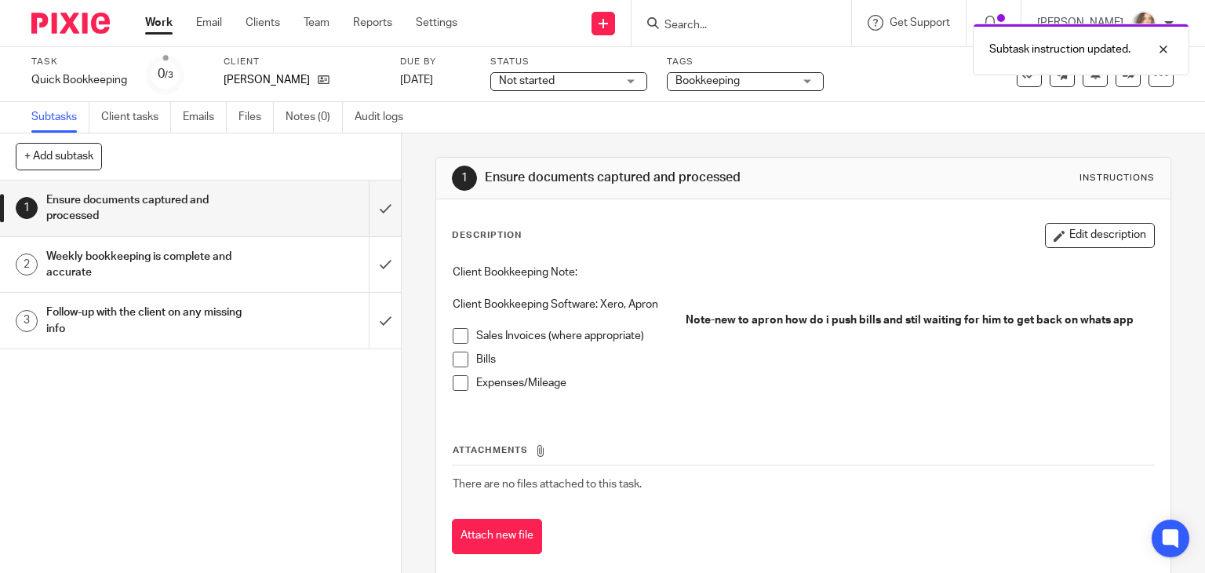
click at [611, 76] on span "Not started" at bounding box center [558, 81] width 118 height 16
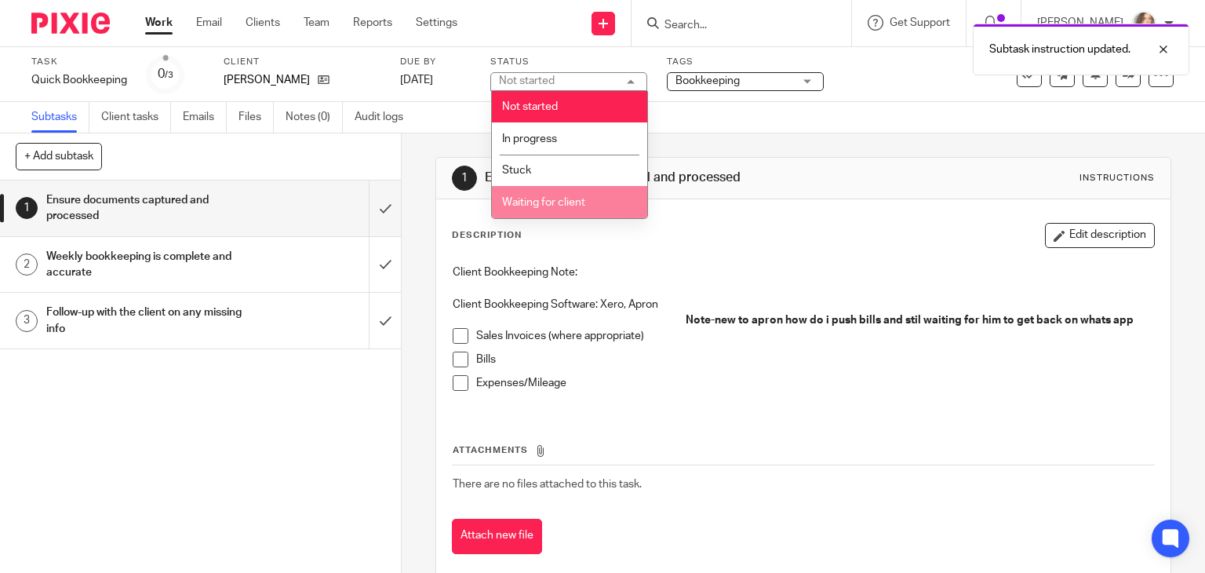
click at [583, 205] on span "Waiting for client" at bounding box center [543, 202] width 83 height 11
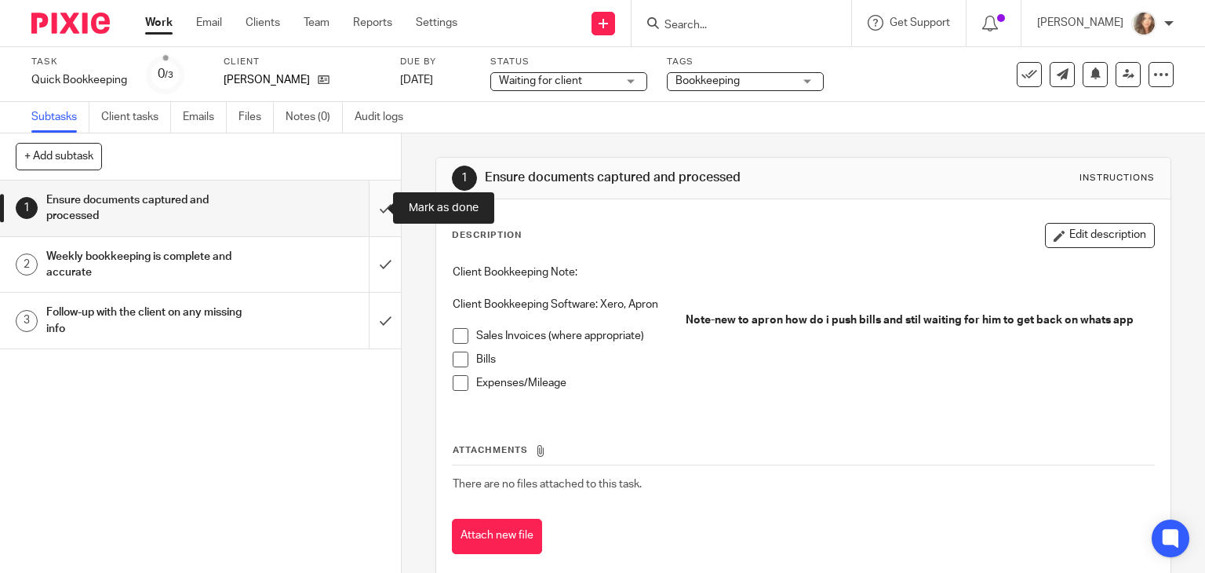
click at [367, 206] on input "submit" at bounding box center [200, 208] width 401 height 56
